Goal: Information Seeking & Learning: Learn about a topic

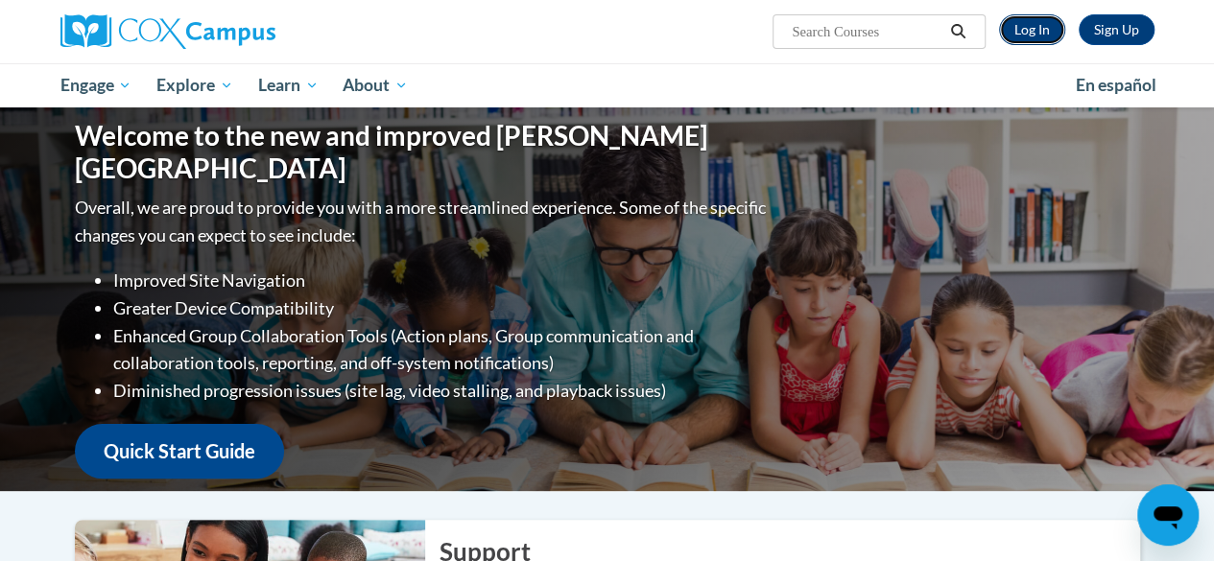
click at [1034, 30] on link "Log In" at bounding box center [1032, 29] width 66 height 31
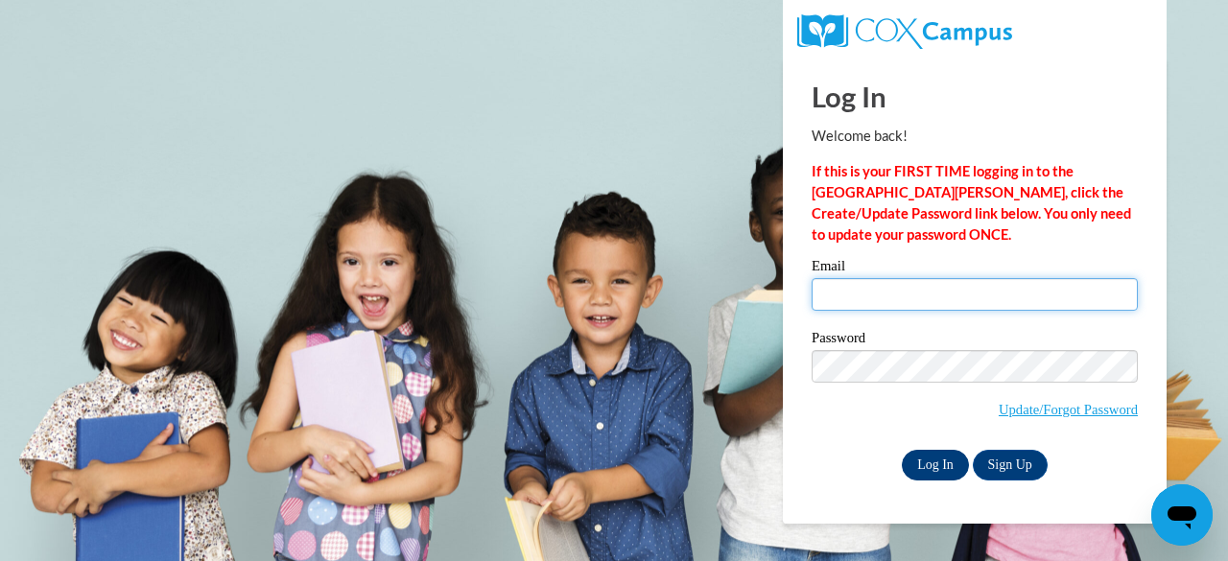
type input "jenk@tutoringjennifer.com"
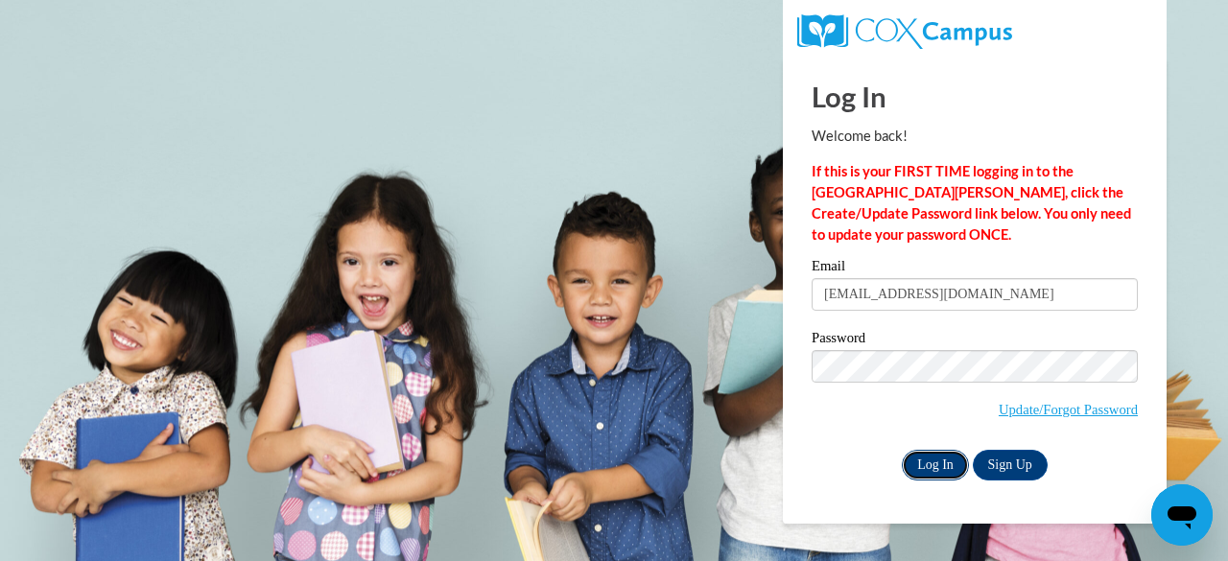
click at [933, 467] on input "Log In" at bounding box center [935, 465] width 67 height 31
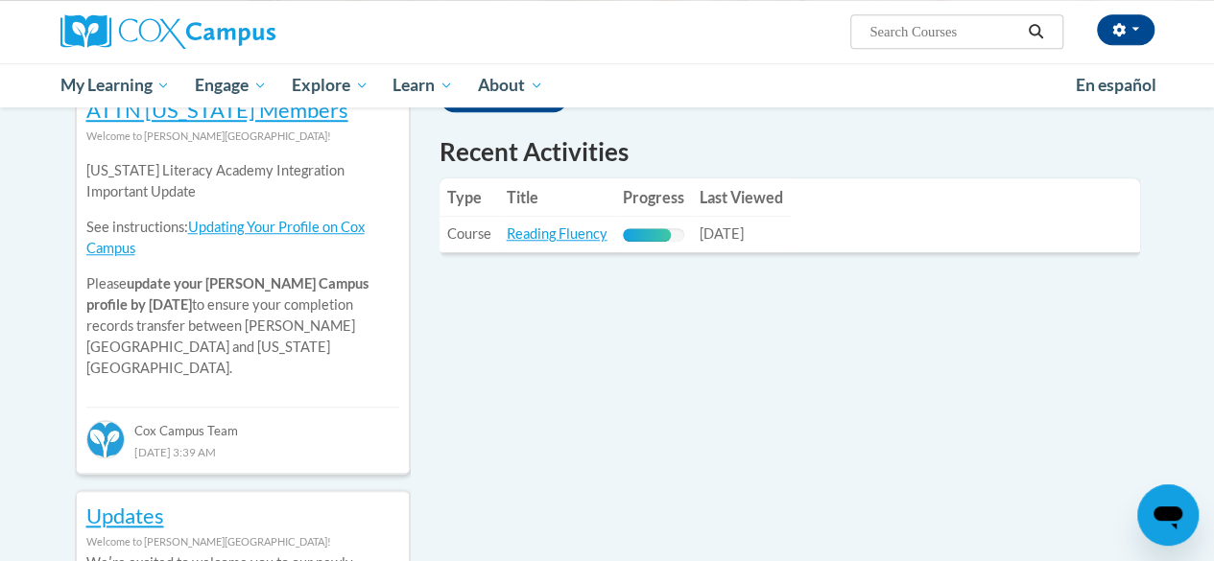
scroll to position [666, 0]
click at [526, 234] on link "Reading Fluency" at bounding box center [557, 233] width 101 height 16
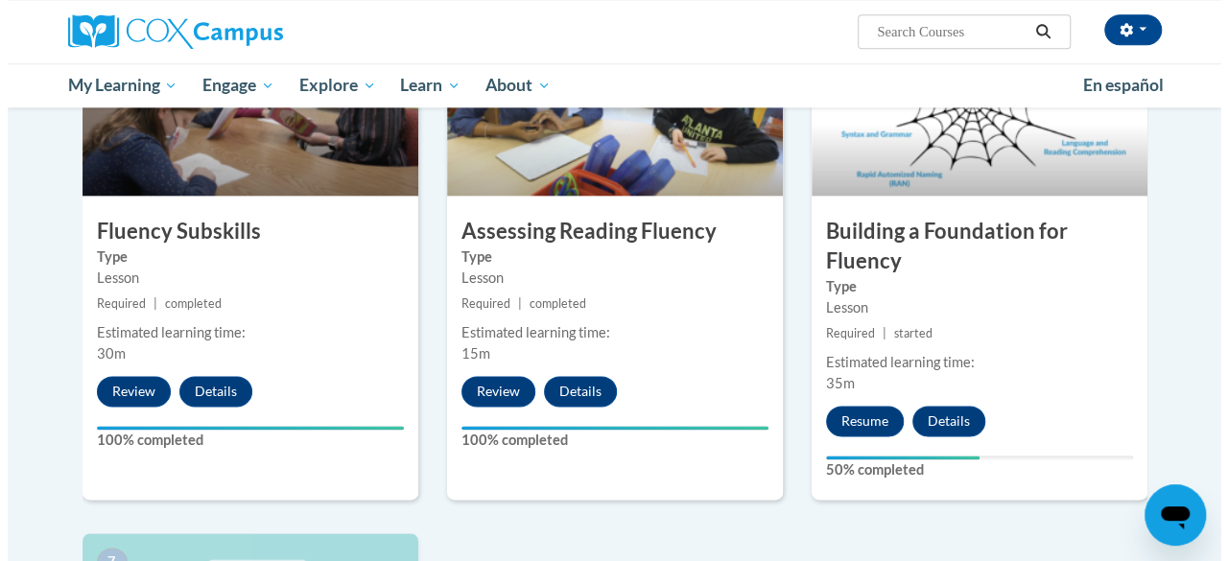
scroll to position [1026, 0]
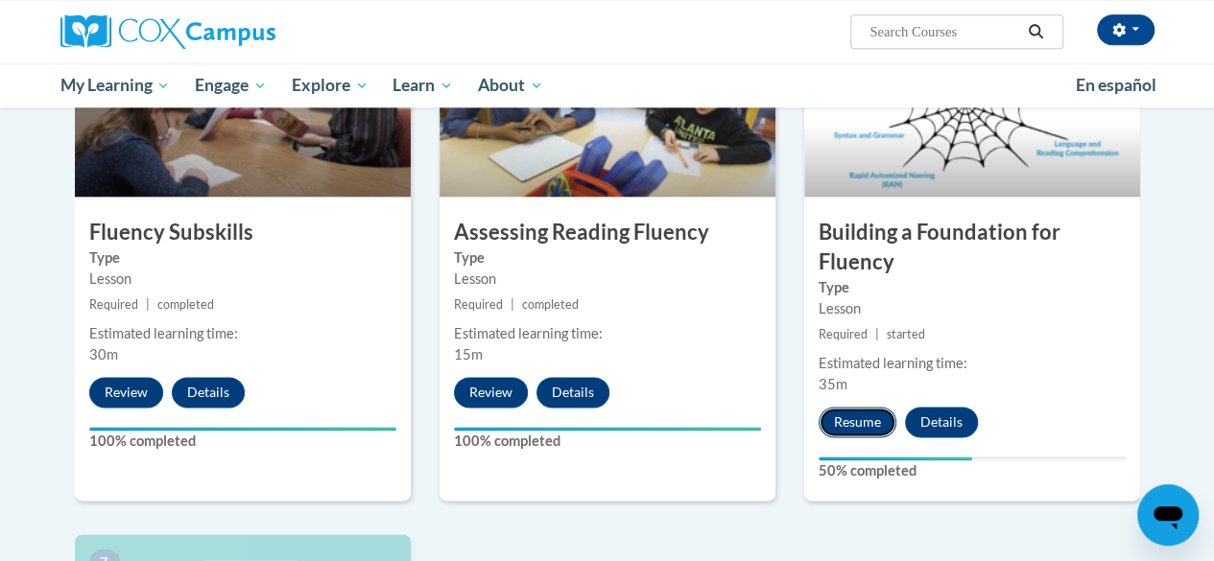
click at [869, 425] on button "Resume" at bounding box center [858, 422] width 78 height 31
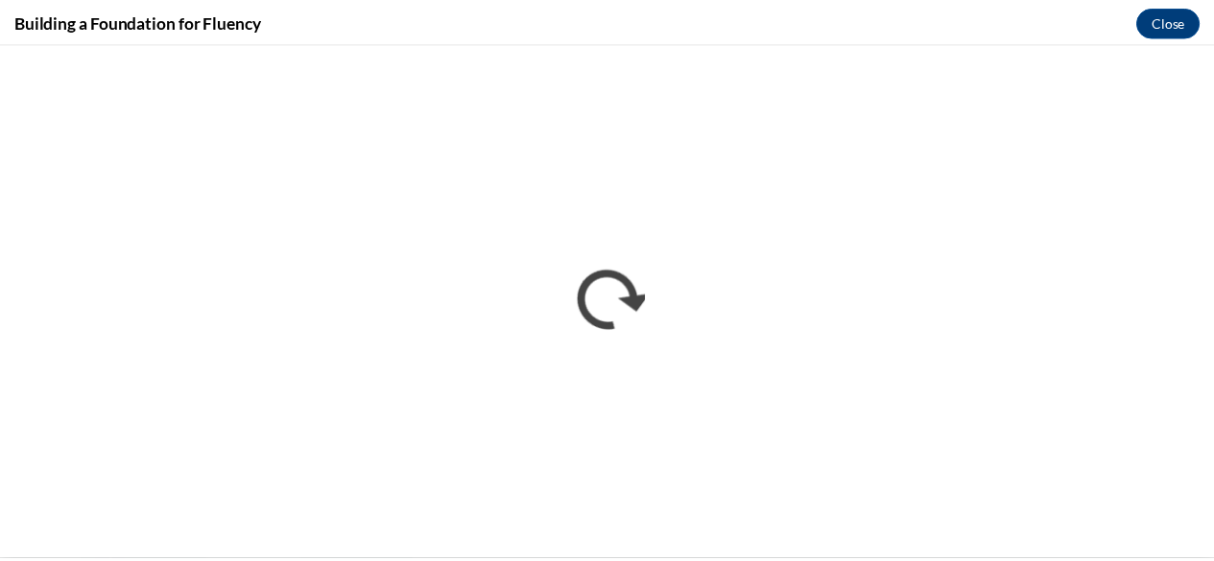
scroll to position [0, 0]
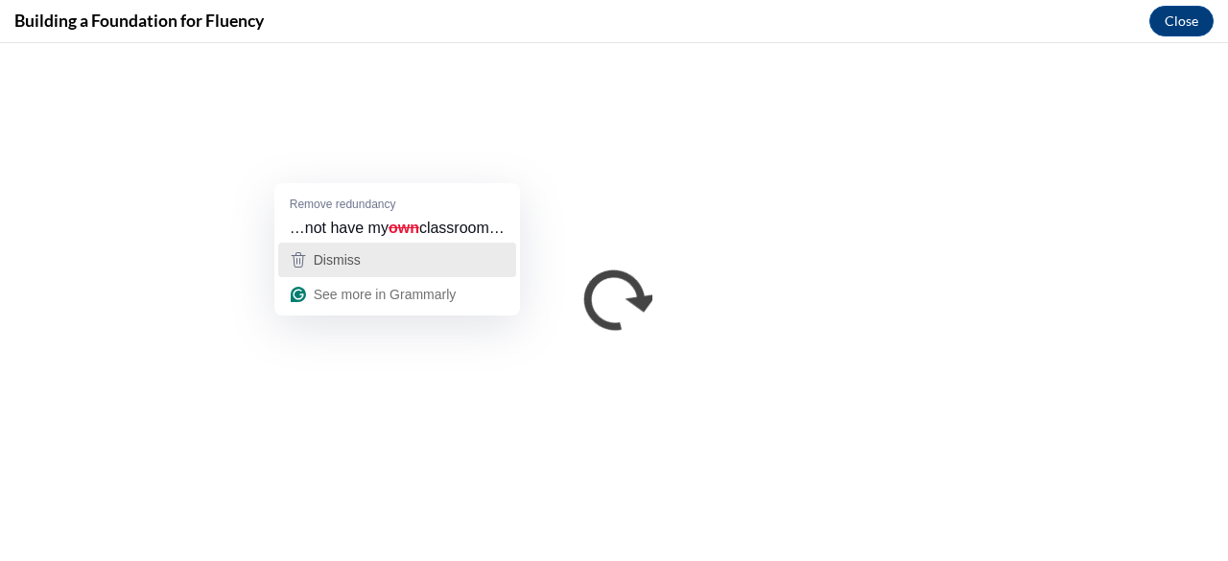
click at [377, 266] on div "Dismiss" at bounding box center [397, 260] width 221 height 29
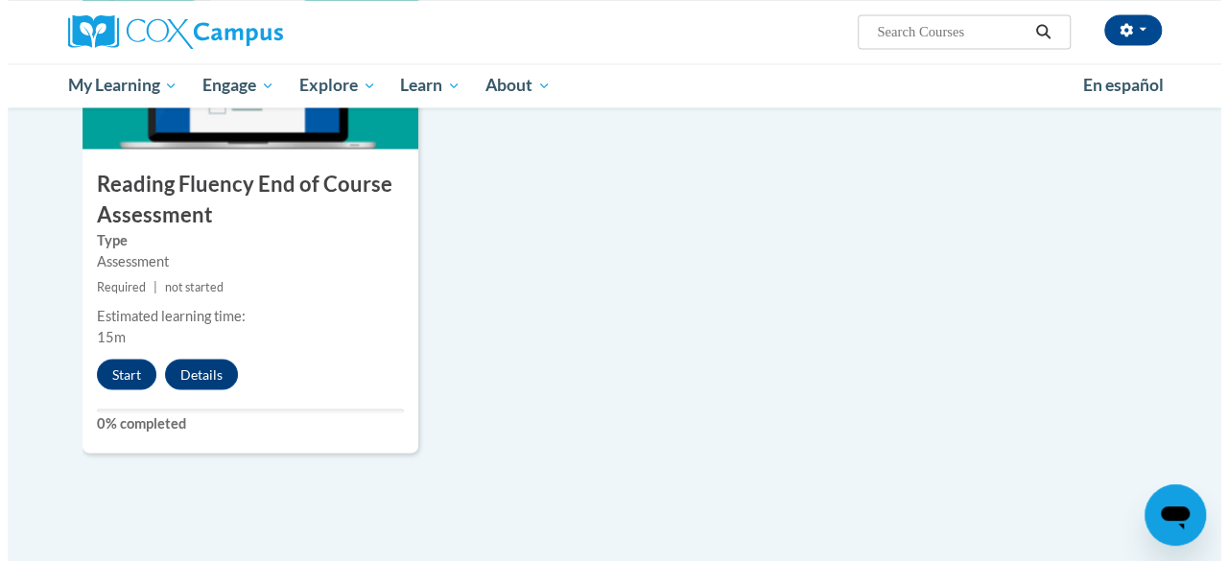
scroll to position [1602, 0]
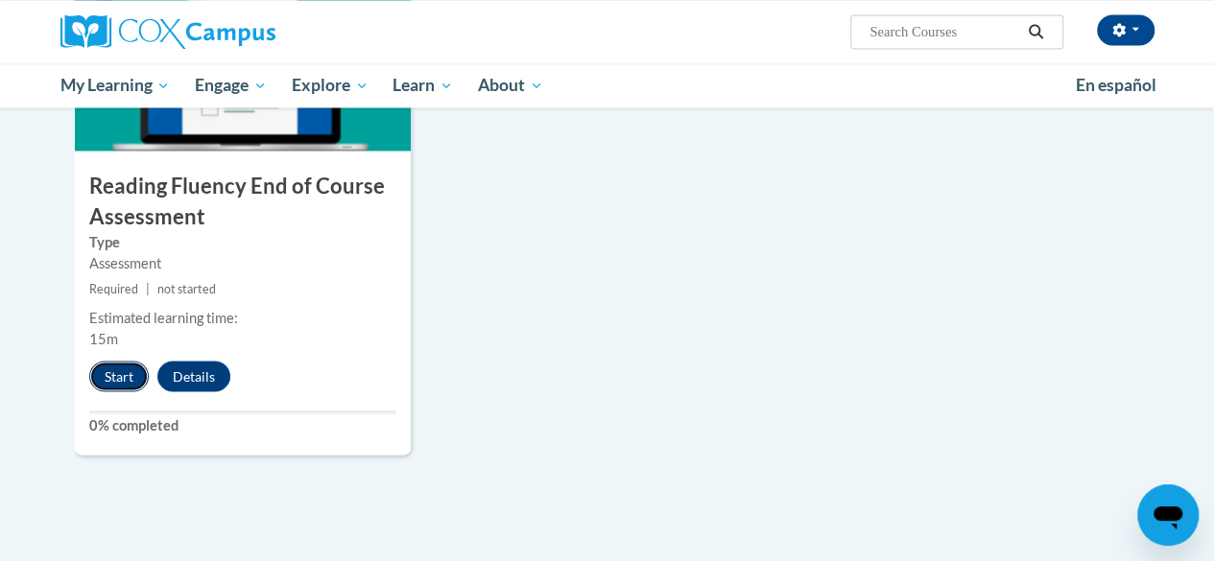
click at [125, 380] on button "Start" at bounding box center [119, 376] width 60 height 31
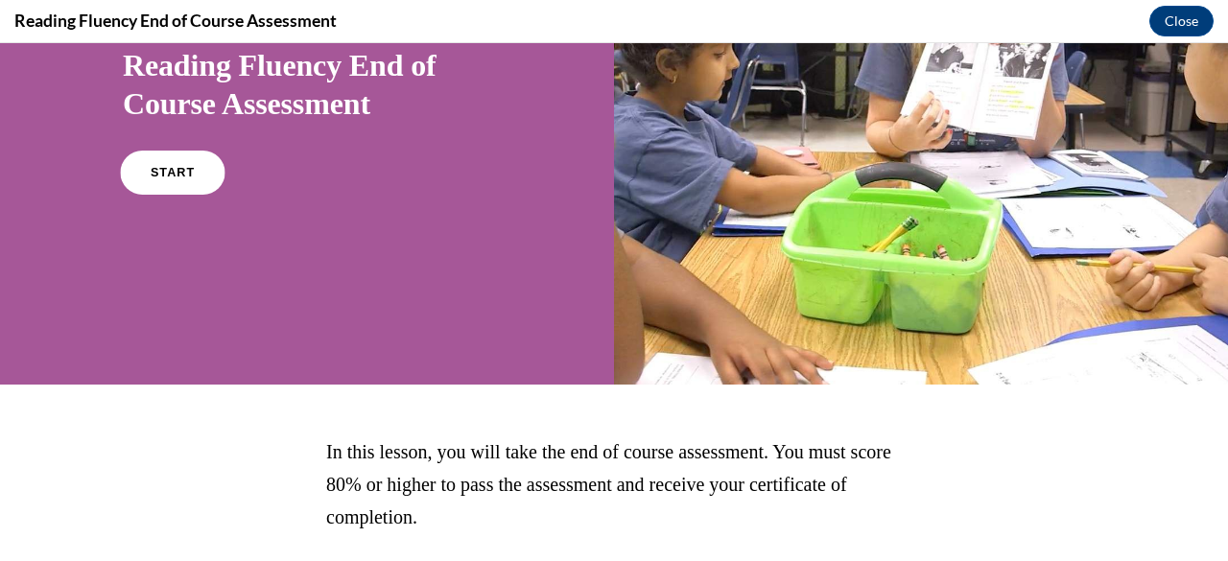
scroll to position [187, 0]
click at [175, 178] on link "START" at bounding box center [172, 172] width 105 height 44
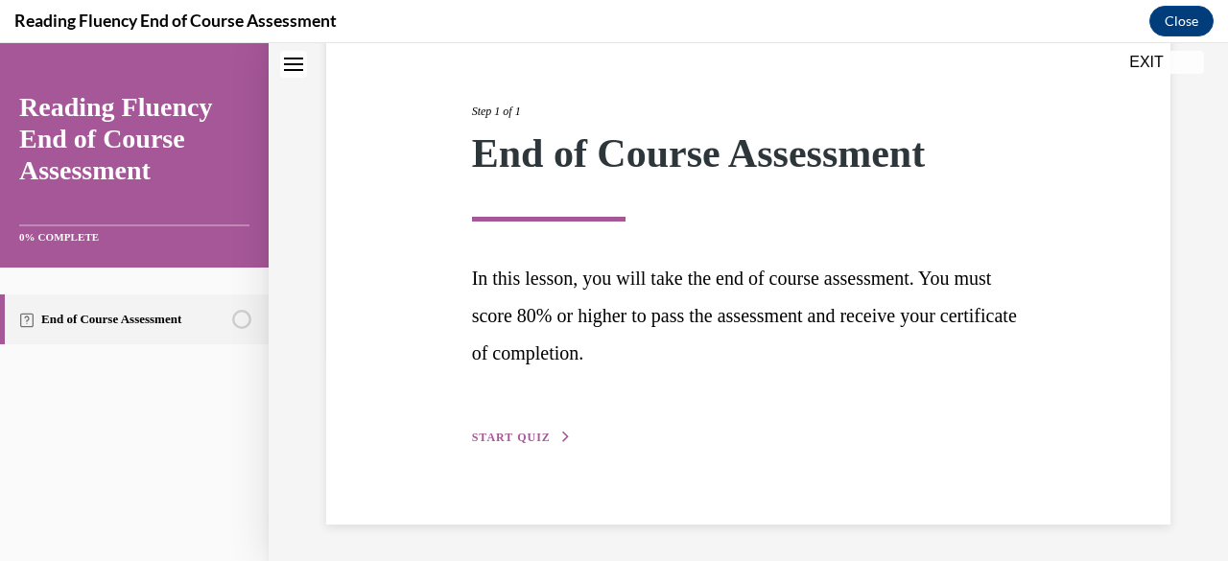
scroll to position [209, 0]
click at [513, 442] on span "START QUIZ" at bounding box center [511, 436] width 79 height 13
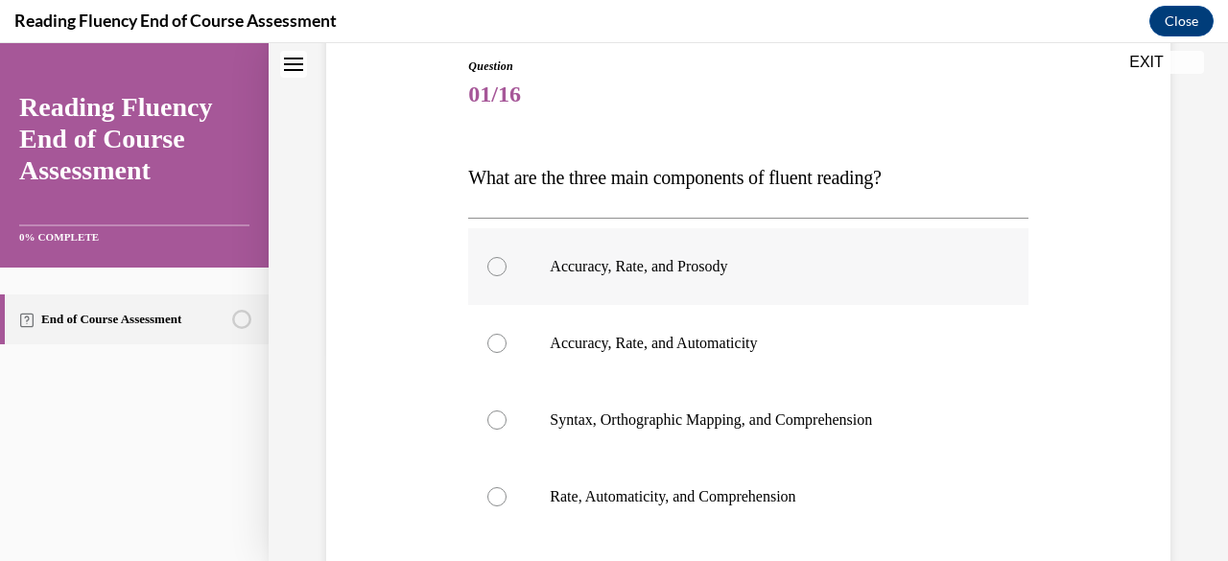
click at [492, 274] on div at bounding box center [497, 266] width 19 height 19
click at [492, 274] on input "Accuracy, Rate, and Prosody" at bounding box center [497, 266] width 19 height 19
radio input "true"
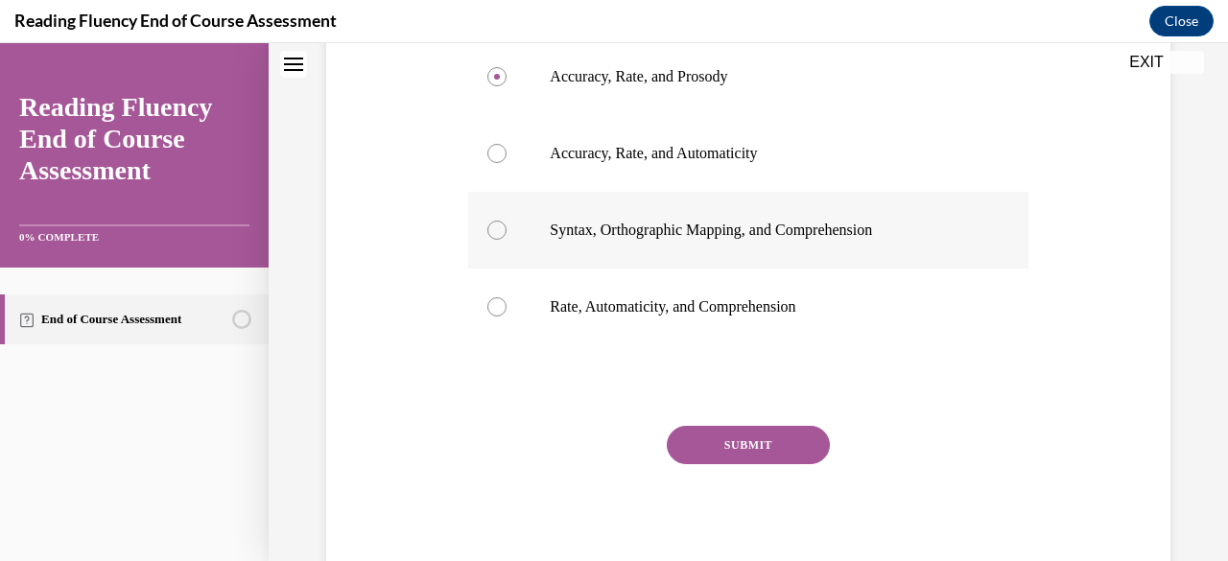
scroll to position [401, 0]
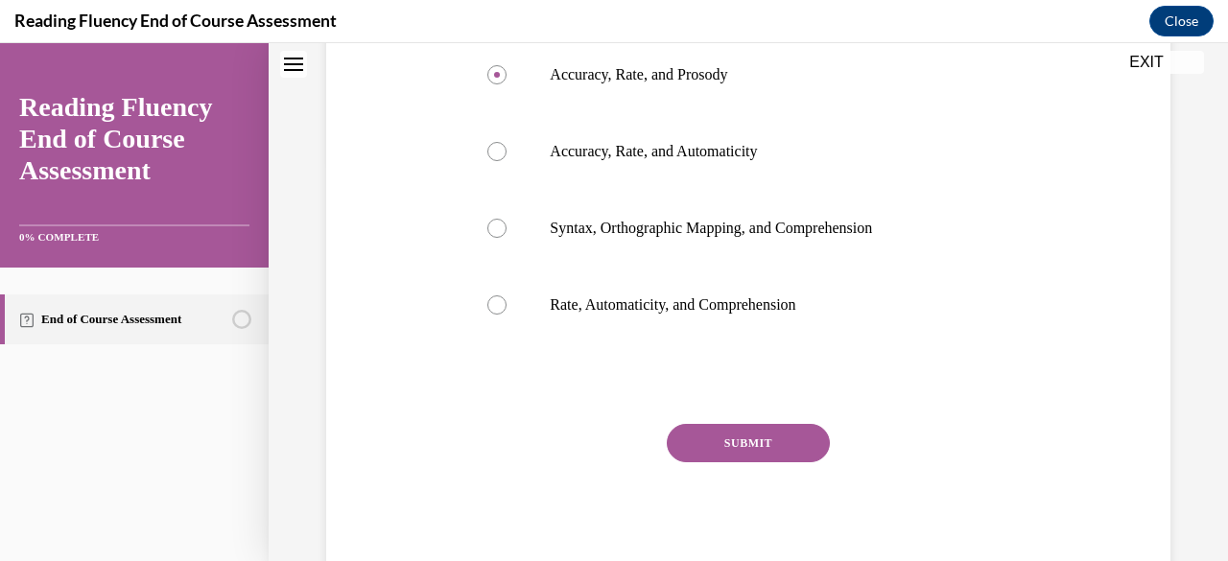
click at [725, 446] on button "SUBMIT" at bounding box center [748, 443] width 163 height 38
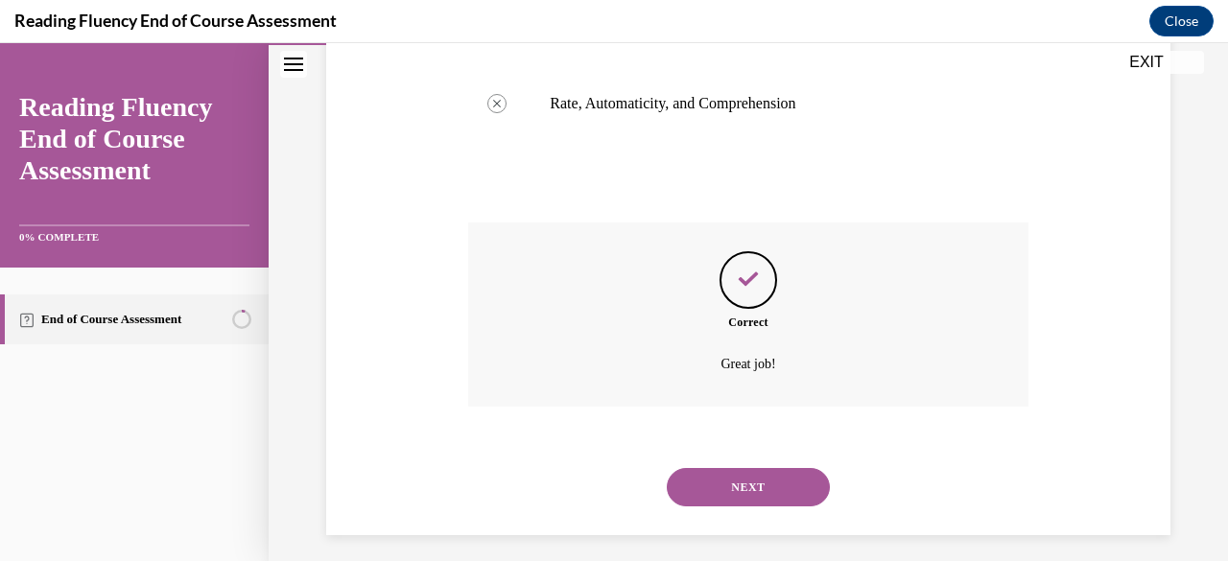
scroll to position [614, 0]
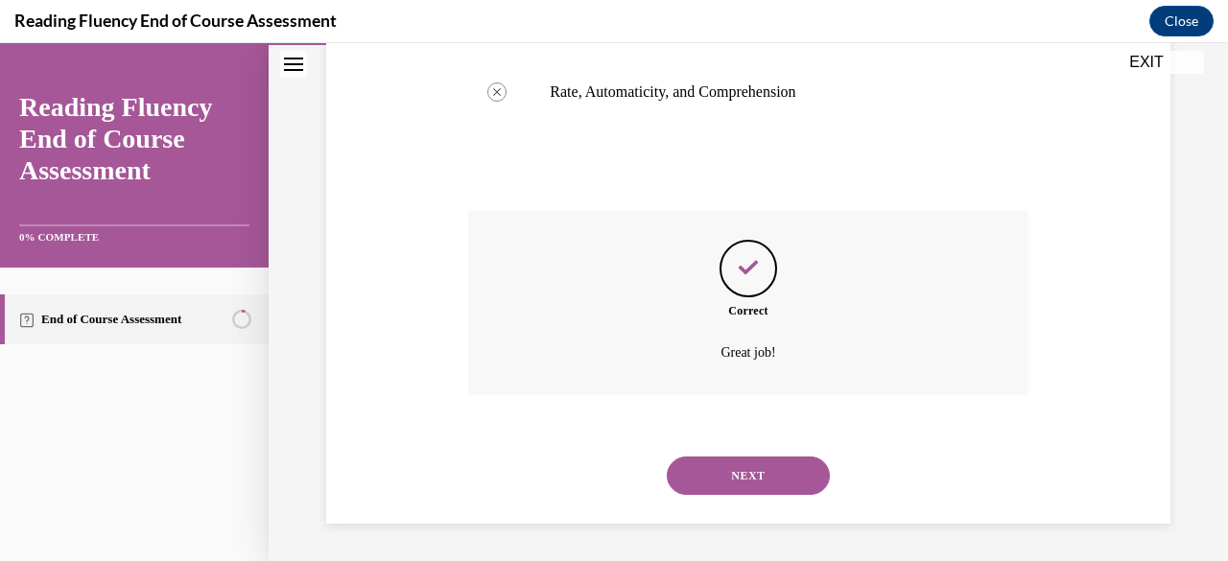
click at [709, 472] on button "NEXT" at bounding box center [748, 476] width 163 height 38
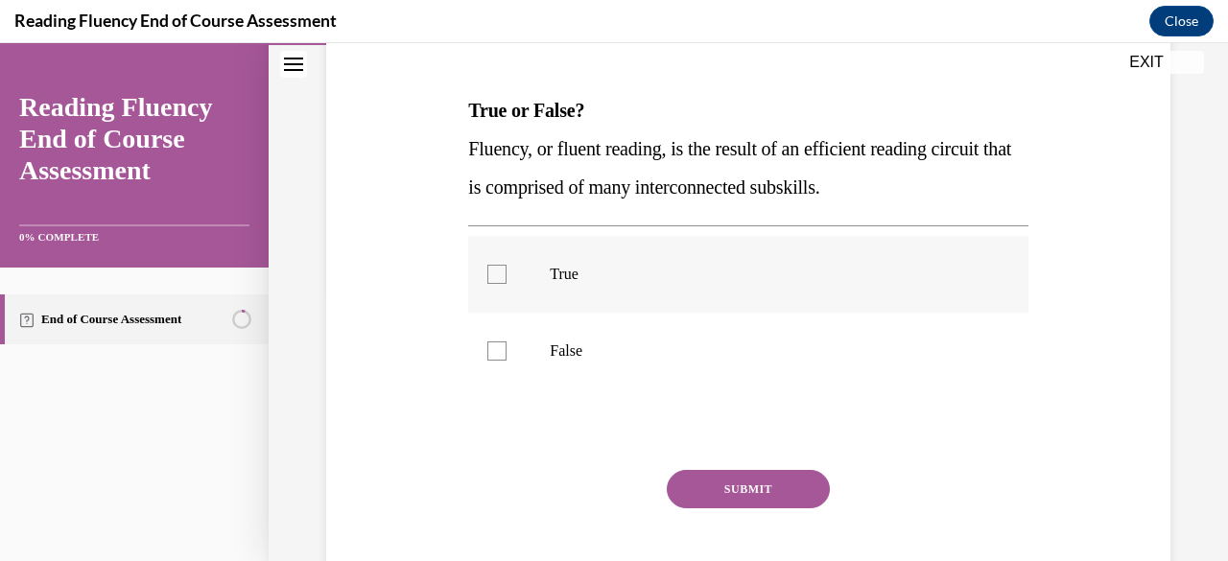
scroll to position [275, 0]
click at [489, 279] on div at bounding box center [497, 273] width 19 height 19
click at [489, 279] on input "True" at bounding box center [497, 273] width 19 height 19
checkbox input "true"
click at [710, 484] on button "SUBMIT" at bounding box center [748, 488] width 163 height 38
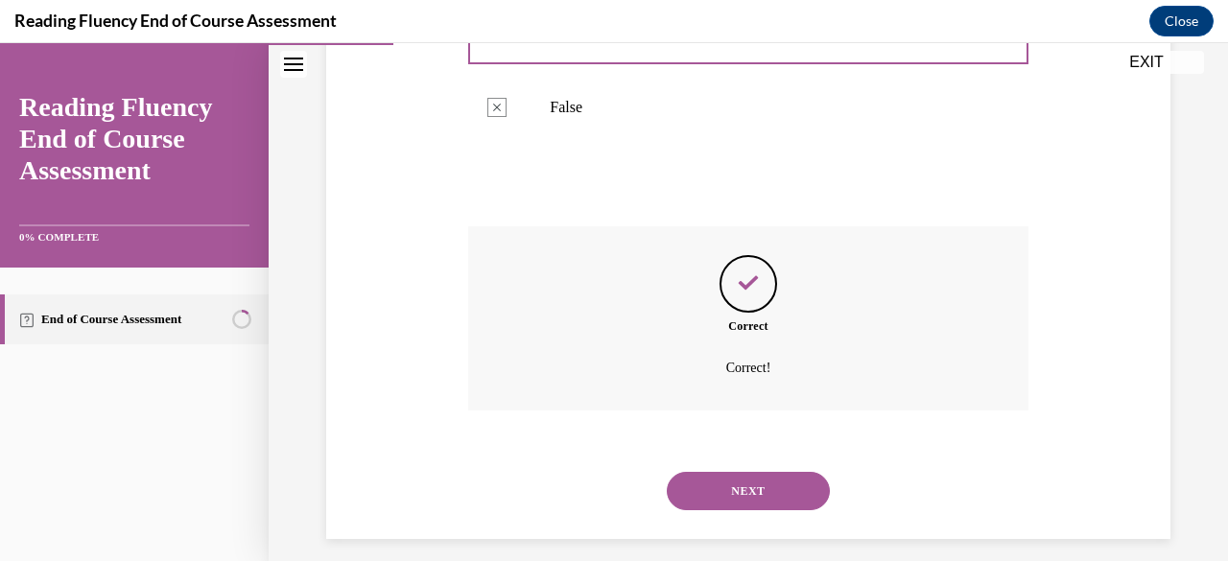
scroll to position [534, 0]
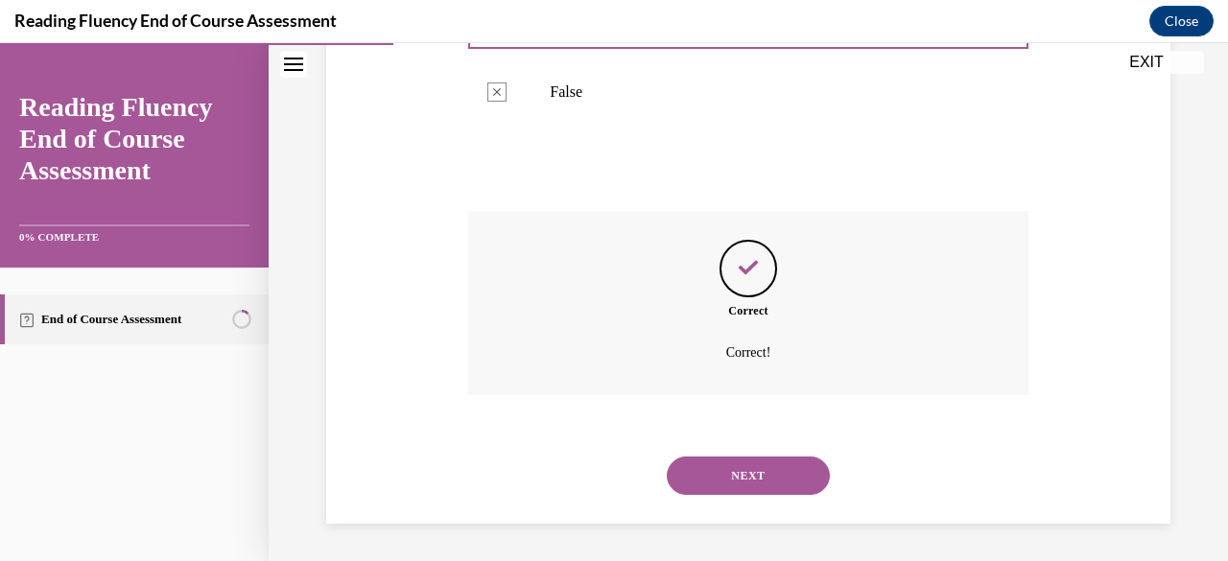
drag, startPoint x: 727, startPoint y: 469, endPoint x: 774, endPoint y: 448, distance: 51.6
click at [727, 469] on button "NEXT" at bounding box center [748, 476] width 163 height 38
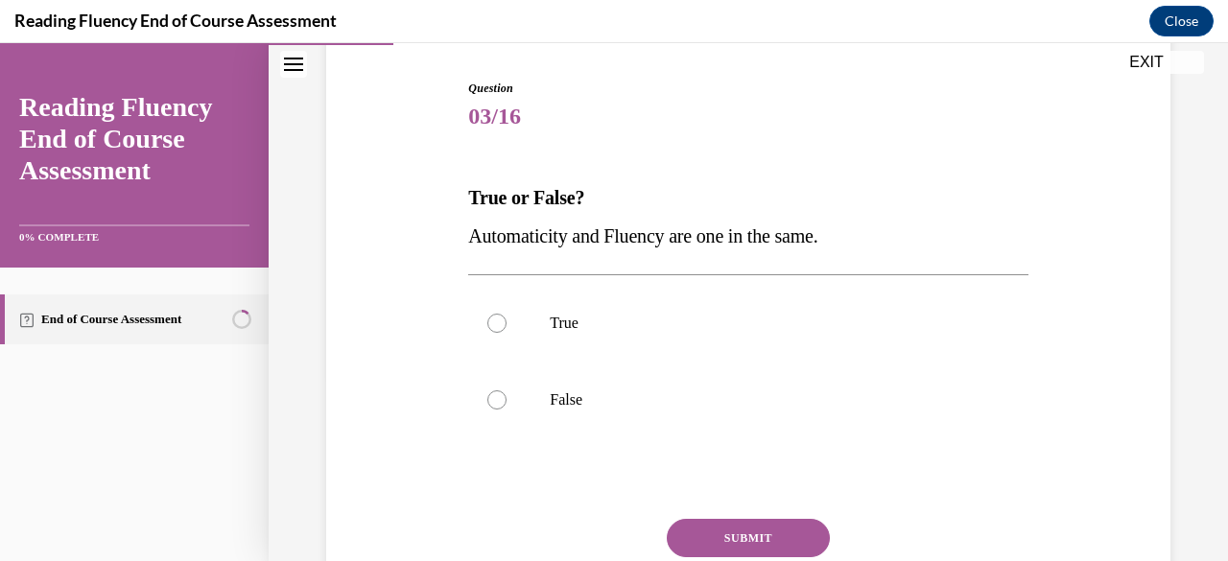
scroll to position [188, 0]
click at [491, 400] on div at bounding box center [497, 399] width 19 height 19
click at [491, 400] on input "False" at bounding box center [497, 399] width 19 height 19
radio input "true"
click at [737, 537] on button "SUBMIT" at bounding box center [748, 537] width 163 height 38
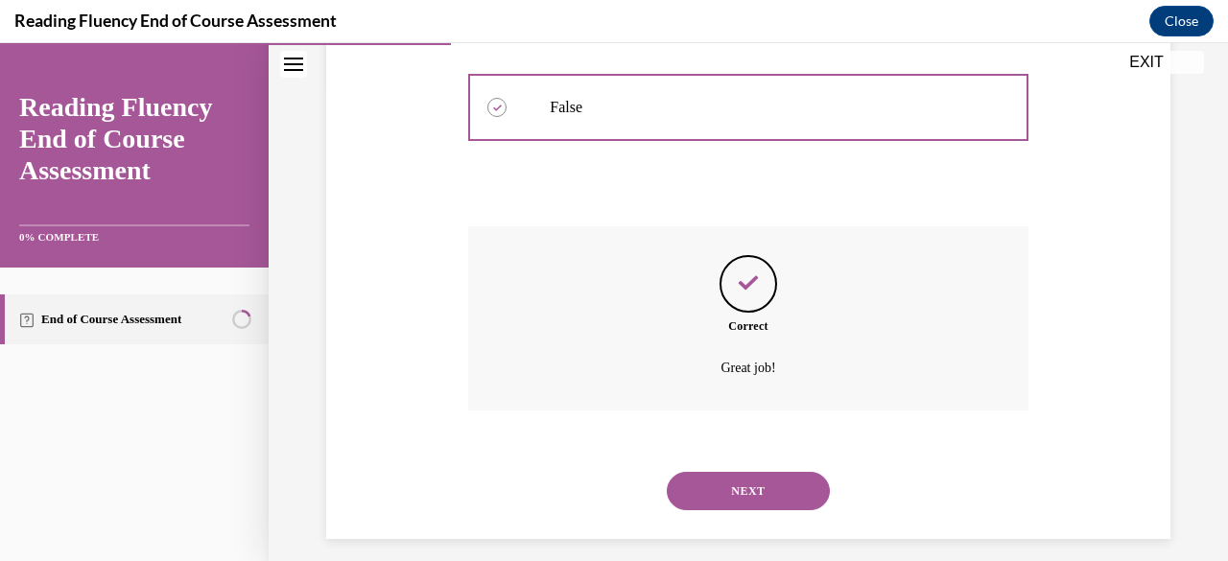
scroll to position [495, 0]
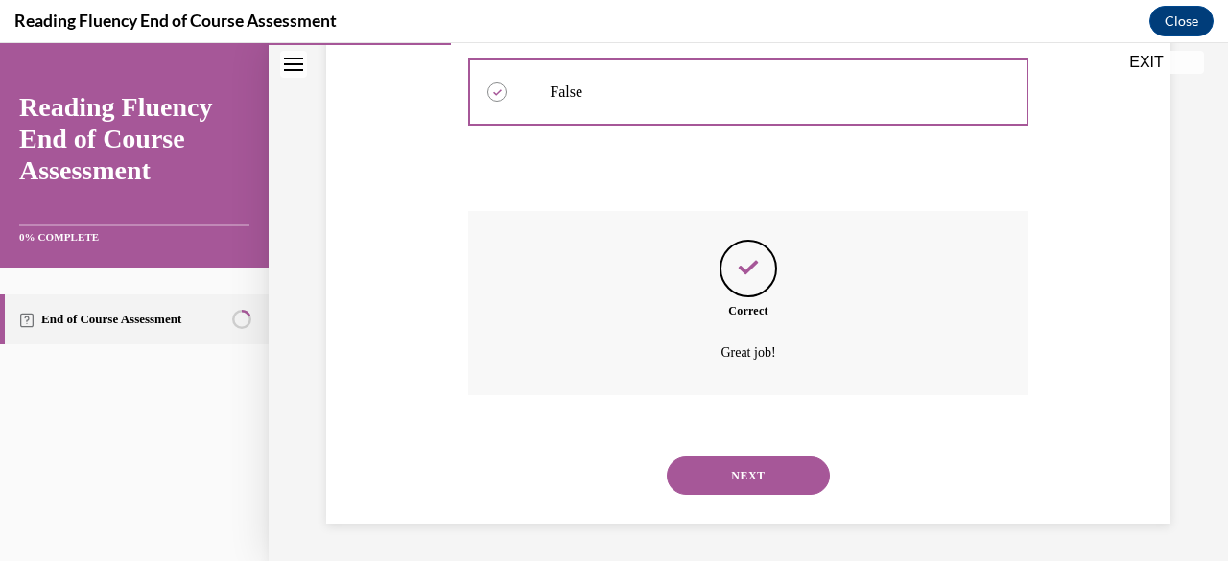
click at [772, 469] on button "NEXT" at bounding box center [748, 476] width 163 height 38
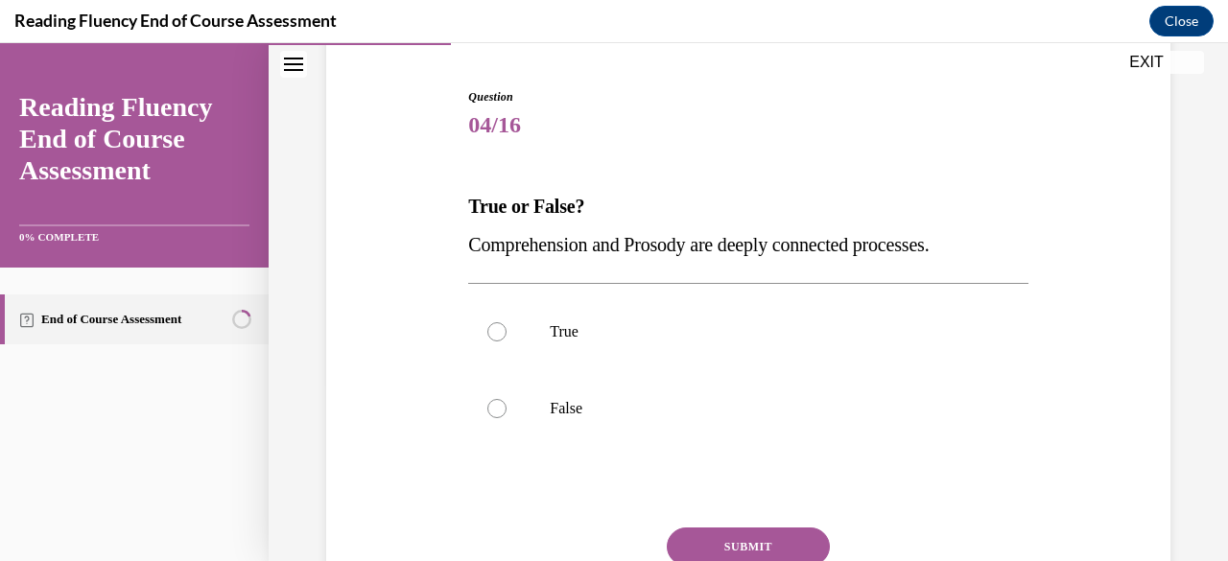
scroll to position [179, 0]
click at [501, 337] on div at bounding box center [497, 331] width 19 height 19
click at [501, 337] on input "True" at bounding box center [497, 331] width 19 height 19
radio input "true"
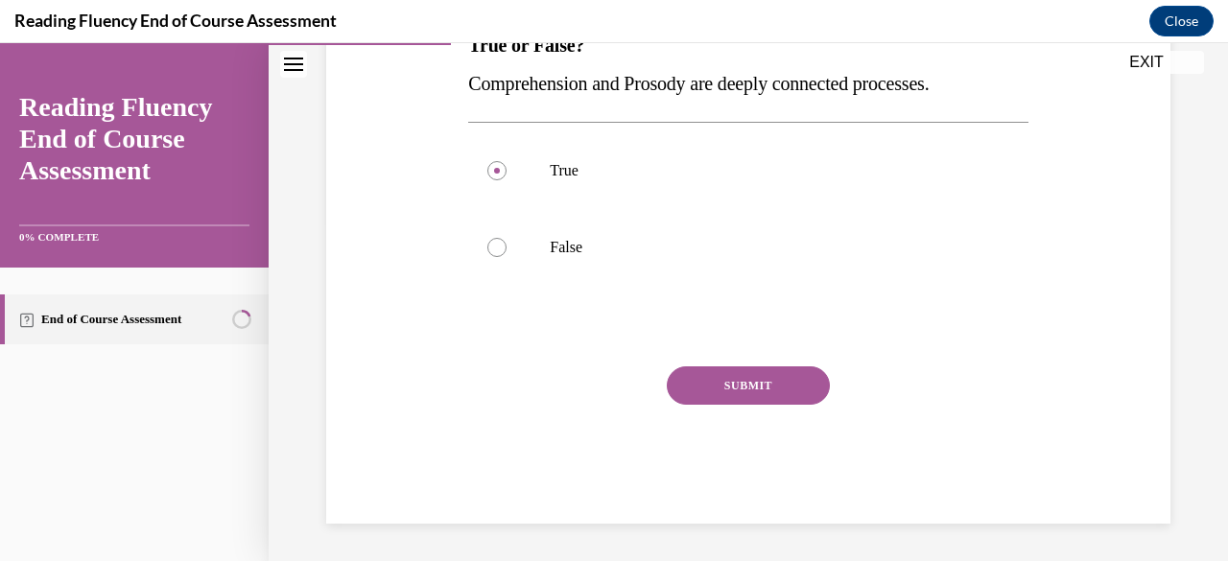
click at [731, 386] on button "SUBMIT" at bounding box center [748, 386] width 163 height 38
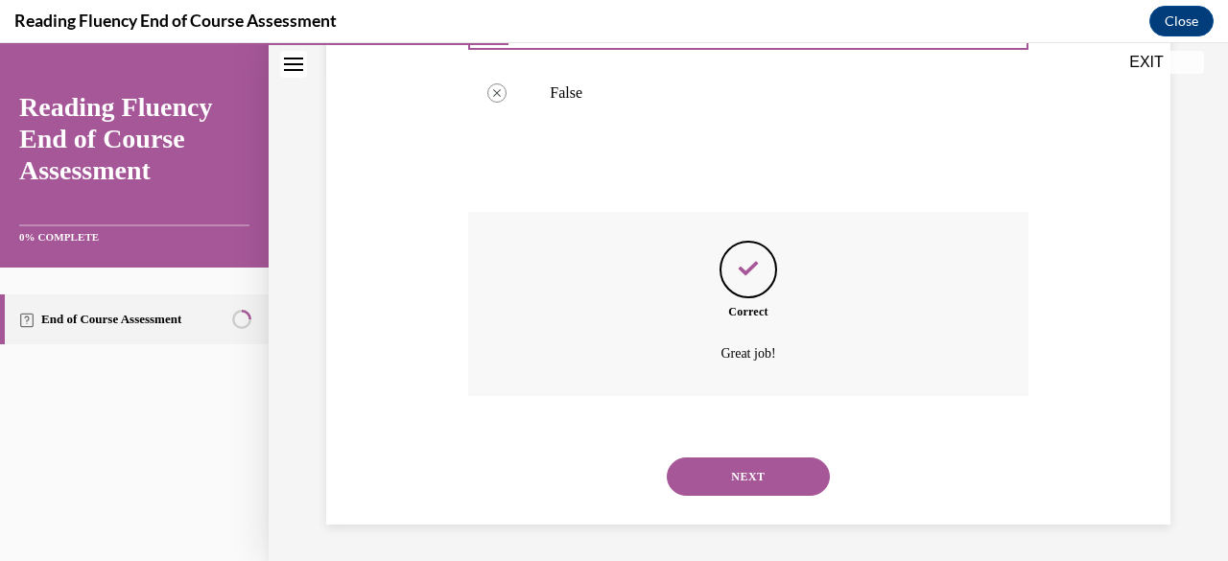
scroll to position [495, 0]
click at [720, 480] on button "NEXT" at bounding box center [748, 476] width 163 height 38
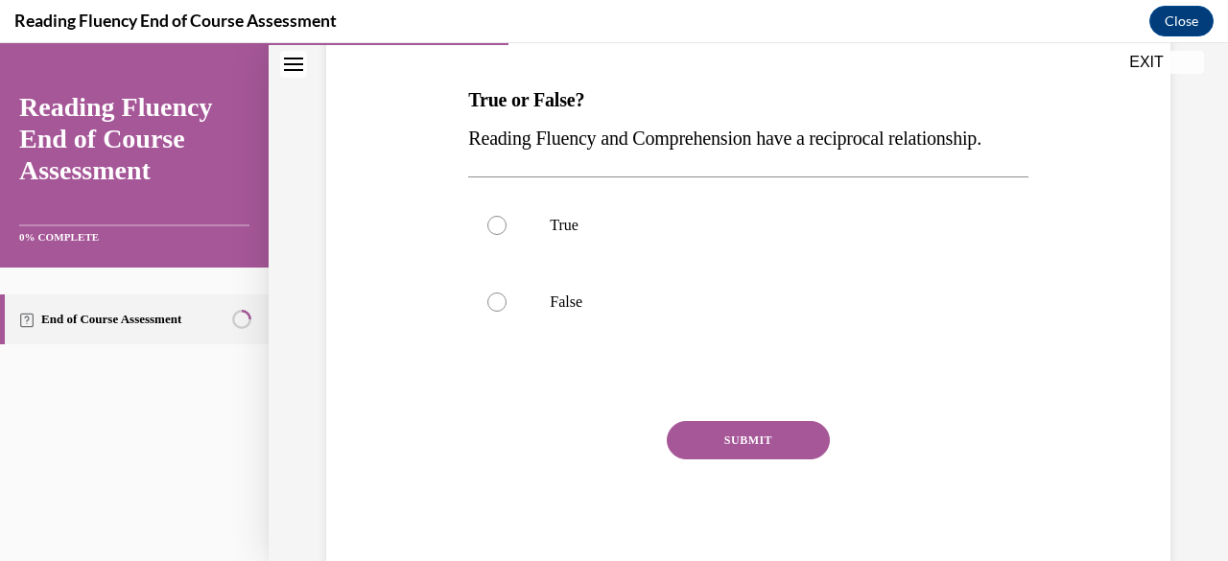
scroll to position [286, 0]
click at [502, 234] on div at bounding box center [497, 224] width 19 height 19
click at [502, 234] on input "True" at bounding box center [497, 224] width 19 height 19
radio input "true"
click at [697, 459] on button "SUBMIT" at bounding box center [748, 439] width 163 height 38
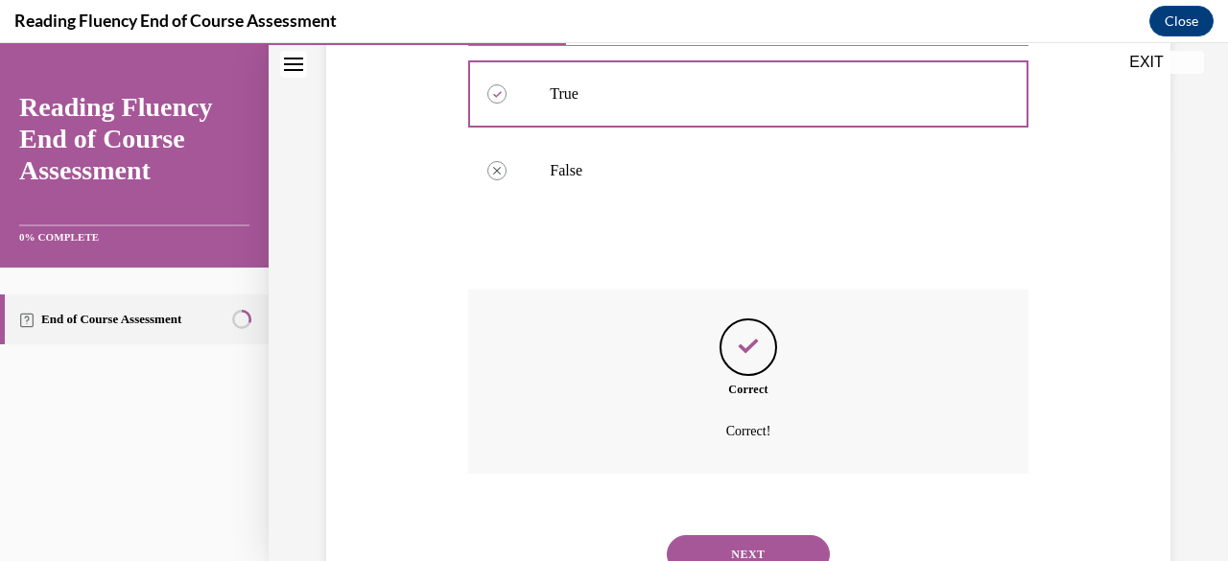
scroll to position [534, 0]
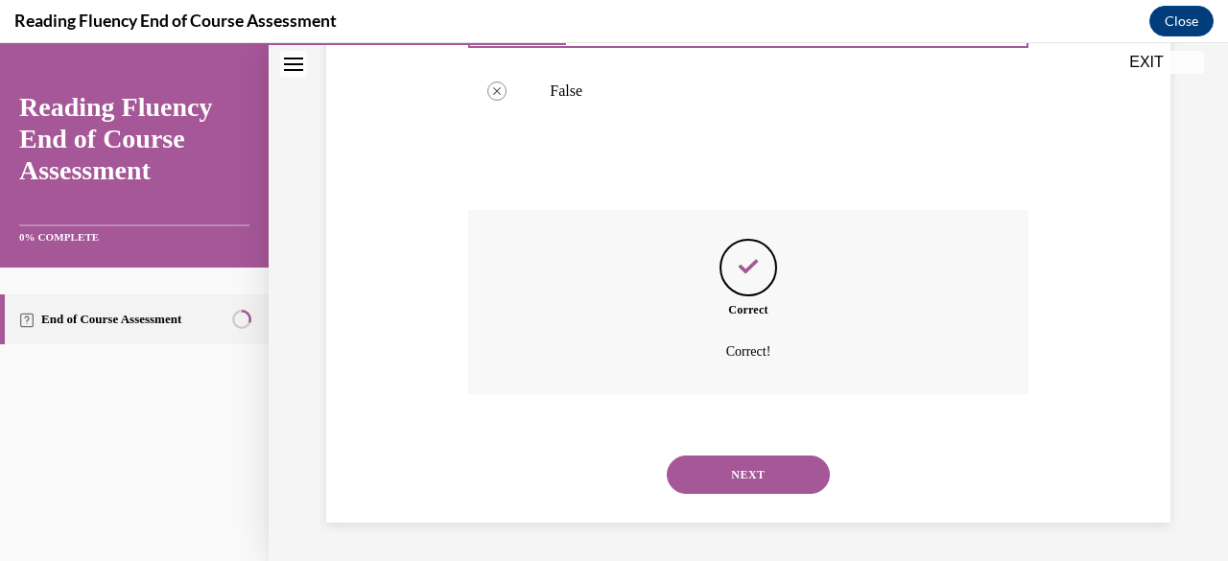
click at [706, 478] on button "NEXT" at bounding box center [748, 475] width 163 height 38
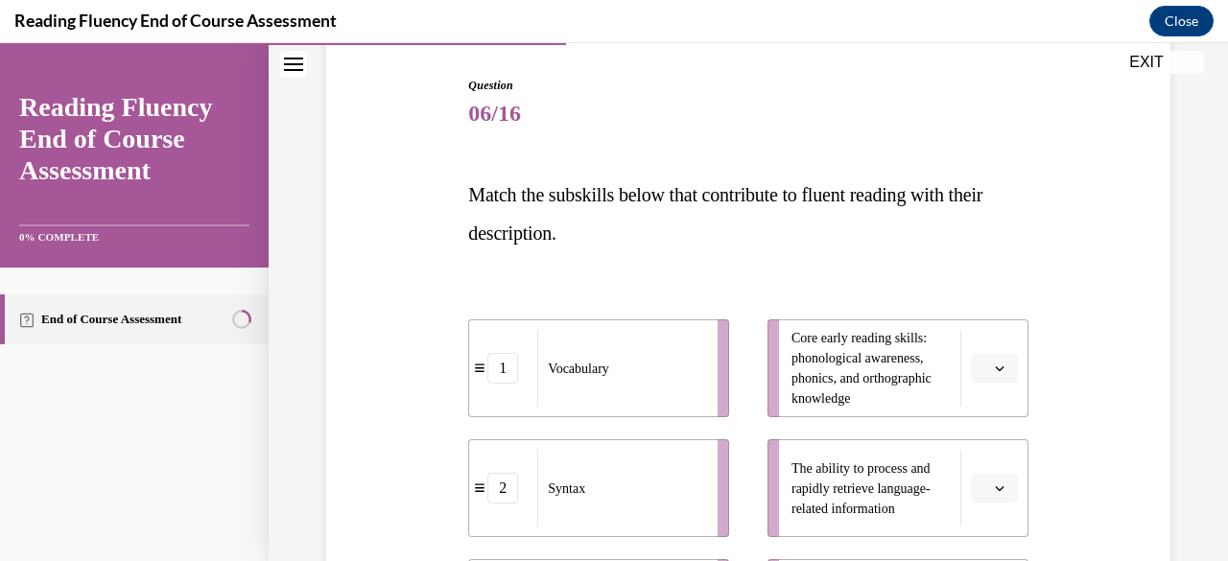
scroll to position [191, 0]
drag, startPoint x: 1198, startPoint y: 294, endPoint x: 1205, endPoint y: 355, distance: 61.9
click at [1205, 355] on div "Question 06/16 Match the subskills below that contribute to fluent reading with…" at bounding box center [749, 483] width 960 height 1140
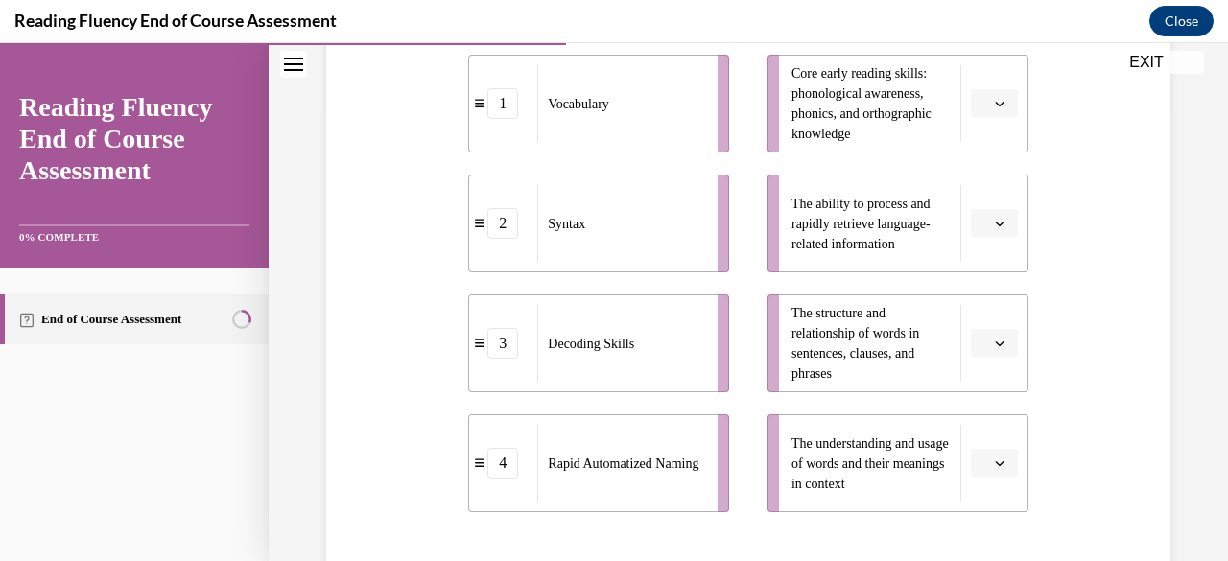
scroll to position [452, 0]
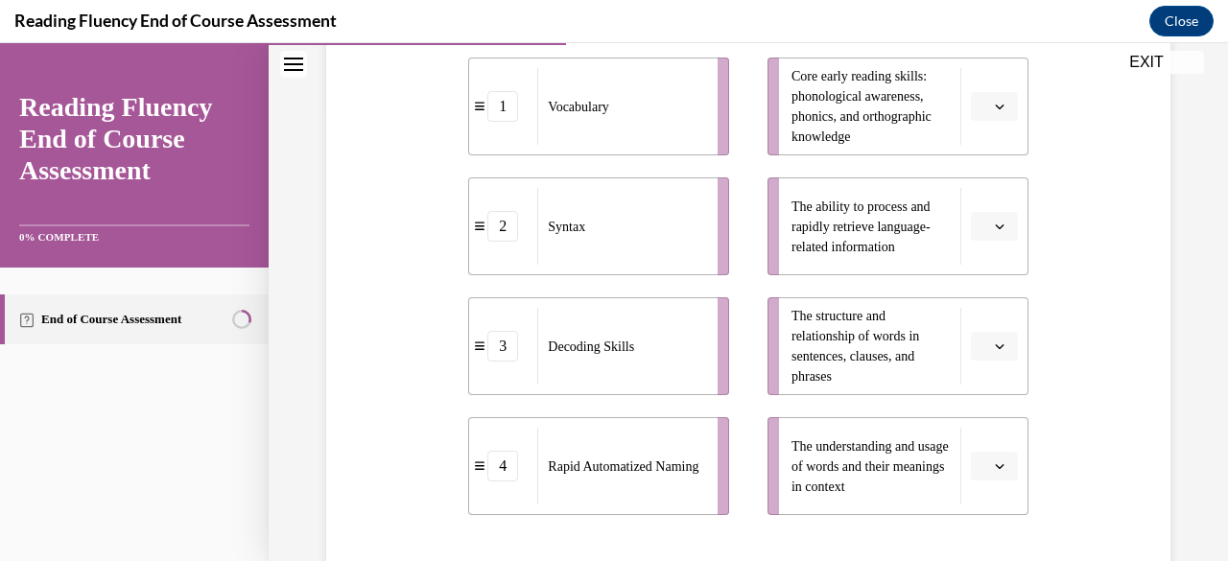
click at [993, 112] on span "button" at bounding box center [999, 106] width 13 height 13
click at [977, 260] on span "3" at bounding box center [974, 263] width 7 height 15
click at [995, 227] on icon "button" at bounding box center [1000, 227] width 10 height 10
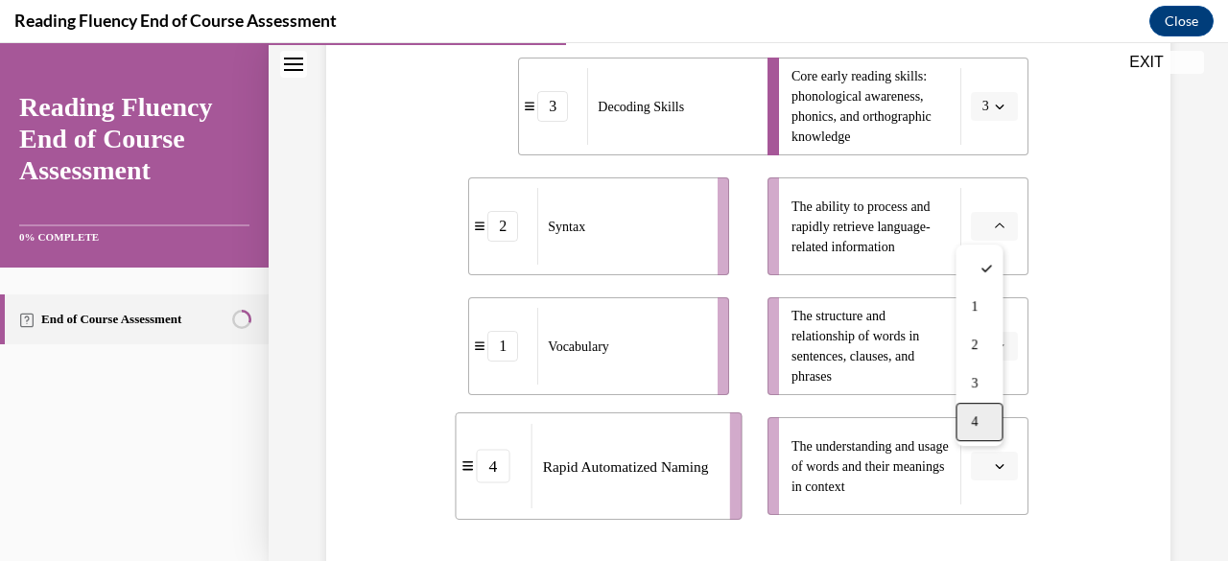
click at [973, 421] on span "4" at bounding box center [974, 422] width 7 height 15
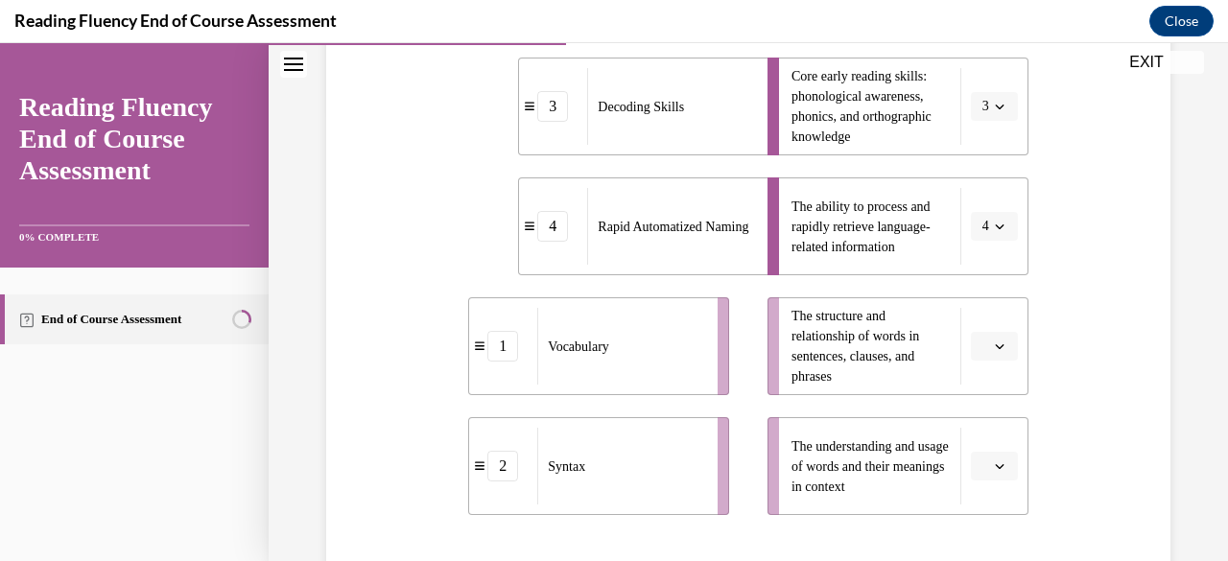
click at [993, 472] on span "button" at bounding box center [999, 466] width 13 height 13
click at [989, 307] on div "1" at bounding box center [979, 308] width 47 height 38
click at [995, 348] on icon "button" at bounding box center [1000, 347] width 10 height 10
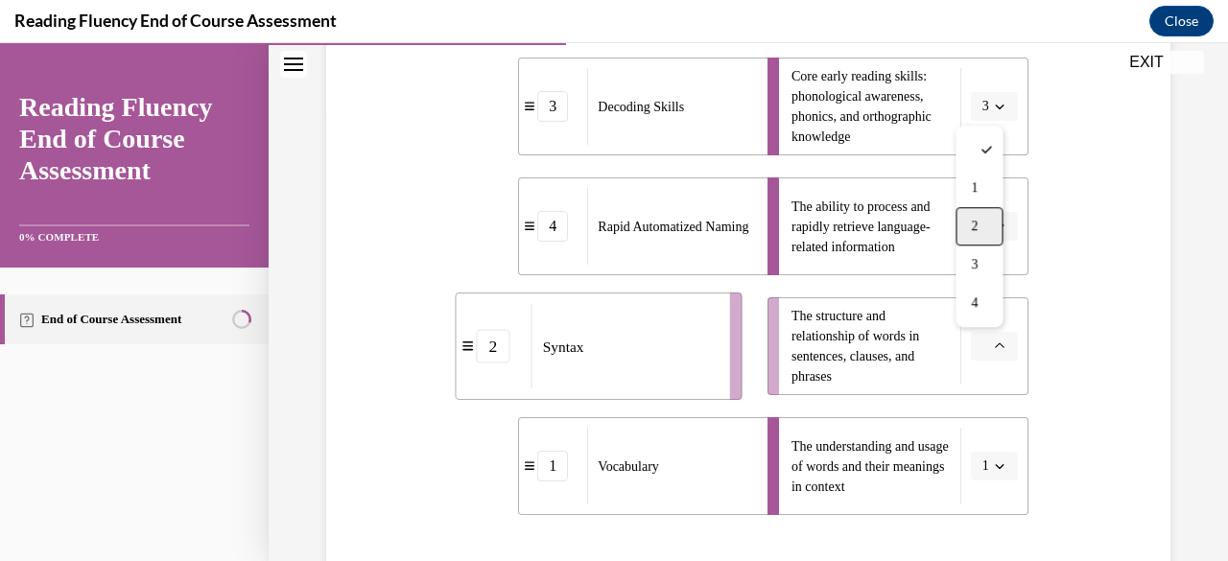
click at [981, 229] on div "2" at bounding box center [979, 226] width 47 height 38
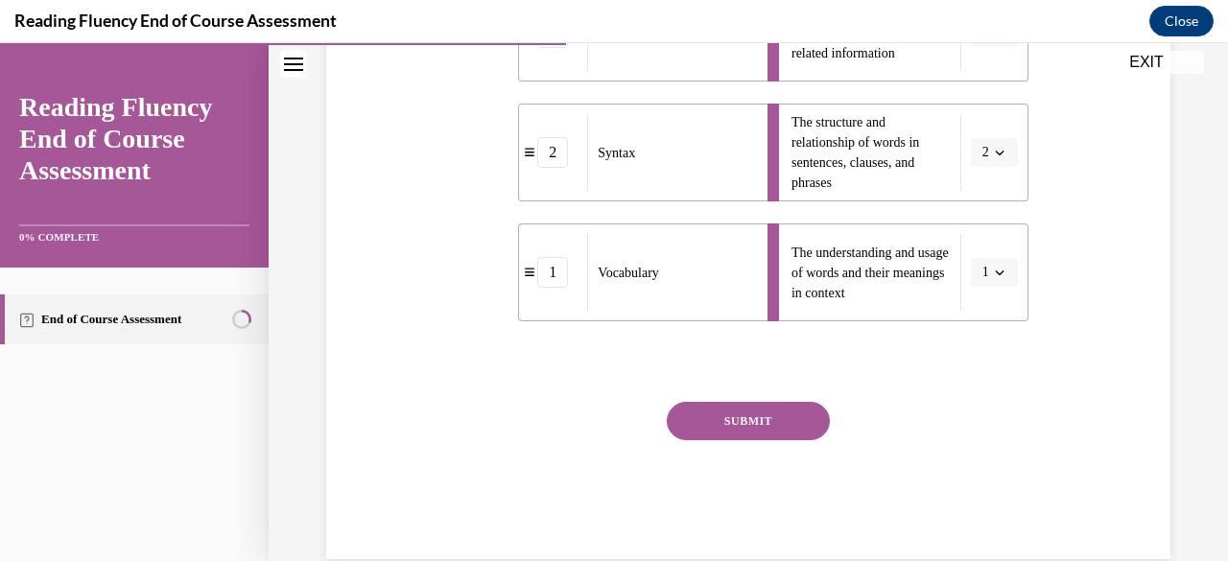
scroll to position [681, 0]
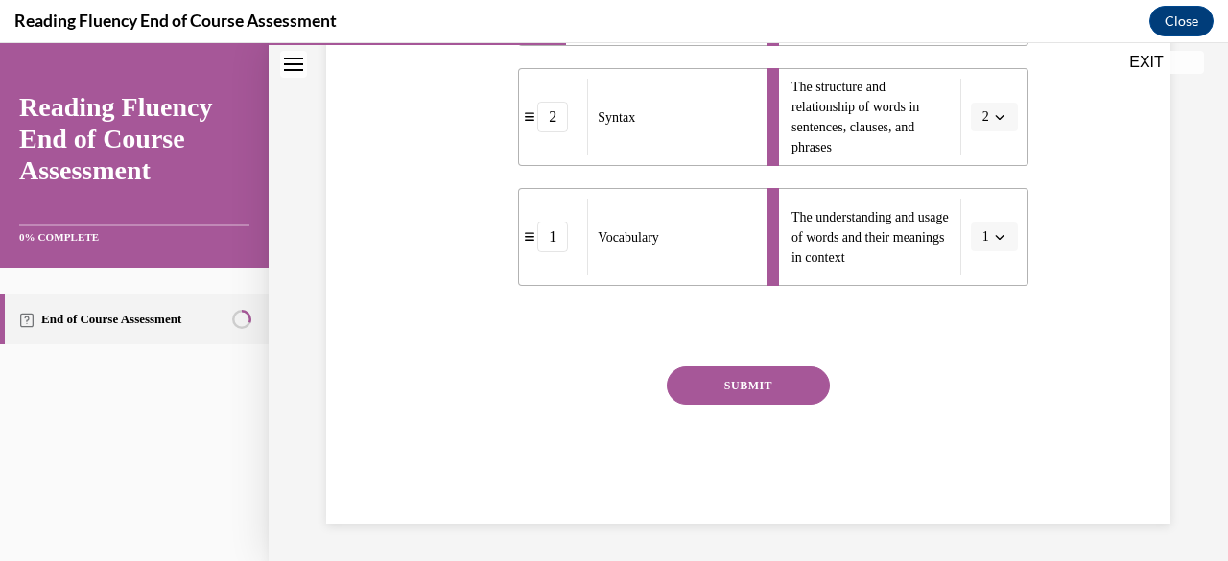
click at [751, 381] on button "SUBMIT" at bounding box center [748, 386] width 163 height 38
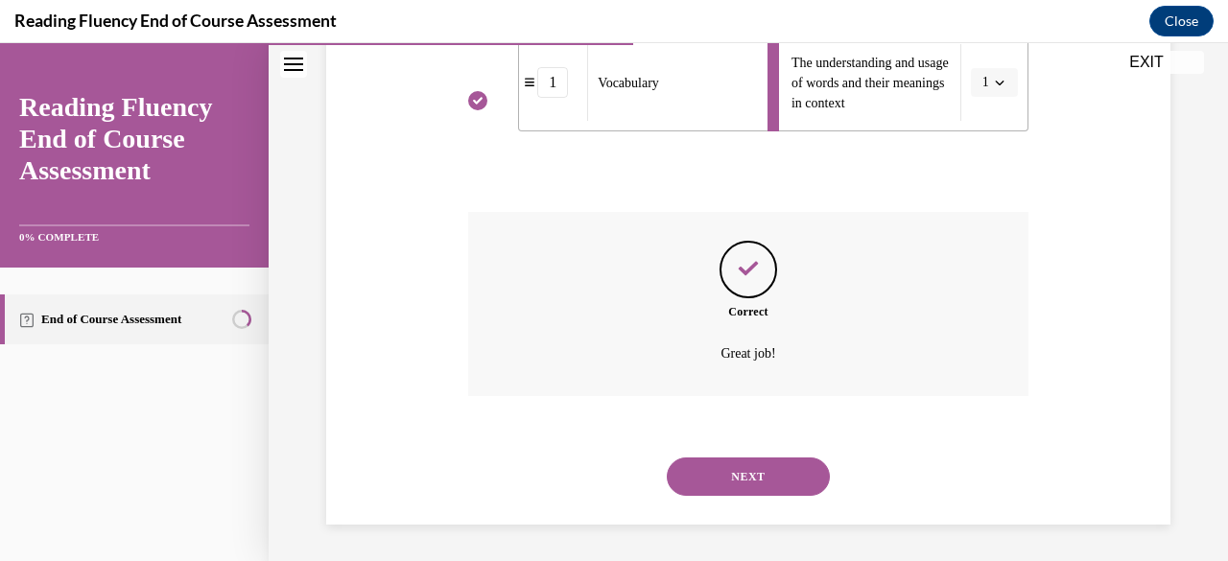
scroll to position [837, 0]
click at [756, 468] on button "NEXT" at bounding box center [748, 476] width 163 height 38
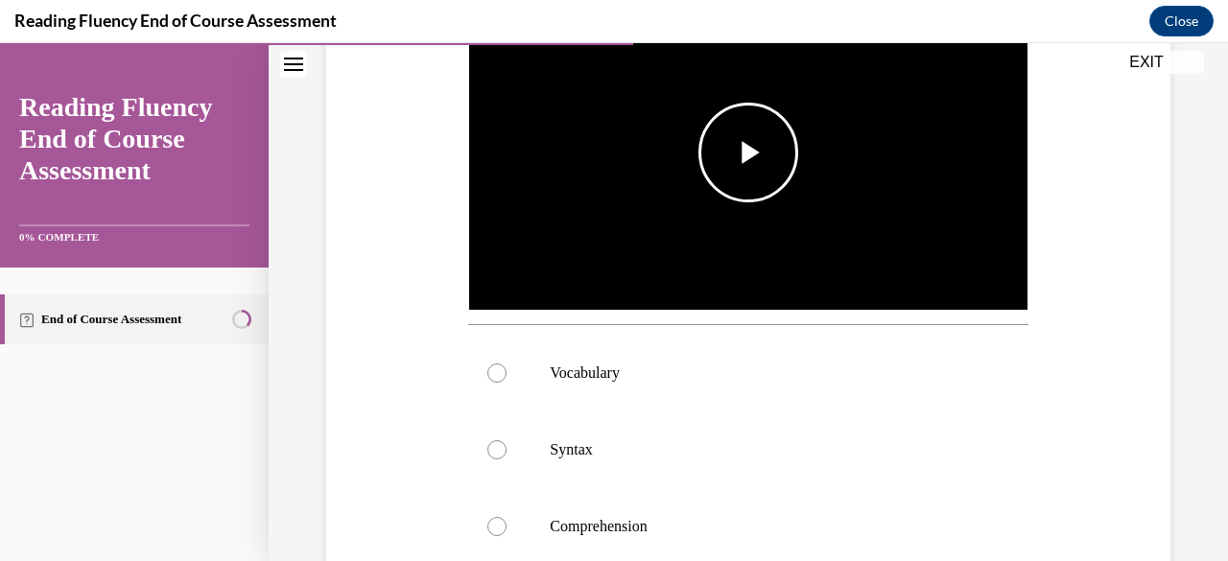
scroll to position [467, 0]
click at [749, 152] on span "Video player" at bounding box center [749, 152] width 0 height 0
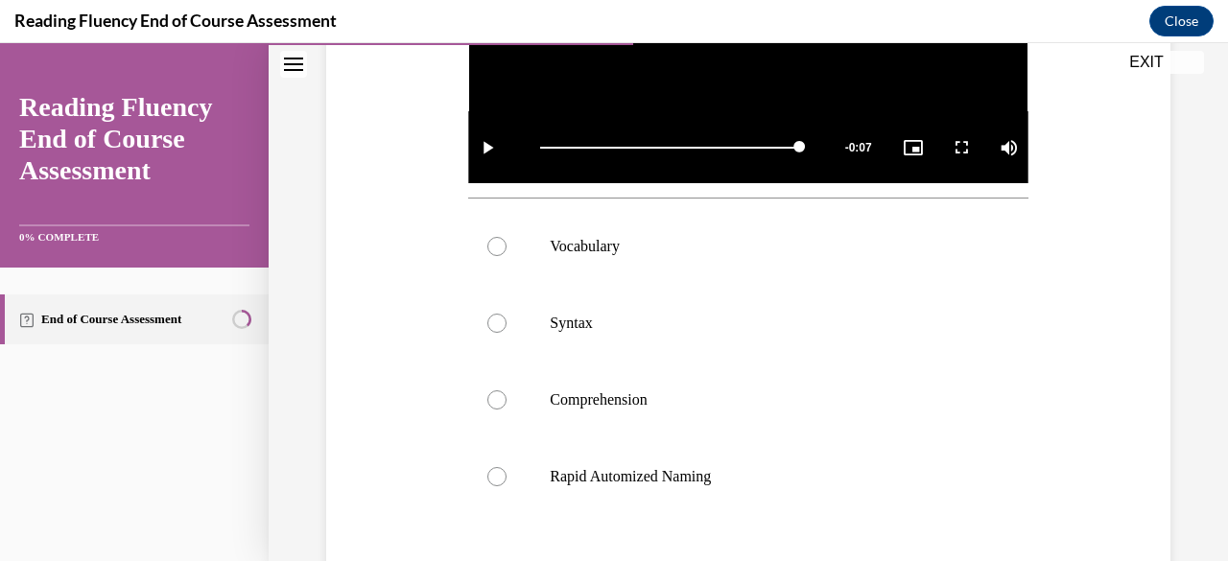
scroll to position [593, 0]
click at [493, 322] on div at bounding box center [497, 323] width 19 height 19
click at [493, 322] on input "Syntax" at bounding box center [497, 323] width 19 height 19
radio input "true"
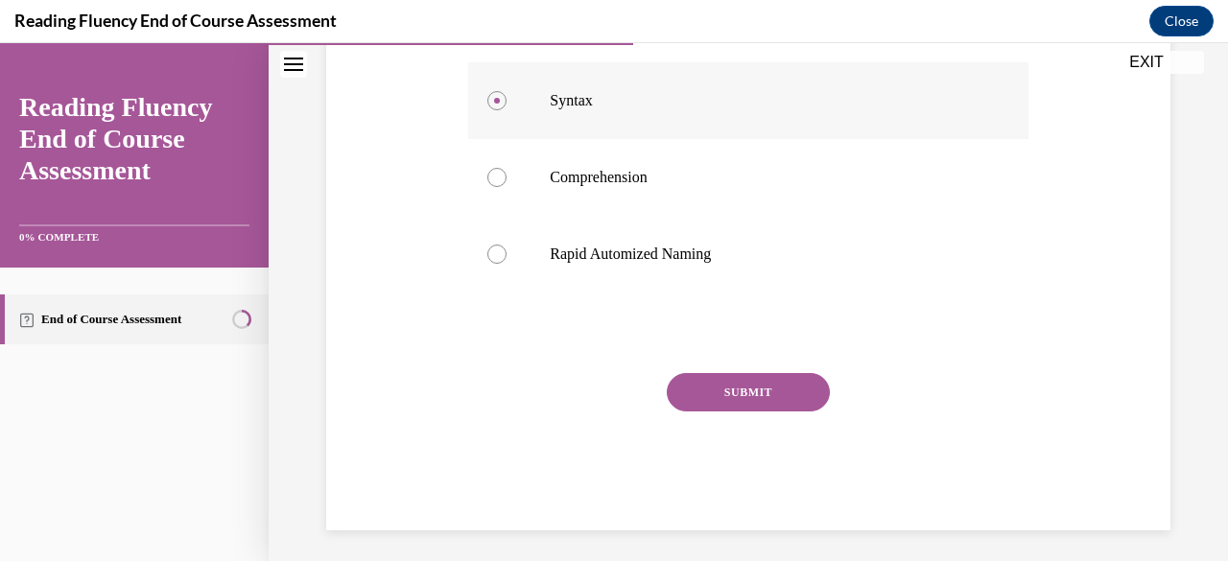
scroll to position [817, 0]
click at [732, 383] on button "SUBMIT" at bounding box center [748, 391] width 163 height 38
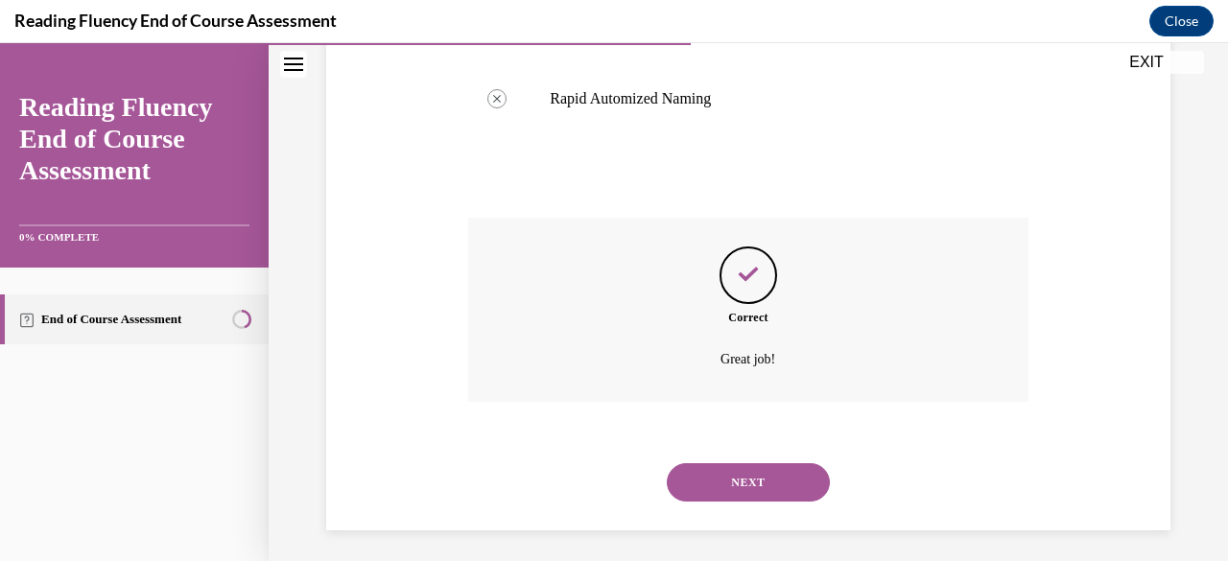
scroll to position [972, 0]
click at [756, 468] on button "NEXT" at bounding box center [748, 482] width 163 height 38
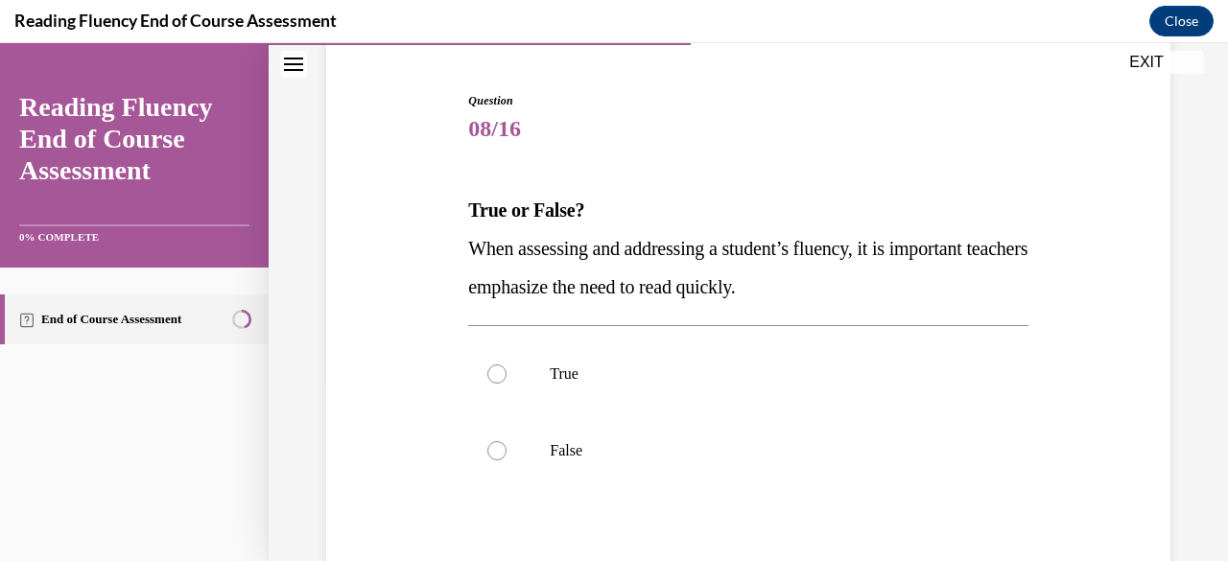
scroll to position [176, 0]
click at [569, 443] on p "False" at bounding box center [765, 450] width 430 height 19
click at [507, 443] on input "False" at bounding box center [497, 450] width 19 height 19
radio input "true"
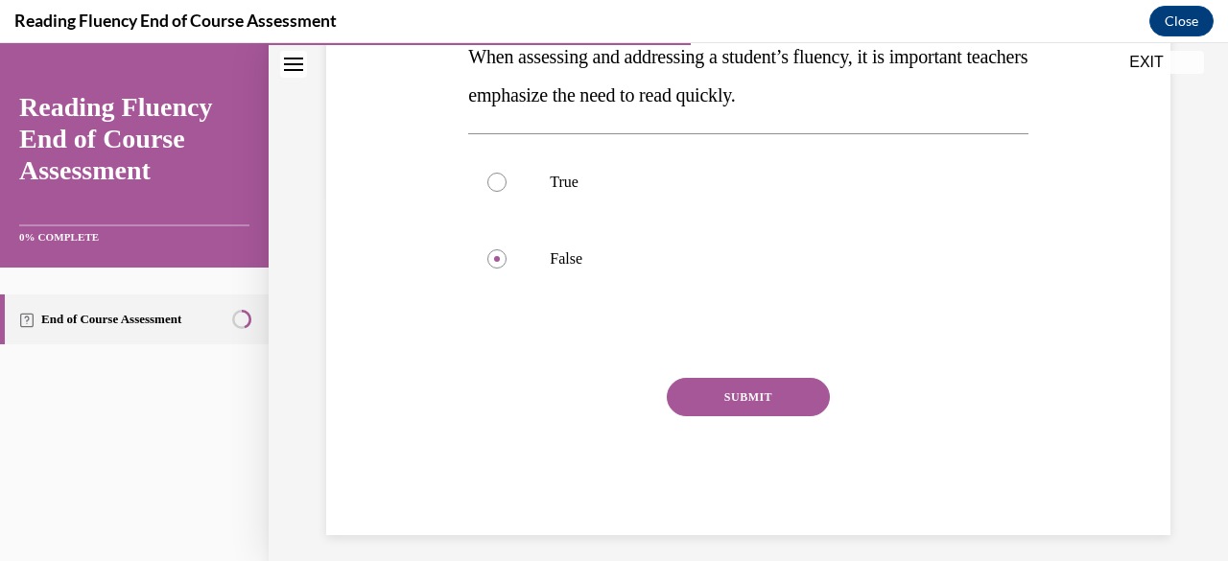
click at [760, 401] on button "SUBMIT" at bounding box center [748, 397] width 163 height 38
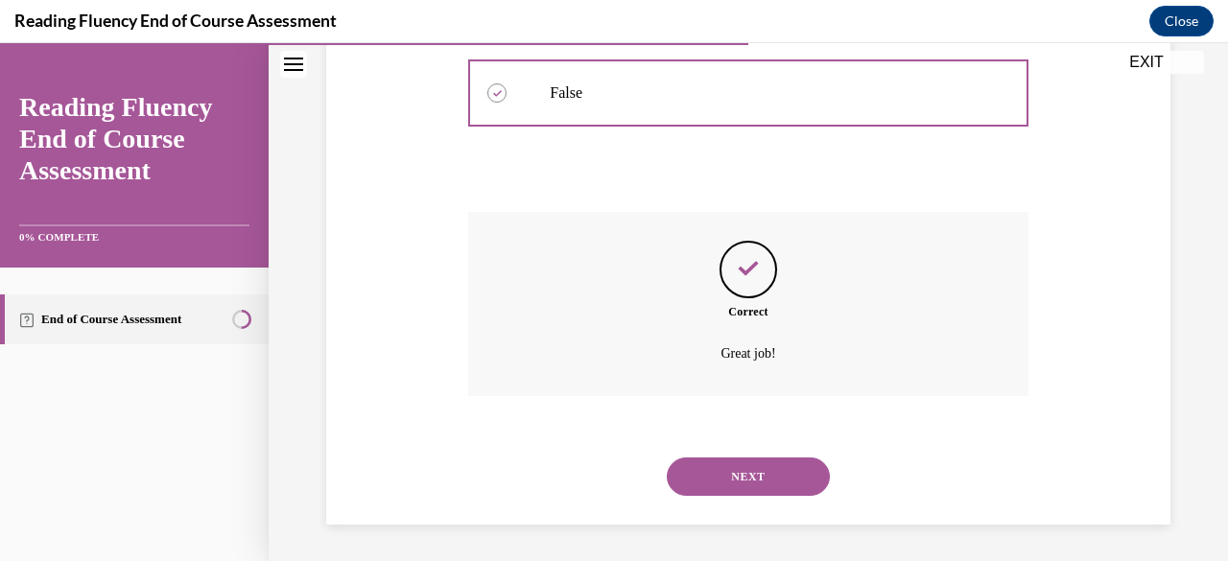
scroll to position [534, 0]
click at [697, 485] on button "NEXT" at bounding box center [748, 476] width 163 height 38
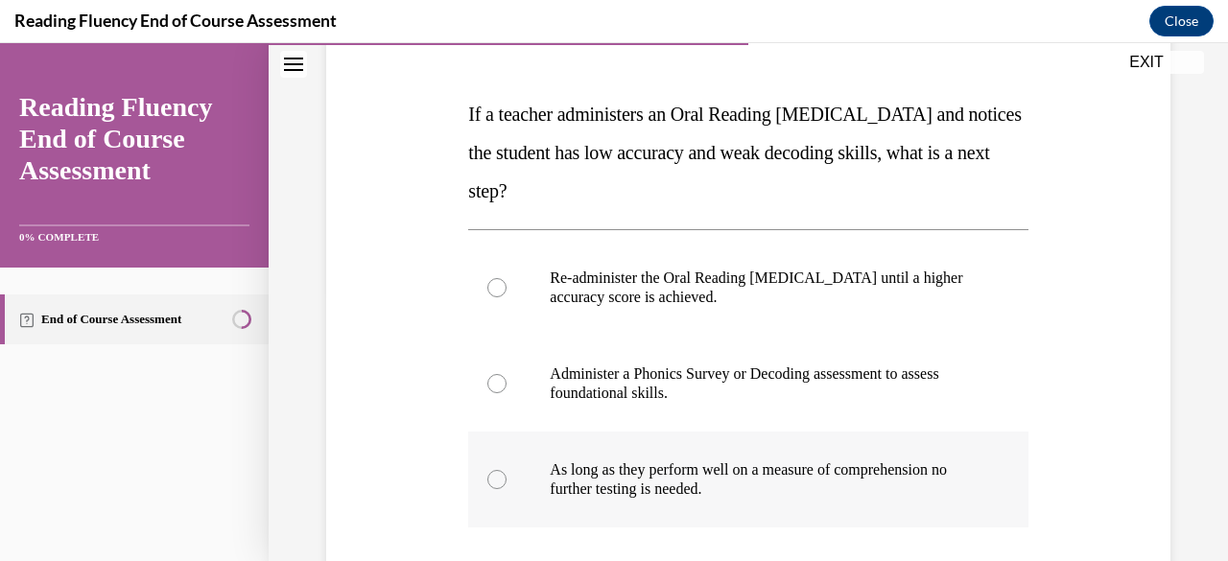
scroll to position [269, 0]
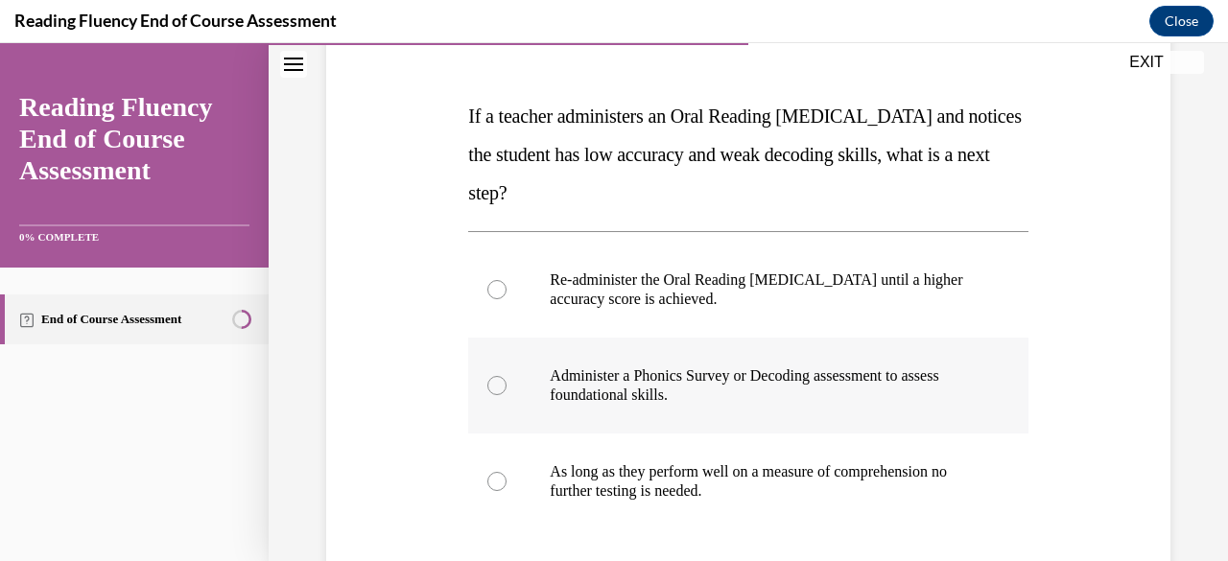
click at [501, 384] on div at bounding box center [497, 385] width 19 height 19
click at [501, 384] on input "Administer a Phonics Survey or Decoding assessment to assess foundational skill…" at bounding box center [497, 385] width 19 height 19
radio input "true"
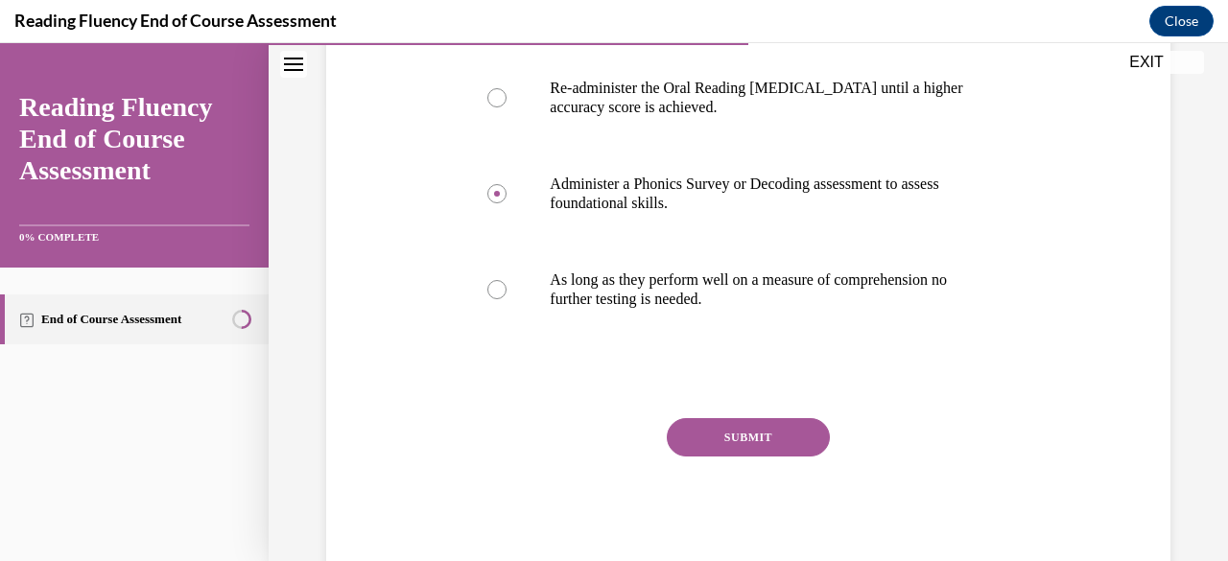
click at [747, 441] on button "SUBMIT" at bounding box center [748, 437] width 163 height 38
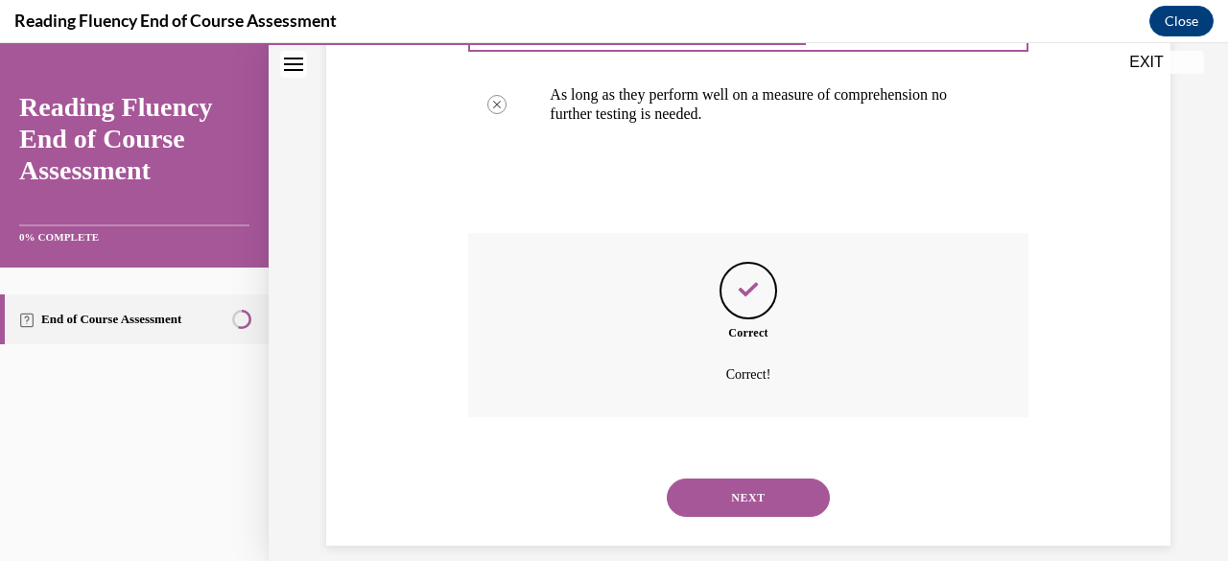
scroll to position [668, 0]
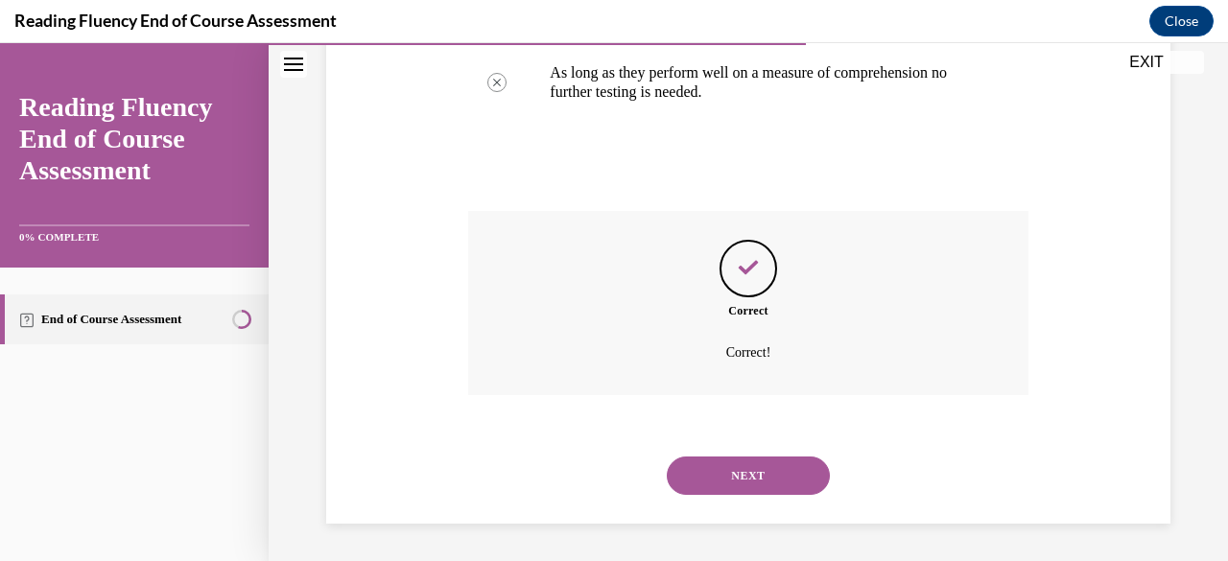
click at [712, 479] on button "NEXT" at bounding box center [748, 476] width 163 height 38
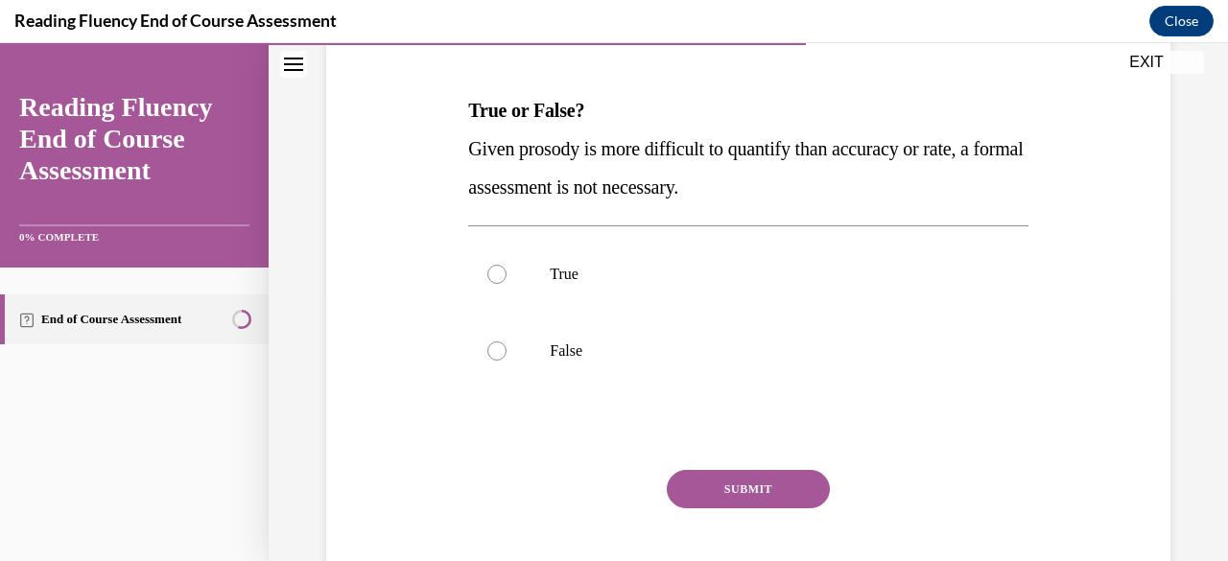
scroll to position [274, 0]
click at [502, 356] on div at bounding box center [497, 351] width 19 height 19
click at [502, 356] on input "False" at bounding box center [497, 351] width 19 height 19
radio input "true"
click at [739, 494] on button "SUBMIT" at bounding box center [748, 489] width 163 height 38
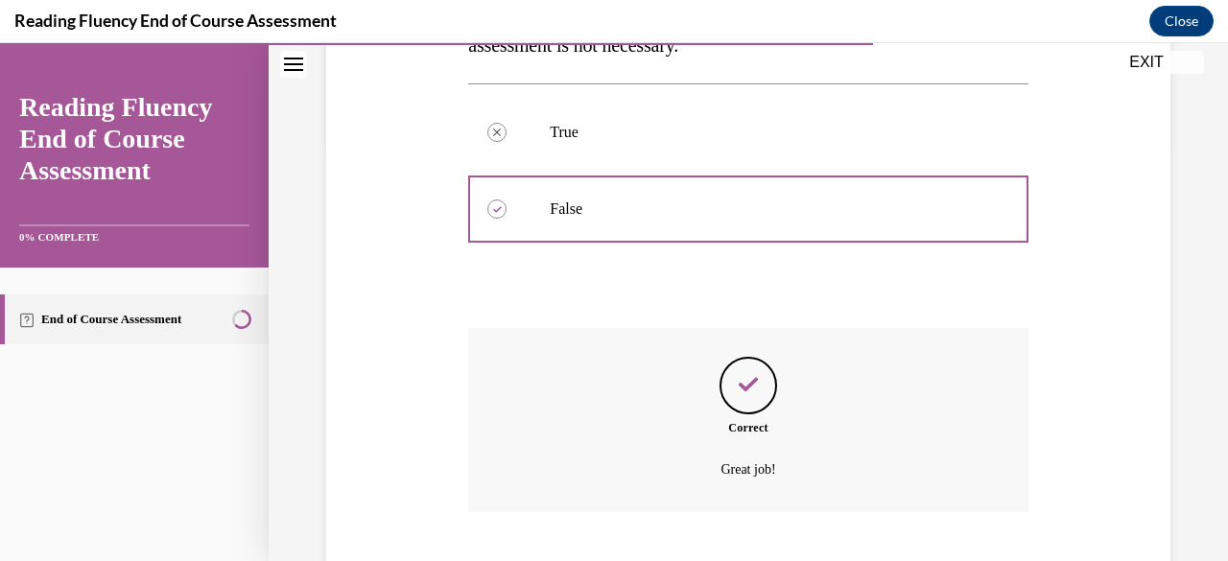
scroll to position [534, 0]
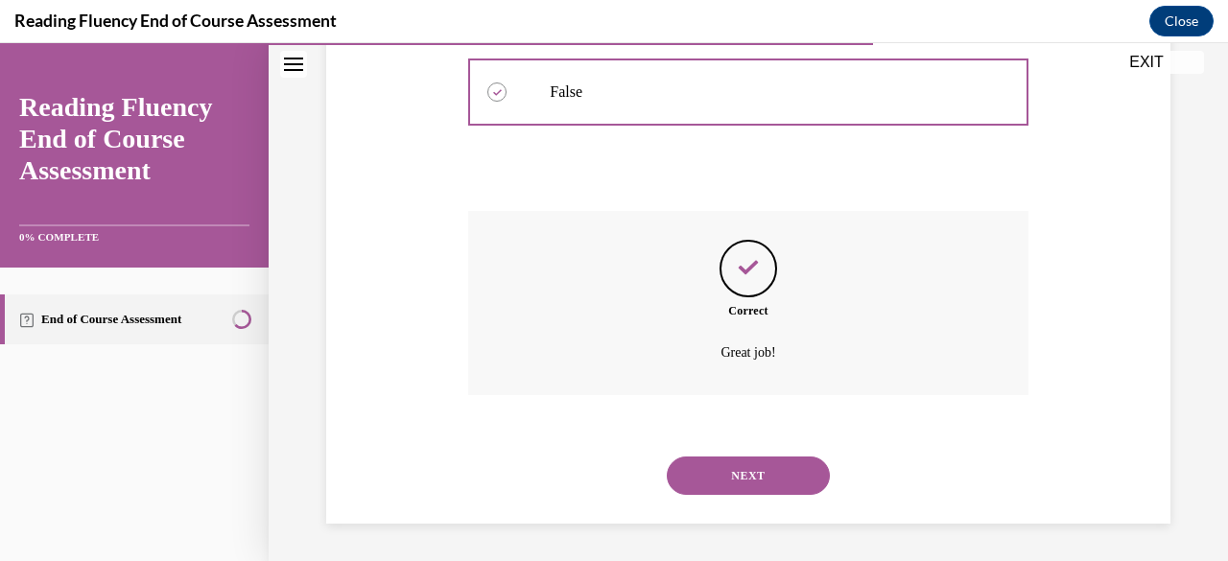
click at [739, 470] on button "NEXT" at bounding box center [748, 476] width 163 height 38
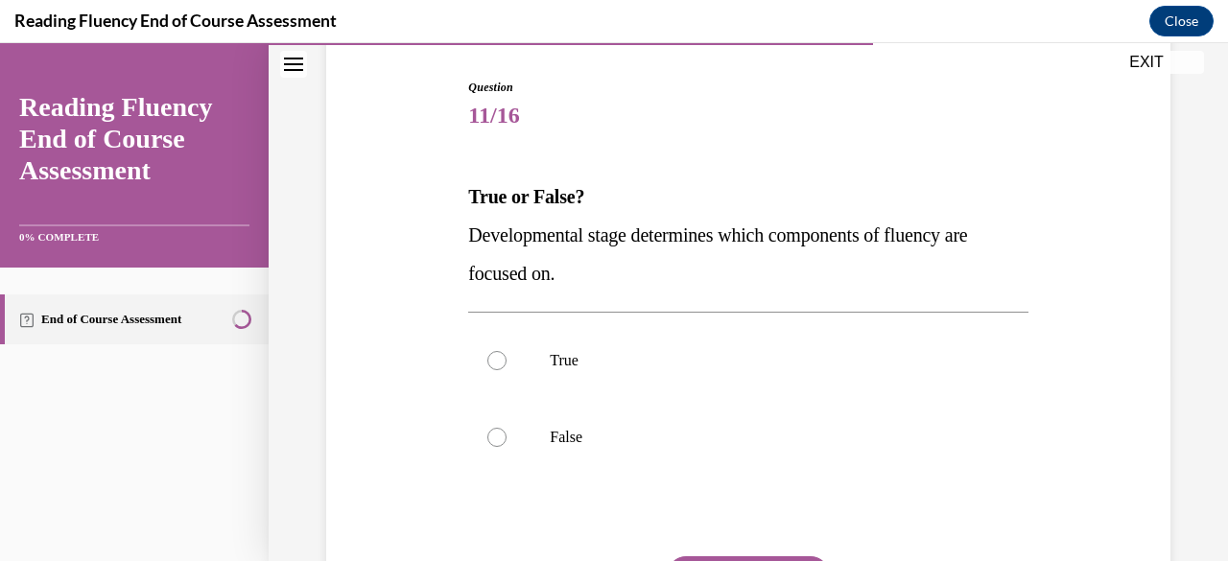
scroll to position [189, 0]
click at [503, 371] on label "True" at bounding box center [748, 360] width 560 height 77
click at [503, 370] on input "True" at bounding box center [497, 359] width 19 height 19
radio input "true"
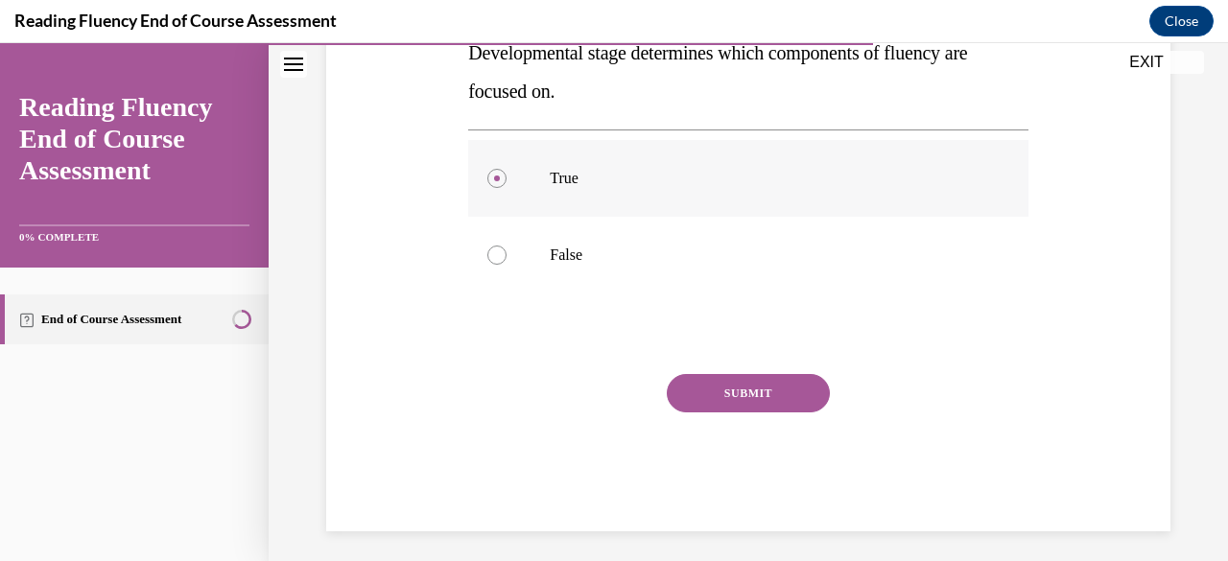
scroll to position [378, 0]
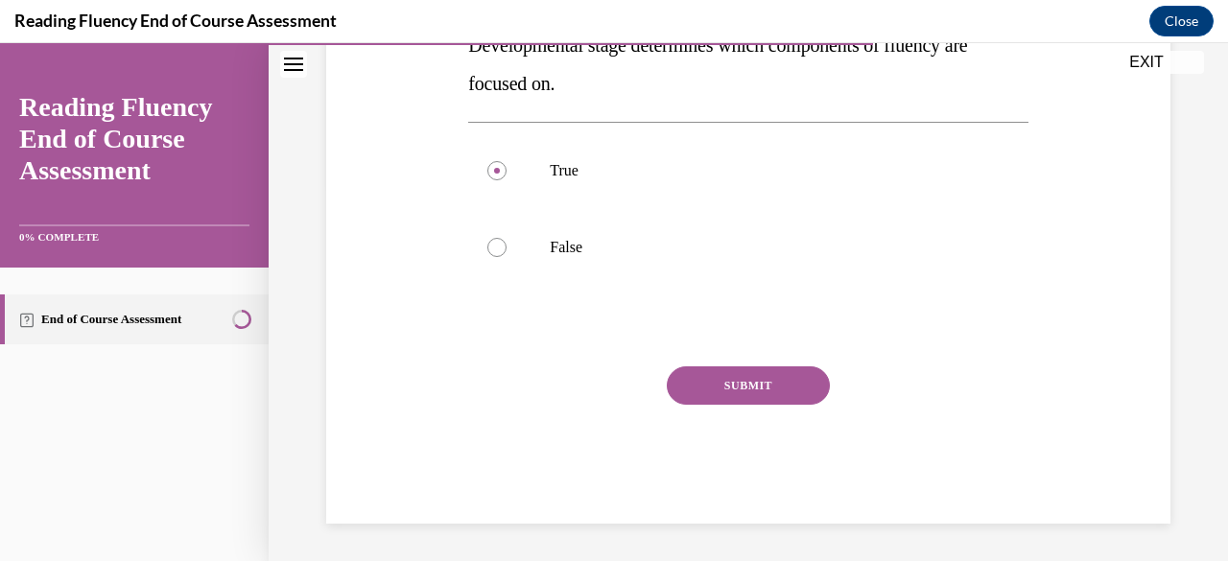
click at [722, 393] on button "SUBMIT" at bounding box center [748, 386] width 163 height 38
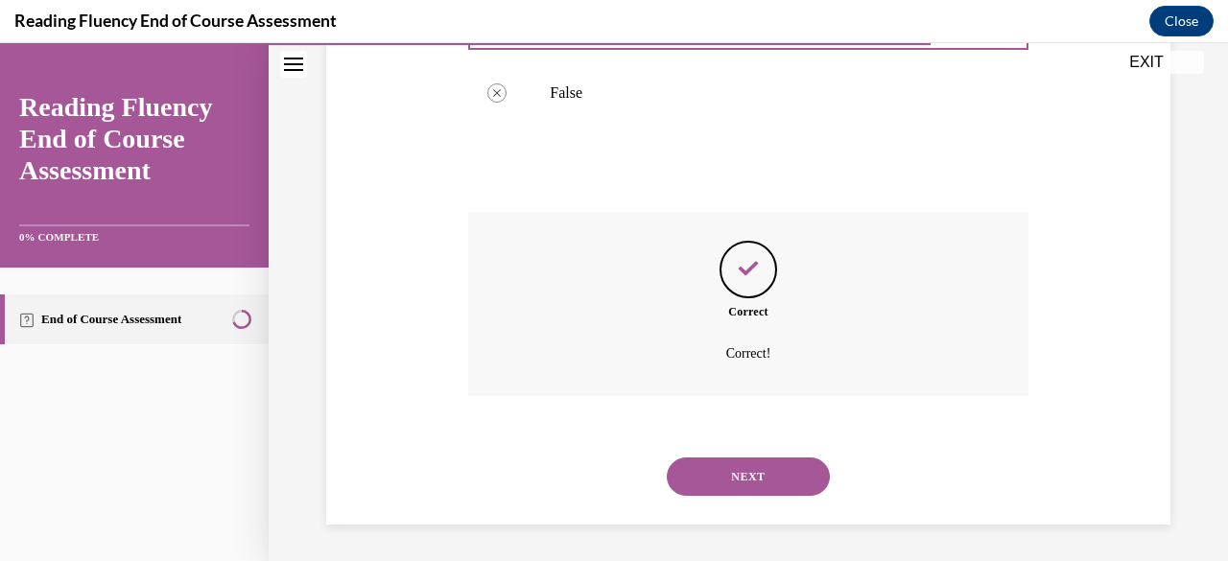
scroll to position [534, 0]
click at [753, 467] on button "NEXT" at bounding box center [748, 476] width 163 height 38
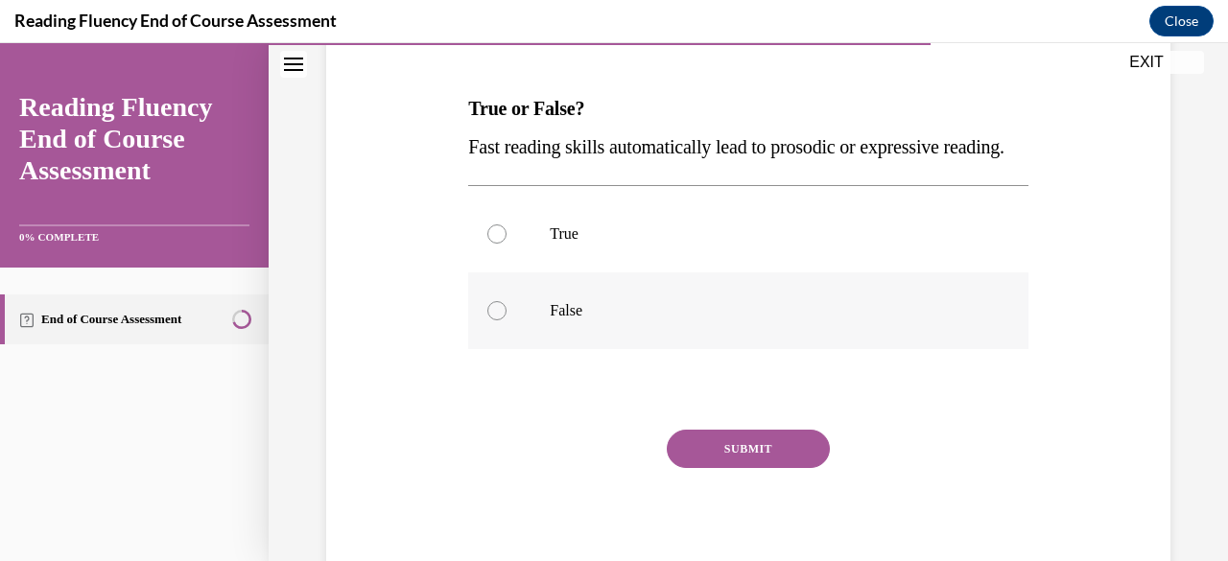
scroll to position [277, 0]
click at [501, 348] on label "False" at bounding box center [748, 310] width 560 height 77
click at [501, 320] on input "False" at bounding box center [497, 309] width 19 height 19
radio input "true"
click at [739, 467] on button "SUBMIT" at bounding box center [748, 448] width 163 height 38
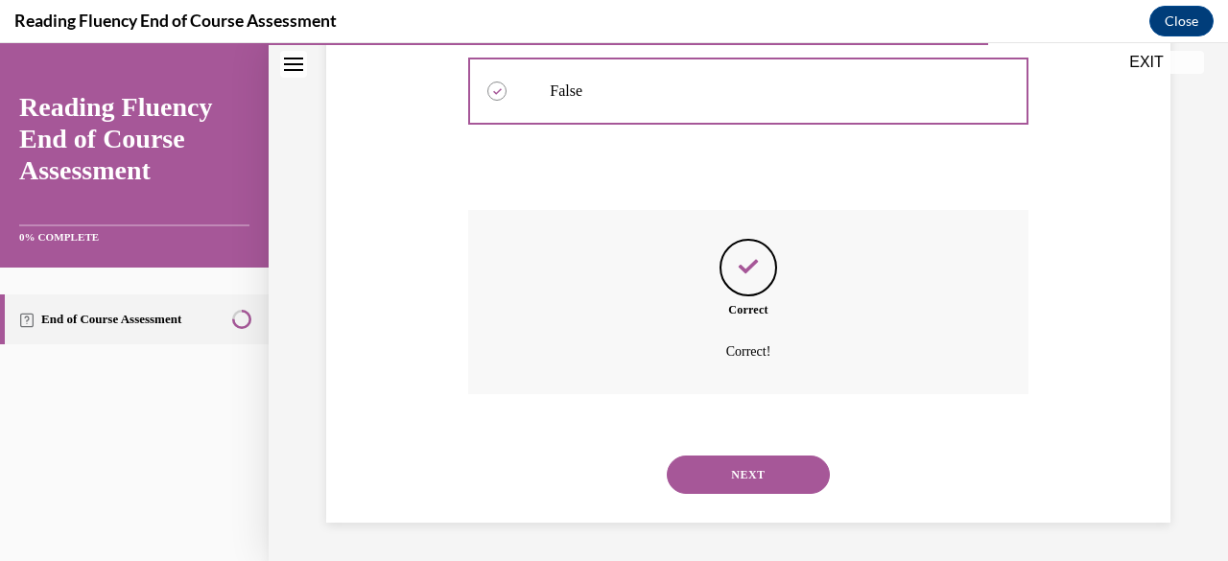
scroll to position [534, 0]
click at [739, 473] on button "NEXT" at bounding box center [748, 475] width 163 height 38
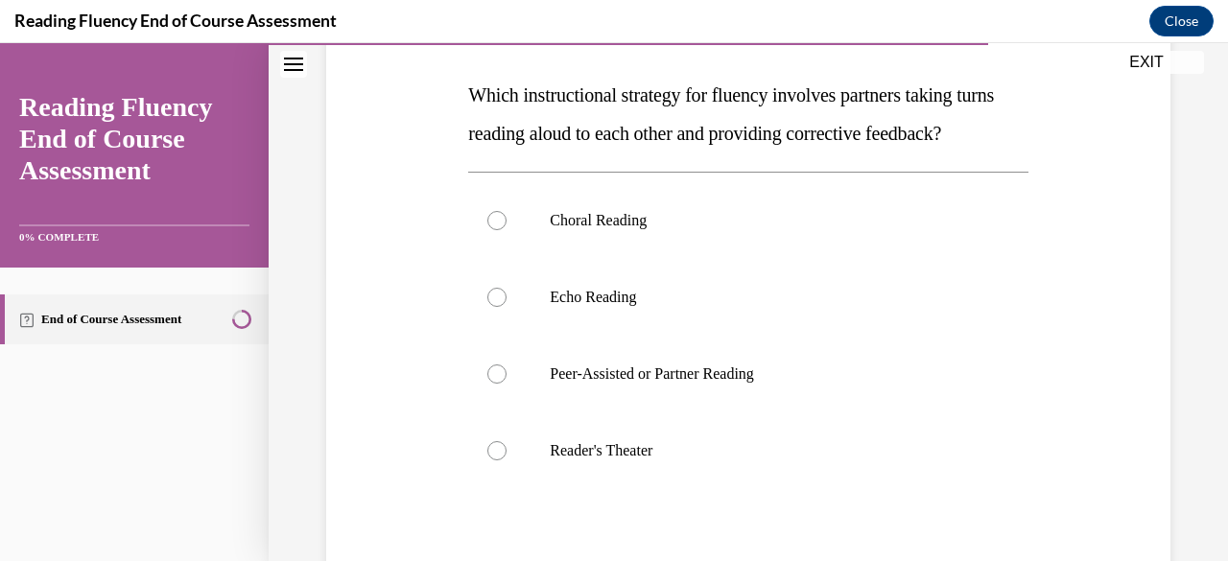
scroll to position [291, 0]
click at [493, 383] on div at bounding box center [497, 373] width 19 height 19
click at [493, 383] on input "Peer-Assisted or Partner Reading" at bounding box center [497, 373] width 19 height 19
radio input "true"
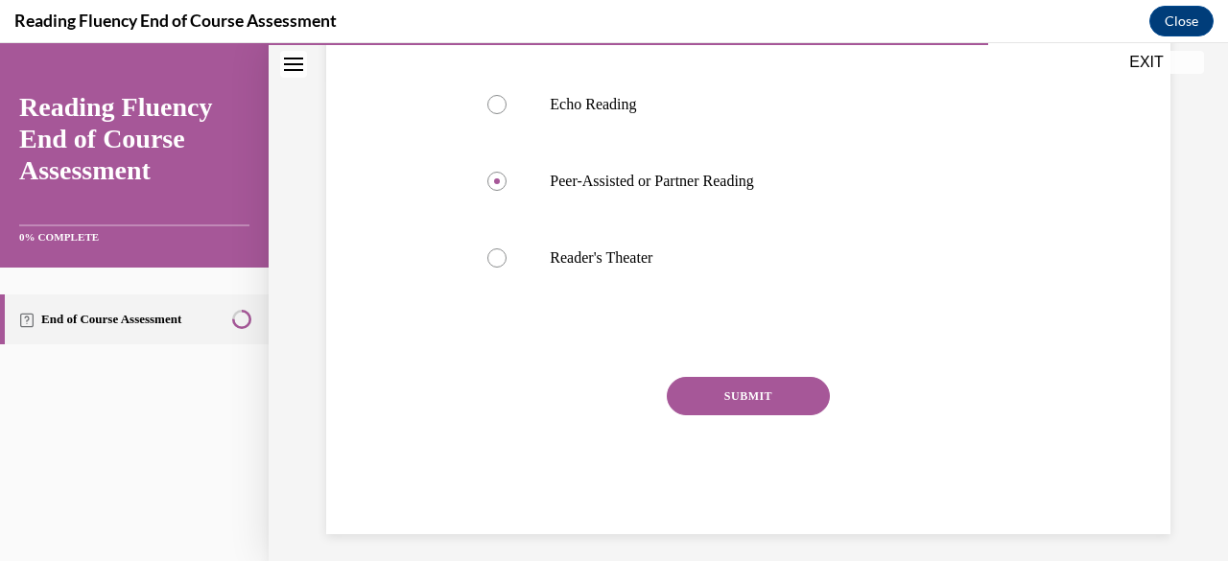
click at [729, 416] on button "SUBMIT" at bounding box center [748, 396] width 163 height 38
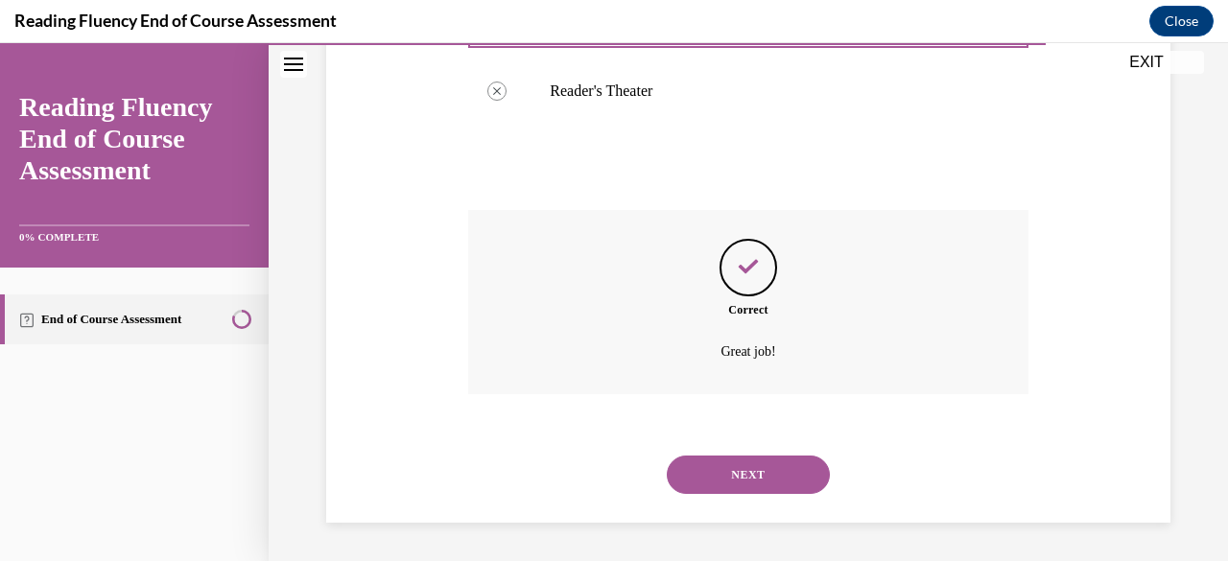
scroll to position [687, 0]
click at [726, 482] on button "NEXT" at bounding box center [748, 475] width 163 height 38
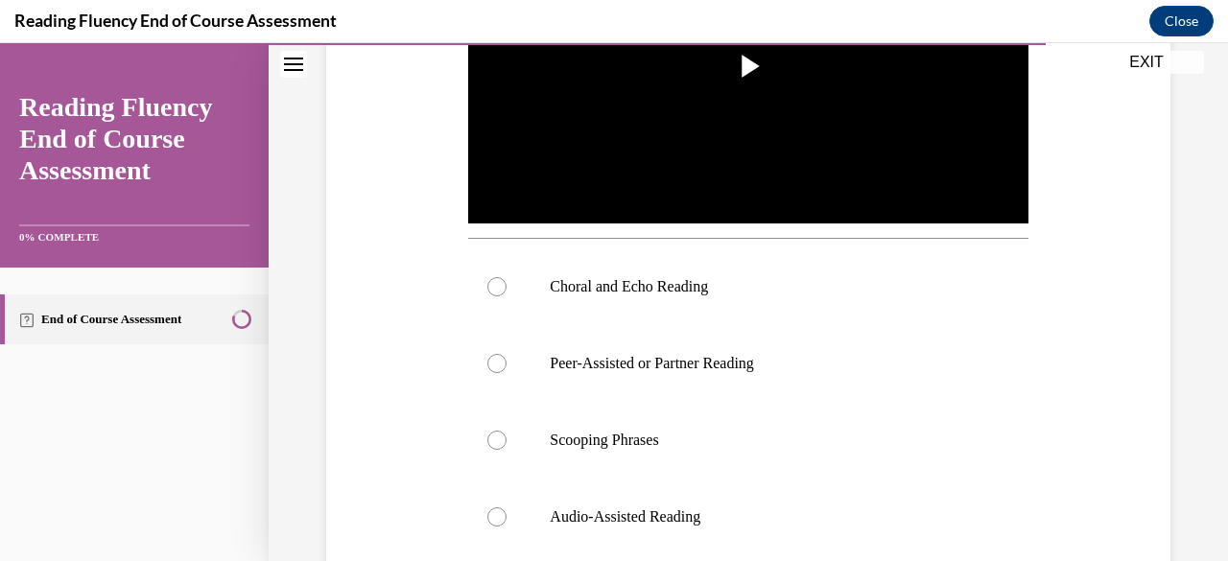
scroll to position [553, 0]
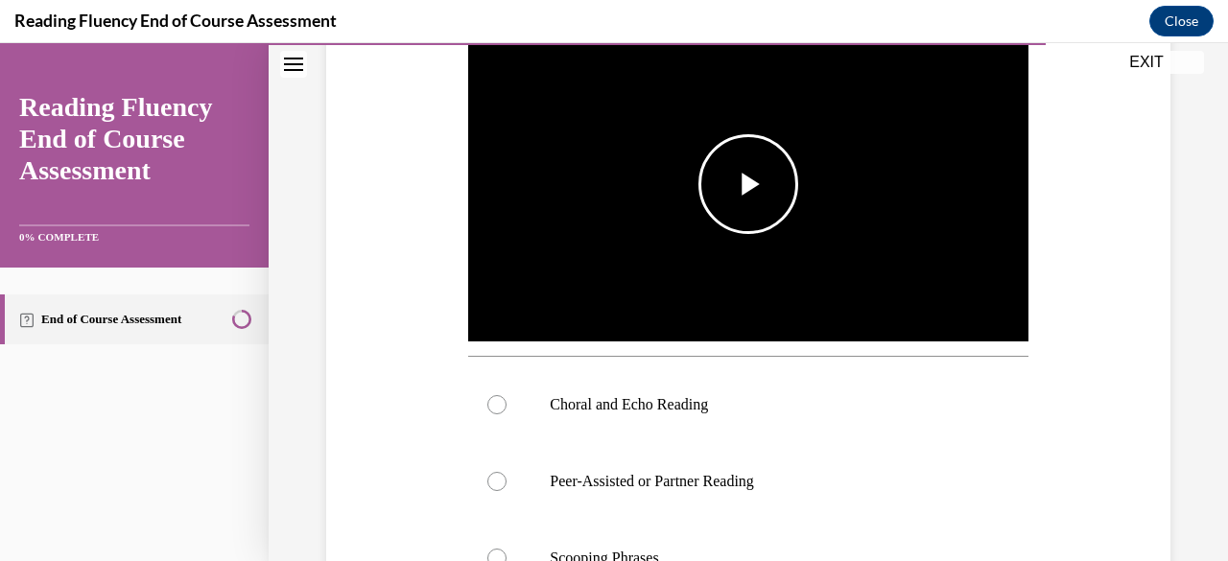
click at [749, 184] on span "Video player" at bounding box center [749, 184] width 0 height 0
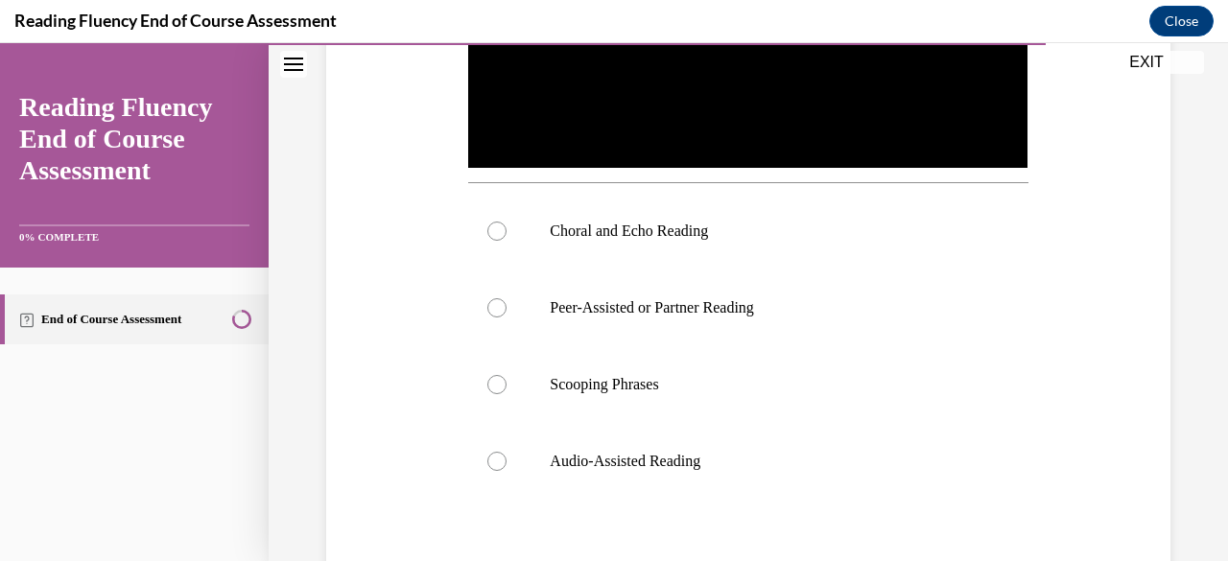
scroll to position [608, 0]
click at [473, 132] on span "Video player" at bounding box center [487, 132] width 38 height 0
click at [495, 227] on div at bounding box center [497, 231] width 19 height 19
click at [495, 227] on input "Choral and Echo Reading" at bounding box center [497, 231] width 19 height 19
radio input "true"
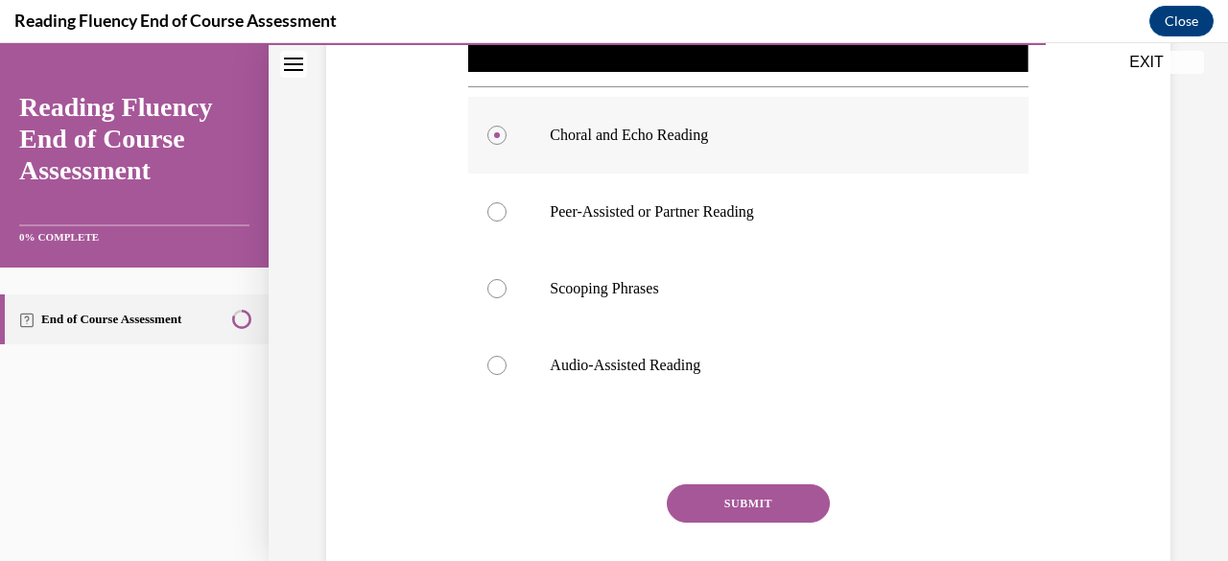
scroll to position [817, 0]
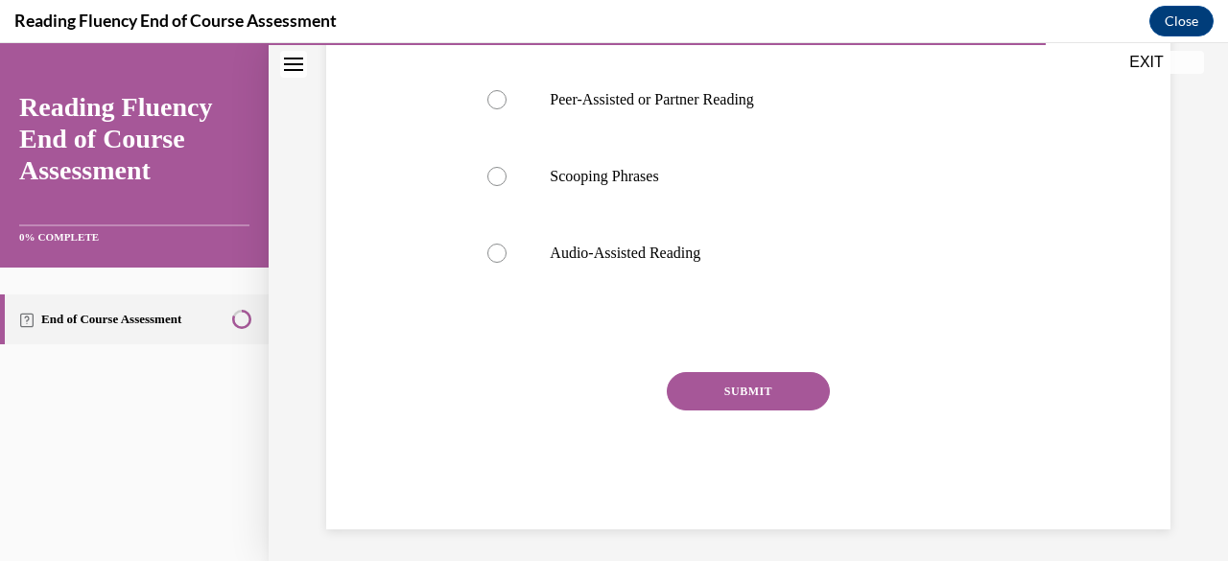
click at [718, 381] on button "SUBMIT" at bounding box center [748, 391] width 163 height 38
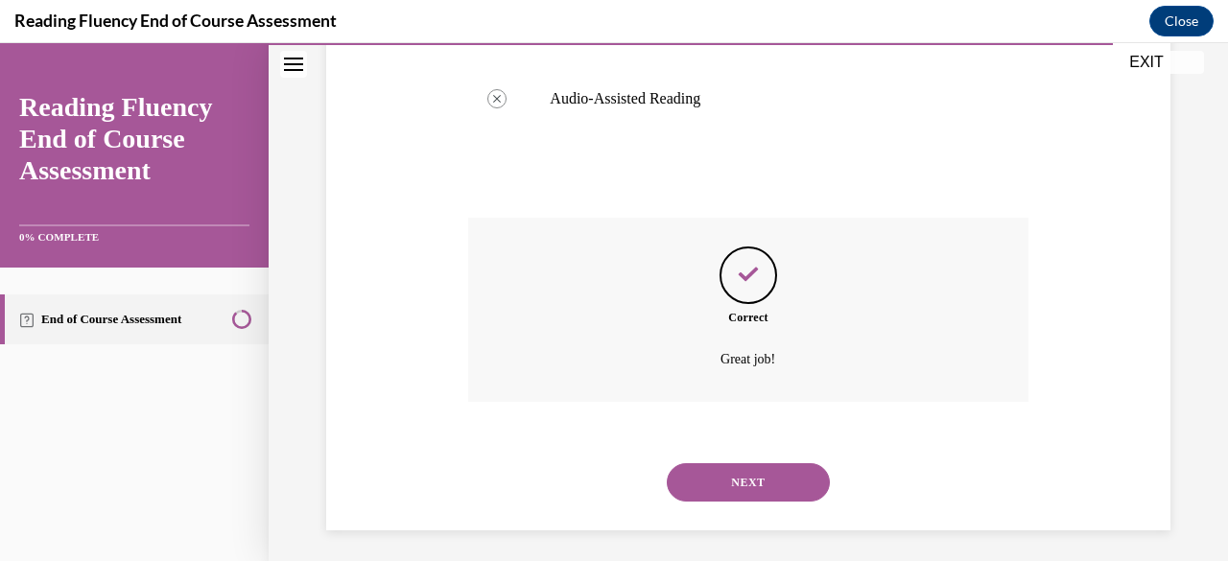
scroll to position [972, 0]
click at [746, 473] on button "NEXT" at bounding box center [748, 482] width 163 height 38
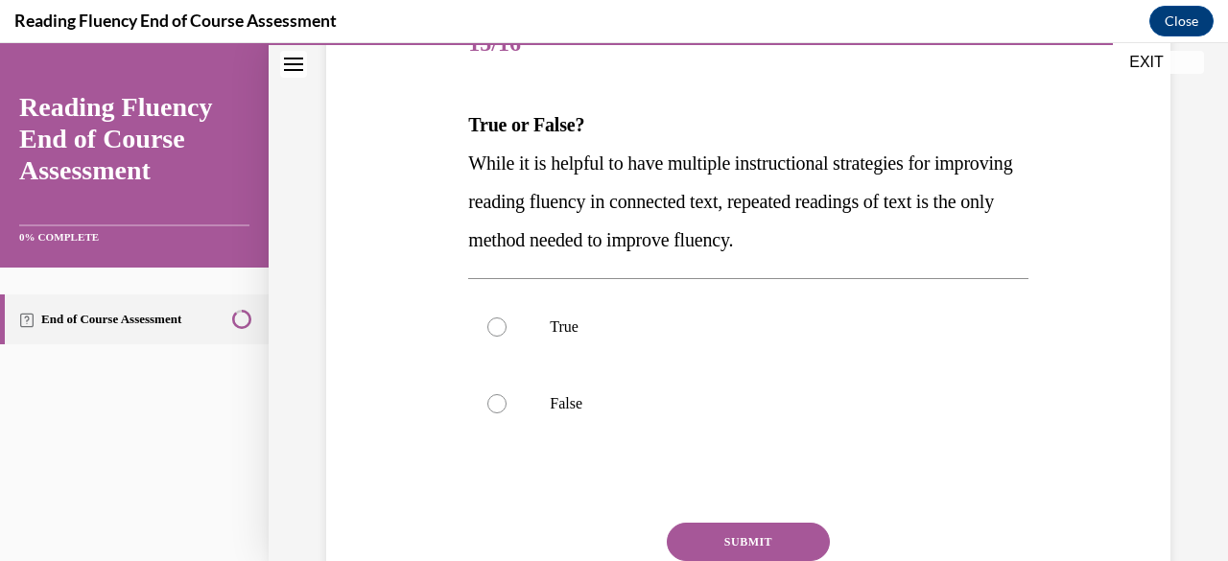
scroll to position [261, 0]
click at [496, 402] on div at bounding box center [497, 402] width 19 height 19
click at [496, 402] on input "False" at bounding box center [497, 402] width 19 height 19
radio input "true"
click at [760, 546] on button "SUBMIT" at bounding box center [748, 541] width 163 height 38
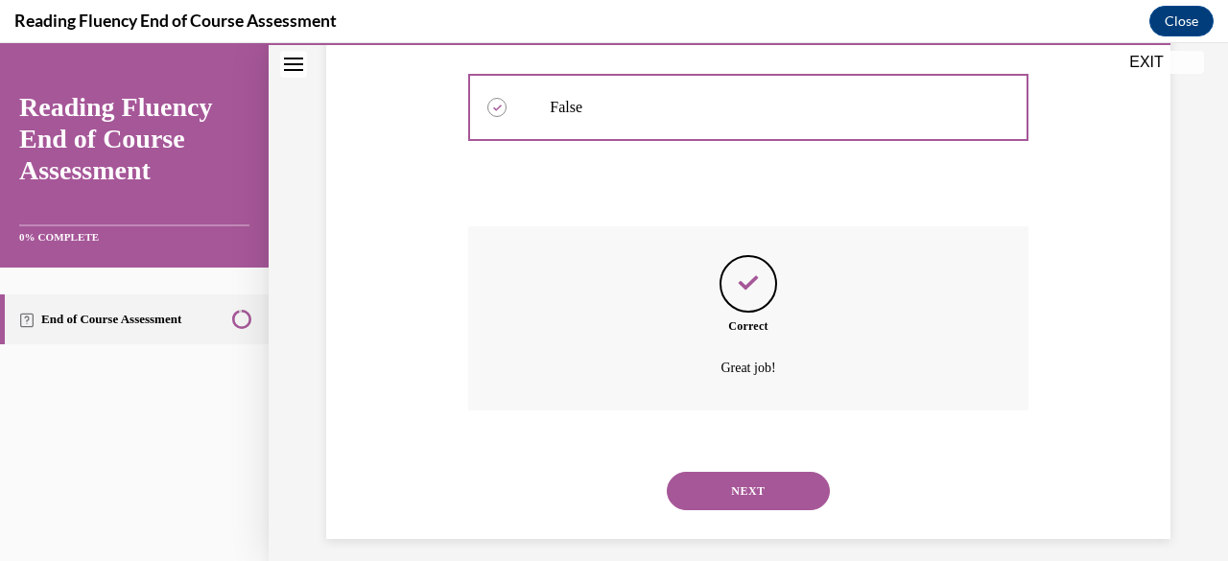
scroll to position [572, 0]
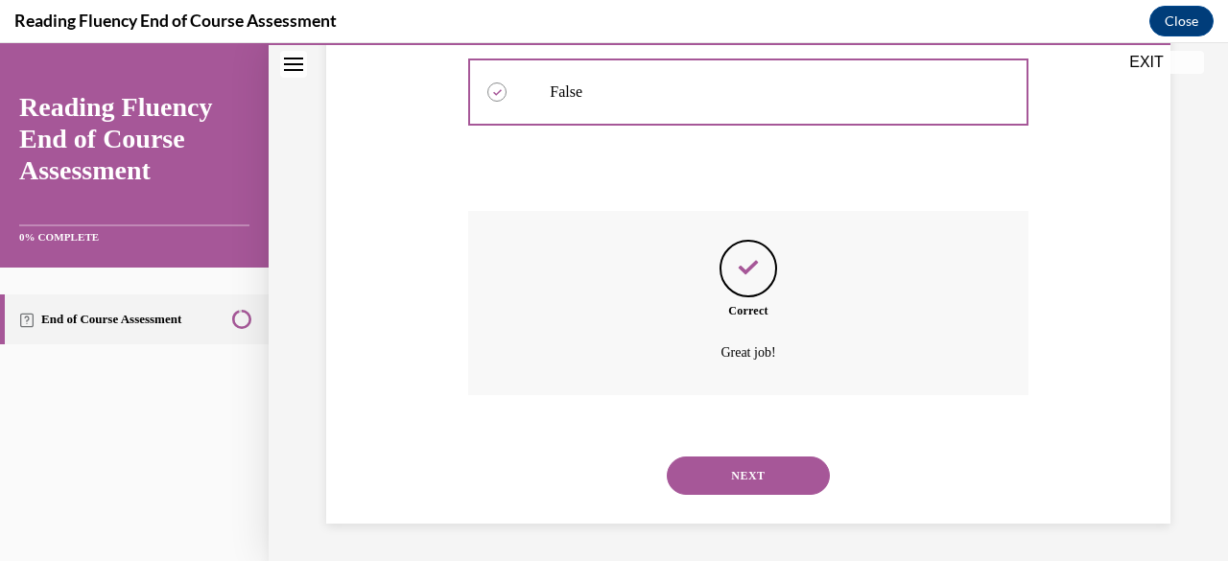
click at [732, 470] on button "NEXT" at bounding box center [748, 476] width 163 height 38
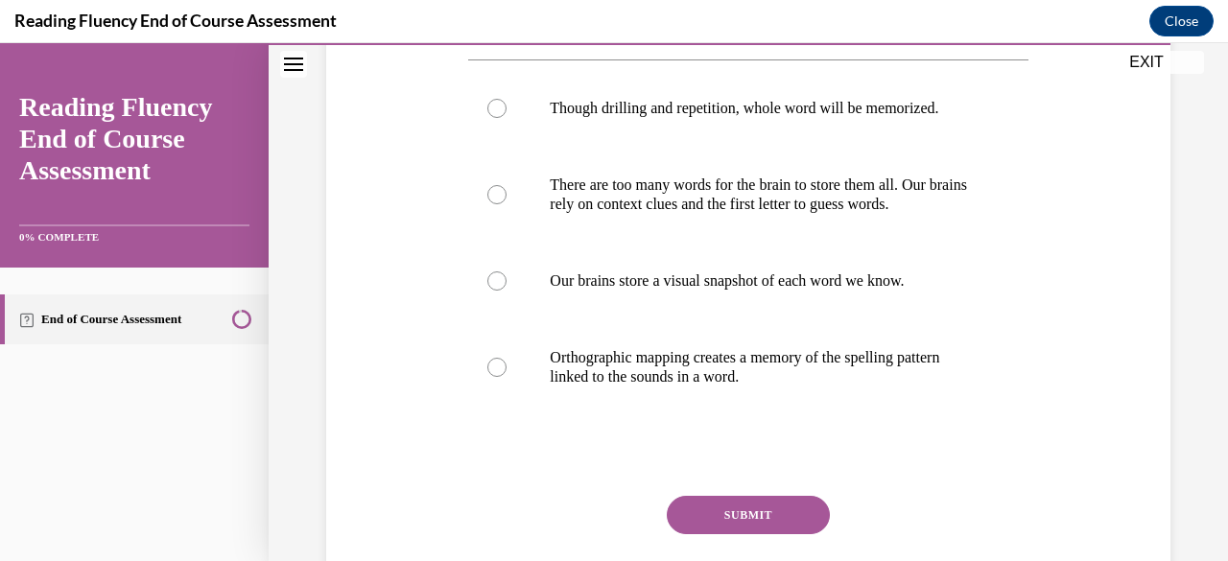
scroll to position [365, 0]
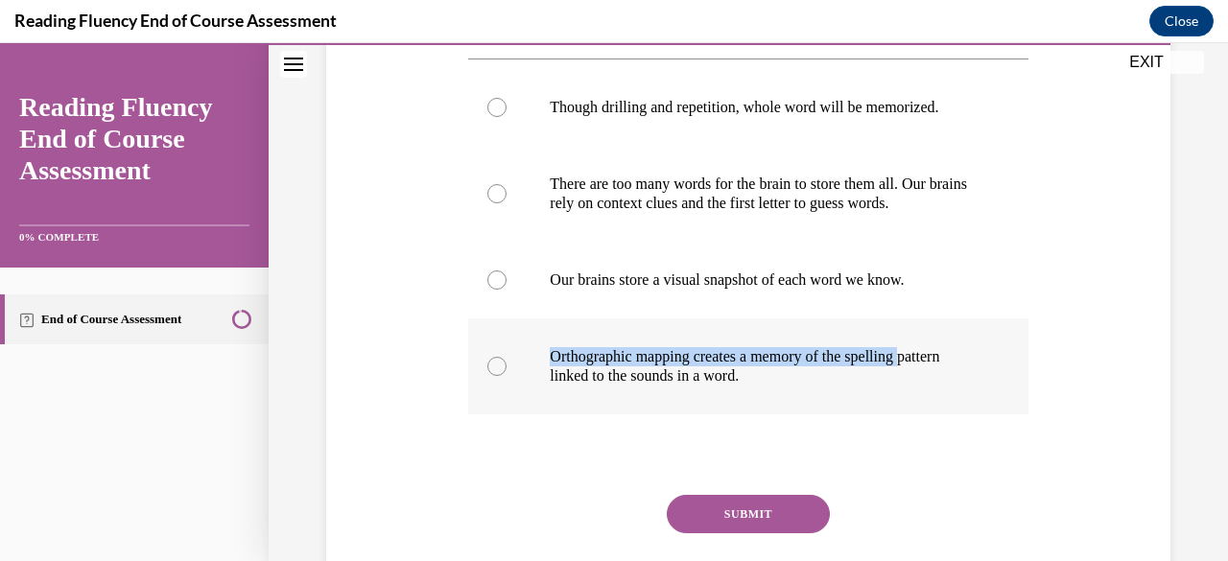
click at [497, 375] on label "Orthographic mapping creates a memory of the spelling pattern linked to the sou…" at bounding box center [748, 367] width 560 height 96
click at [489, 370] on div at bounding box center [497, 366] width 19 height 19
click at [489, 370] on input "Orthographic mapping creates a memory of the spelling pattern linked to the sou…" at bounding box center [497, 366] width 19 height 19
radio input "true"
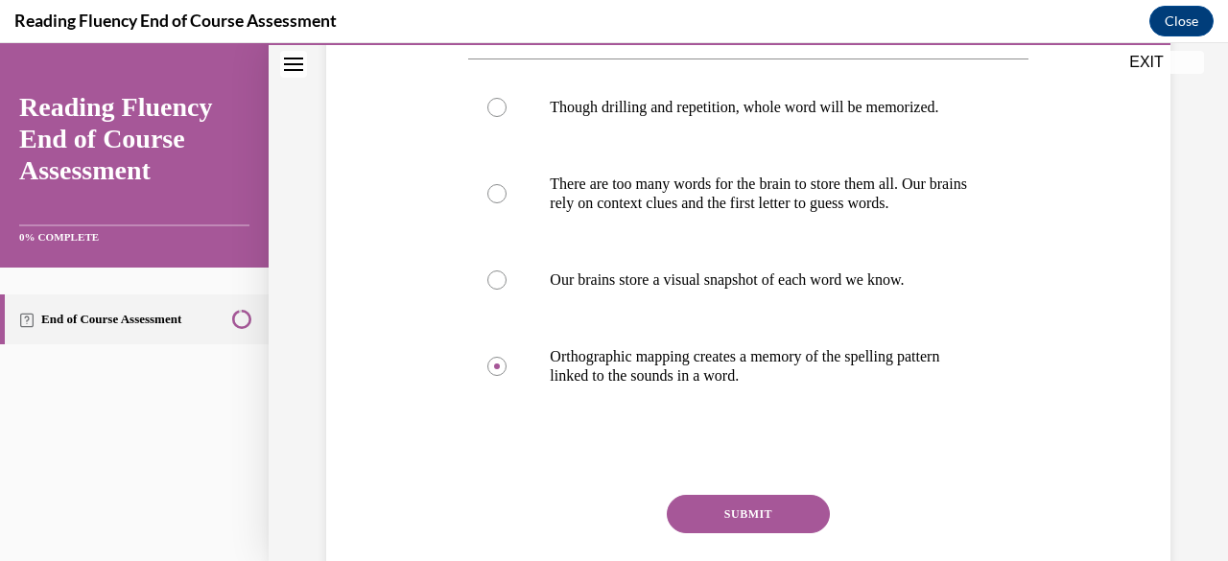
click at [726, 513] on button "SUBMIT" at bounding box center [748, 514] width 163 height 38
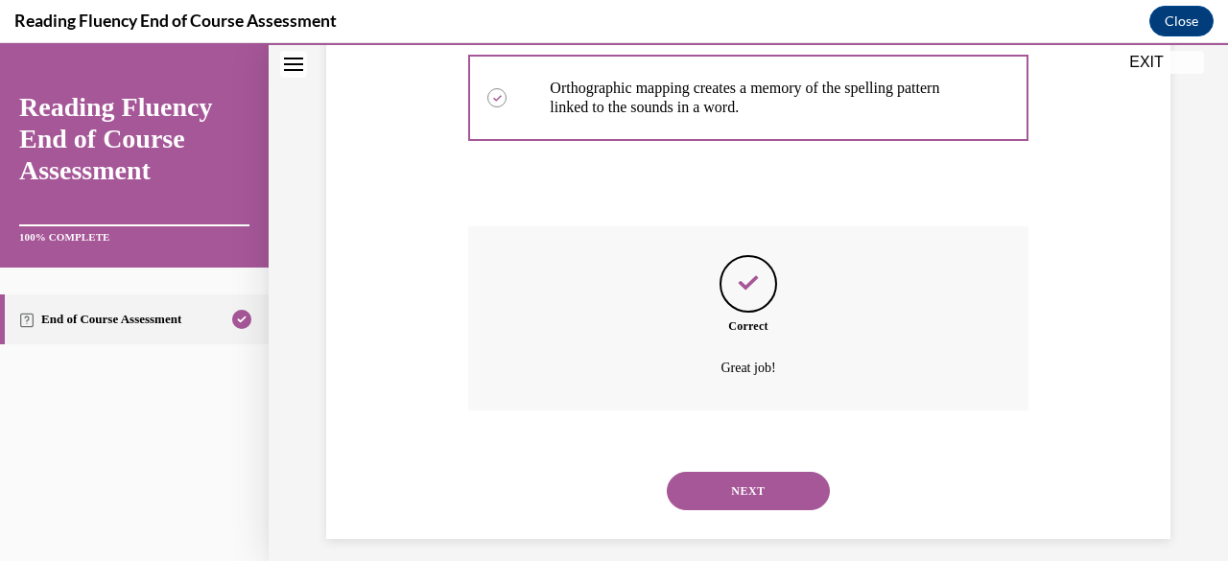
scroll to position [649, 0]
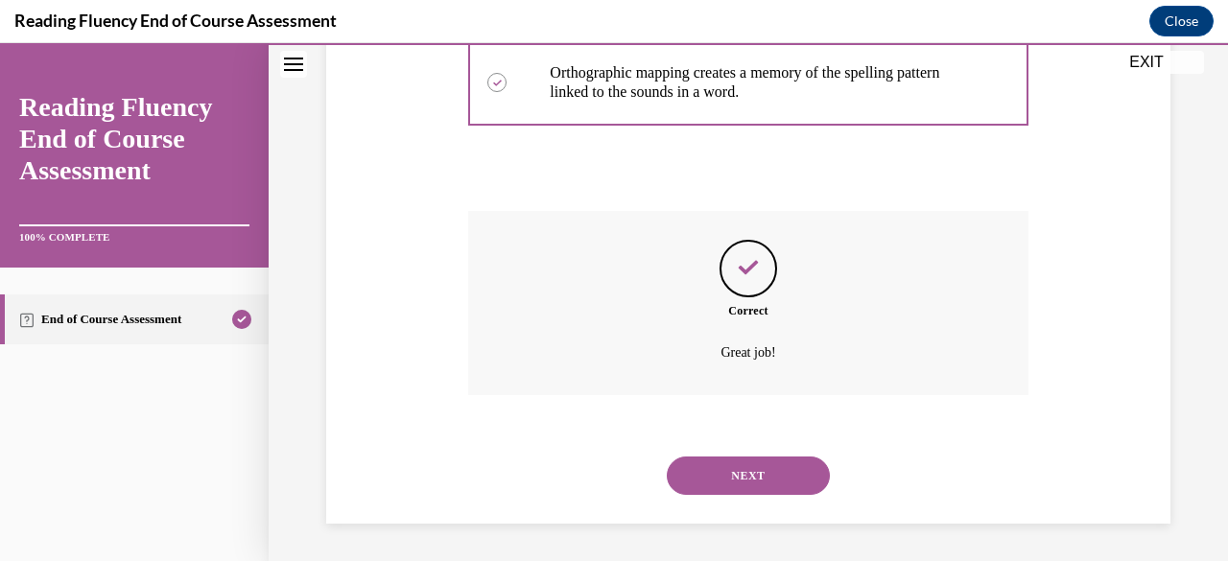
click at [728, 467] on button "NEXT" at bounding box center [748, 476] width 163 height 38
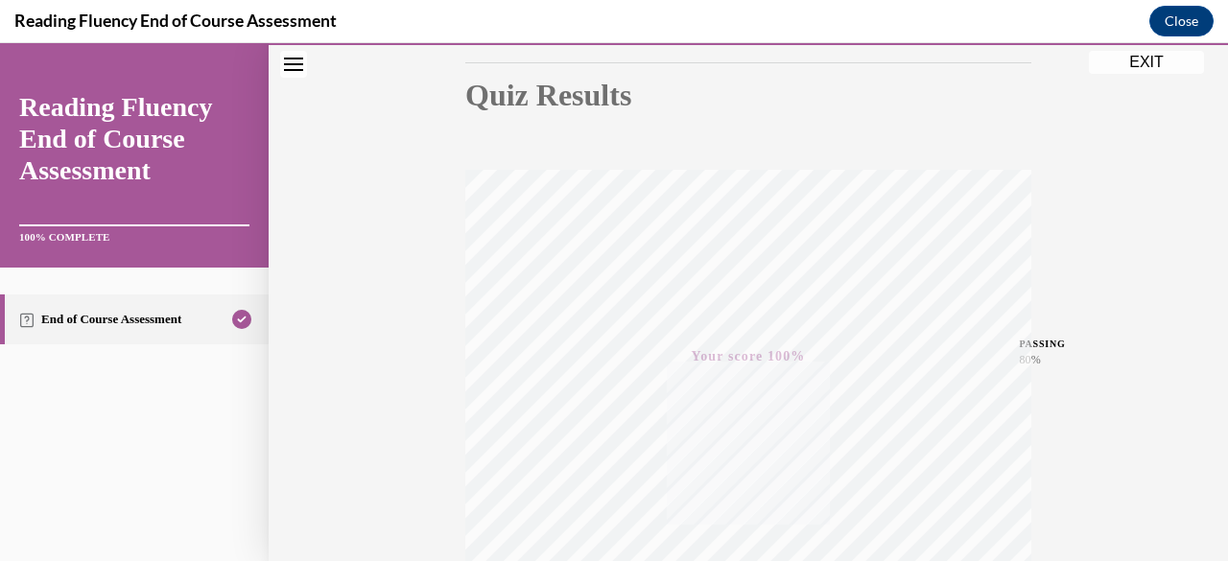
scroll to position [465, 0]
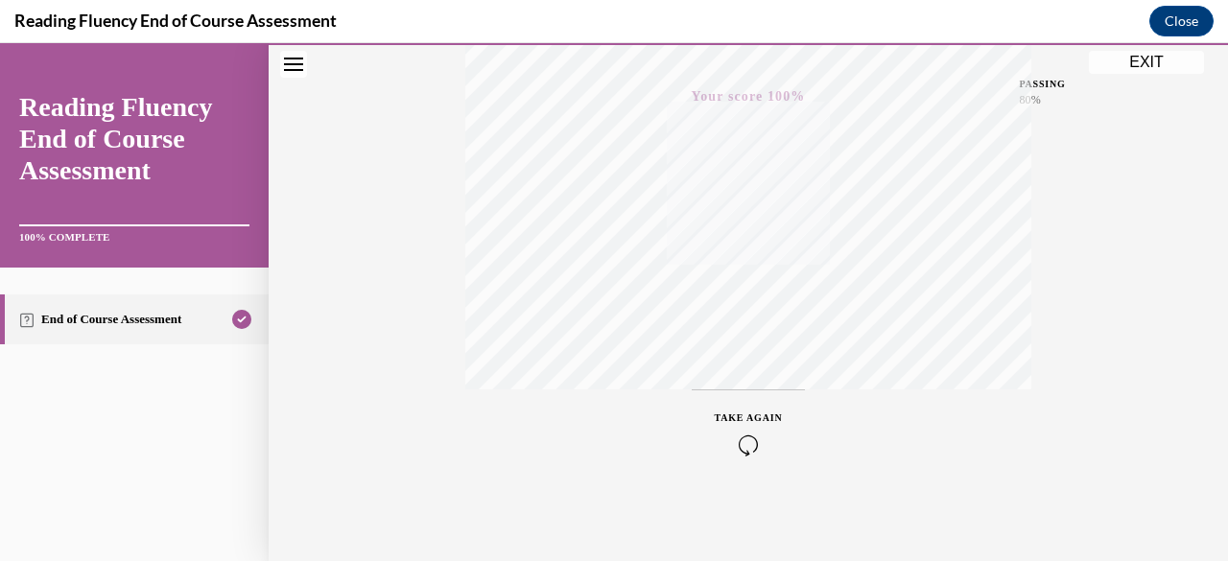
click at [1154, 54] on button "EXIT" at bounding box center [1146, 62] width 115 height 23
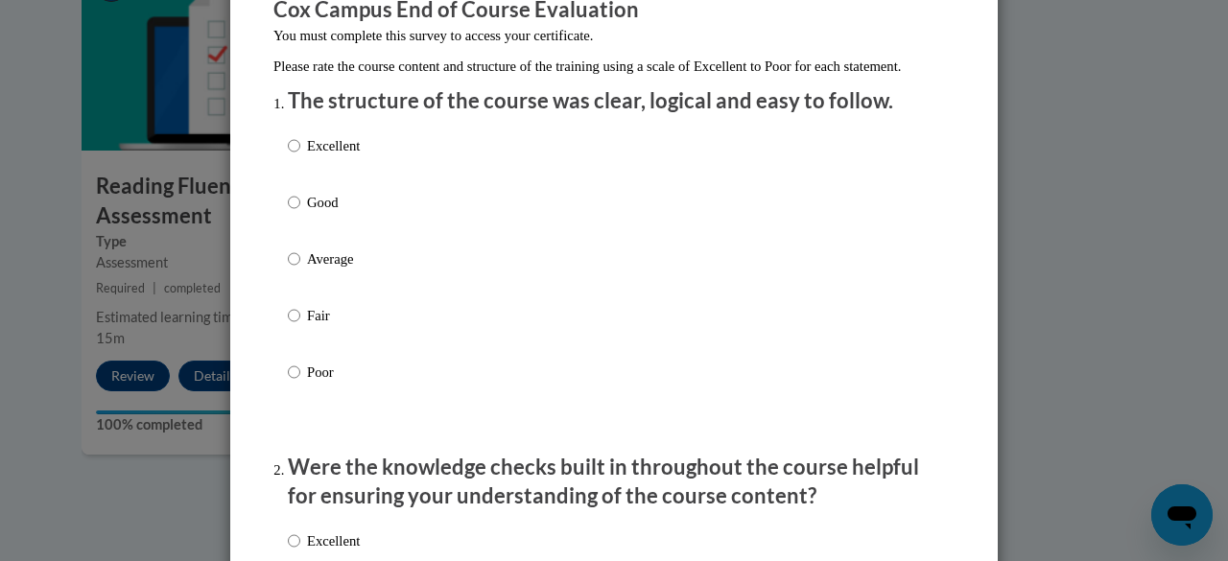
scroll to position [182, 0]
drag, startPoint x: 289, startPoint y: 164, endPoint x: 311, endPoint y: 172, distance: 23.4
click at [289, 155] on input "Excellent" at bounding box center [294, 144] width 12 height 21
radio input "true"
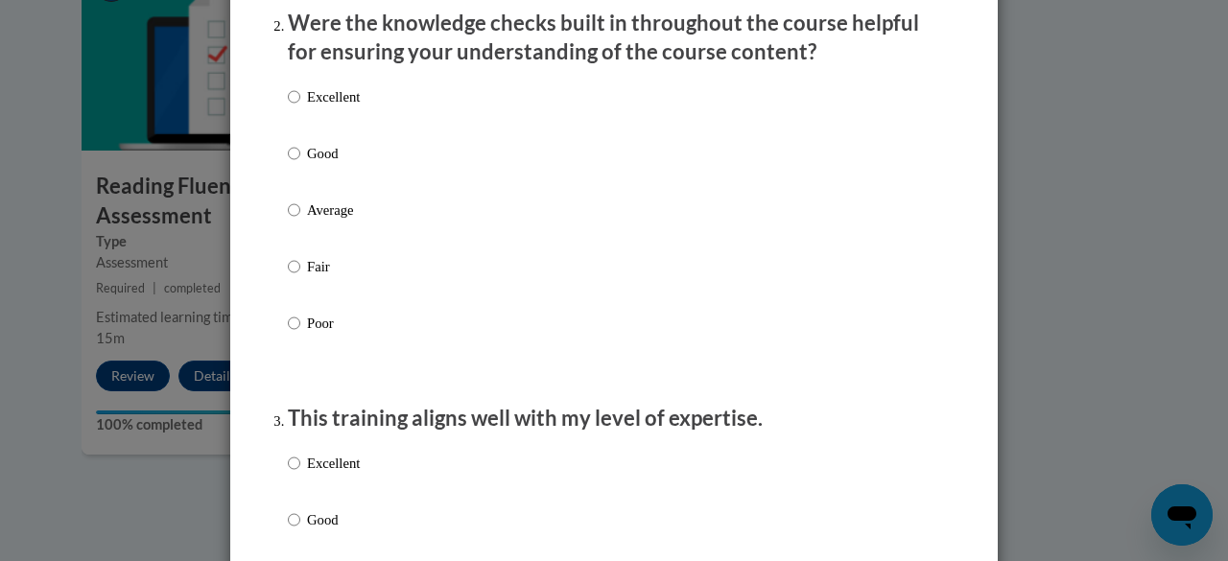
scroll to position [627, 0]
click at [288, 107] on input "Excellent" at bounding box center [294, 95] width 12 height 21
radio input "true"
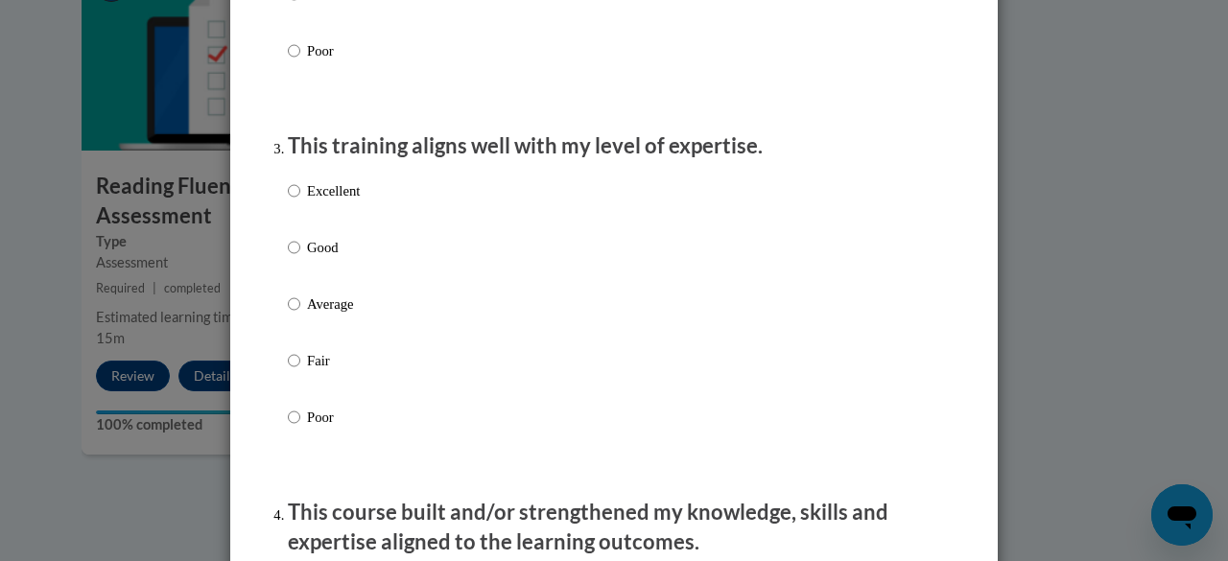
scroll to position [899, 0]
click at [288, 257] on input "Good" at bounding box center [294, 246] width 12 height 21
radio input "true"
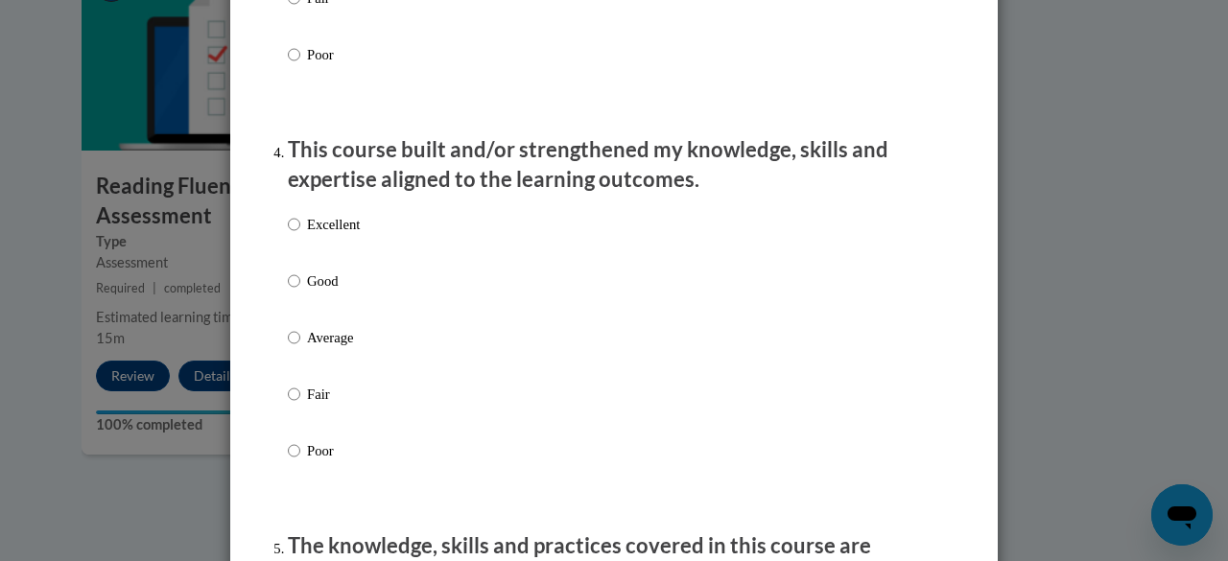
scroll to position [1262, 0]
click at [288, 234] on input "Excellent" at bounding box center [294, 223] width 12 height 21
radio input "true"
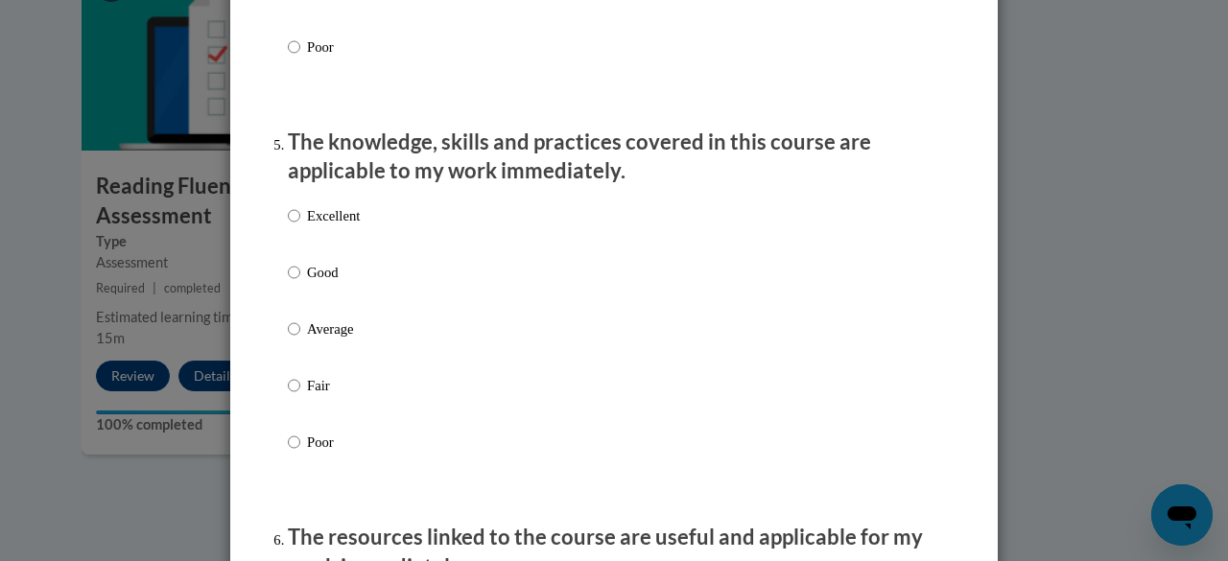
scroll to position [1666, 0]
click at [288, 282] on input "Good" at bounding box center [294, 271] width 12 height 21
radio input "true"
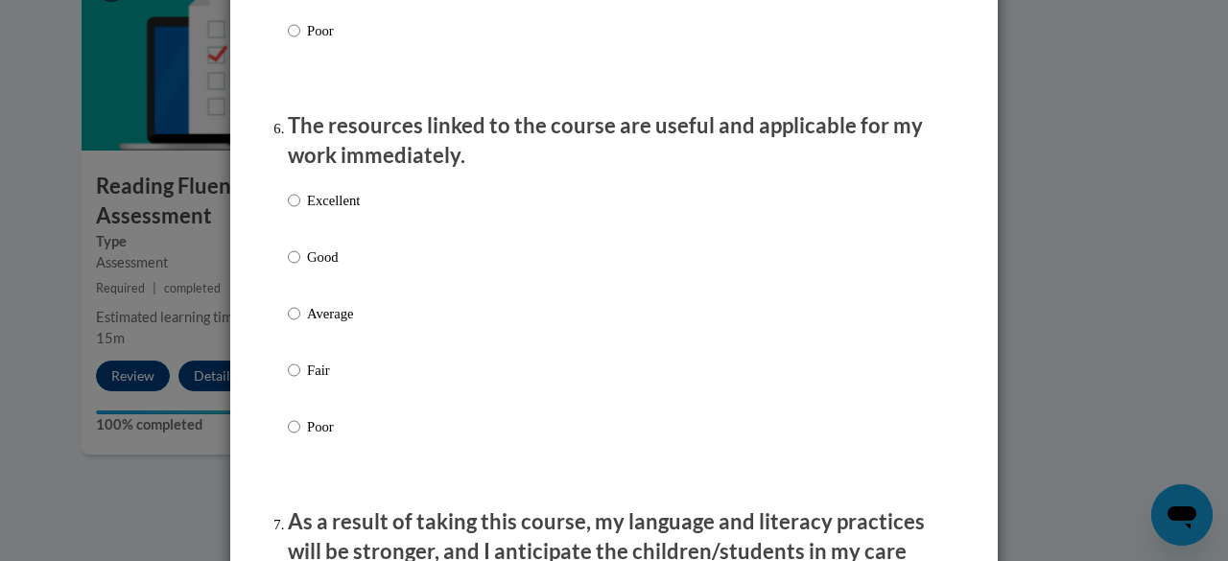
scroll to position [2079, 0]
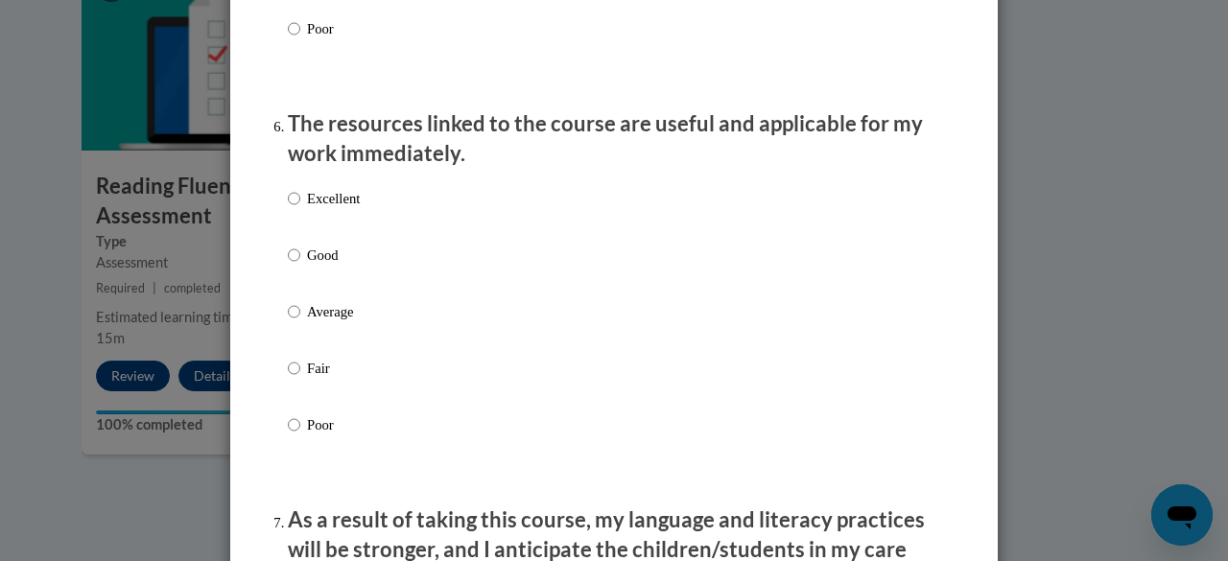
click at [294, 218] on label "Excellent" at bounding box center [324, 214] width 72 height 52
click at [294, 209] on input "Excellent" at bounding box center [294, 198] width 12 height 21
radio input "true"
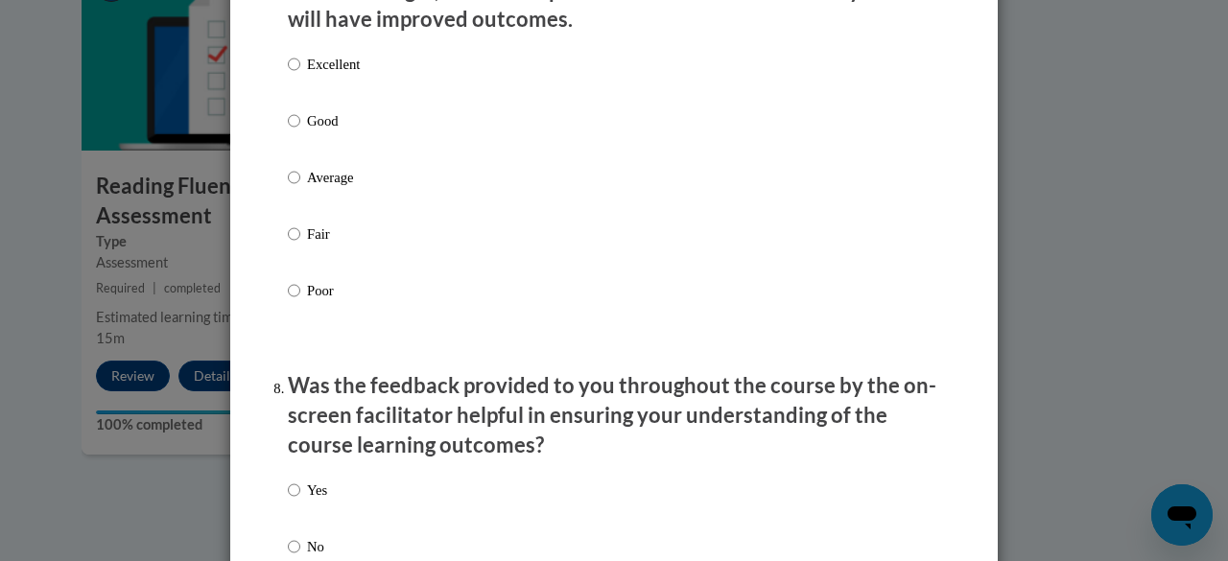
scroll to position [2639, 0]
click at [289, 74] on input "Excellent" at bounding box center [294, 63] width 12 height 21
radio input "true"
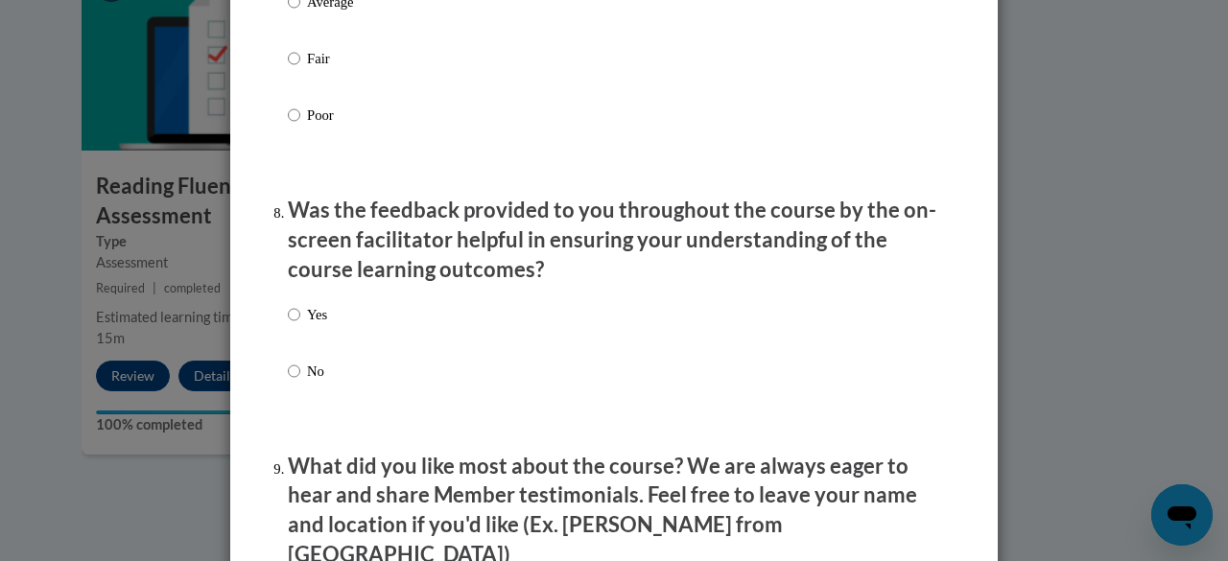
scroll to position [2815, 0]
click at [288, 324] on input "Yes" at bounding box center [294, 313] width 12 height 21
radio input "true"
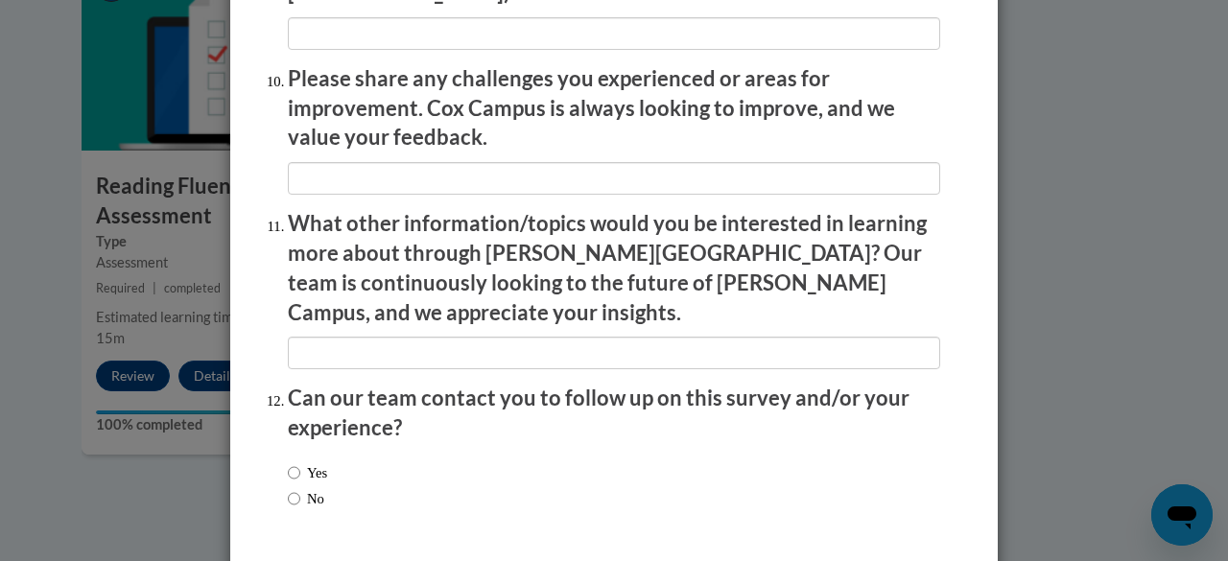
scroll to position [3376, 0]
click at [288, 489] on input "No" at bounding box center [294, 499] width 12 height 21
radio input "true"
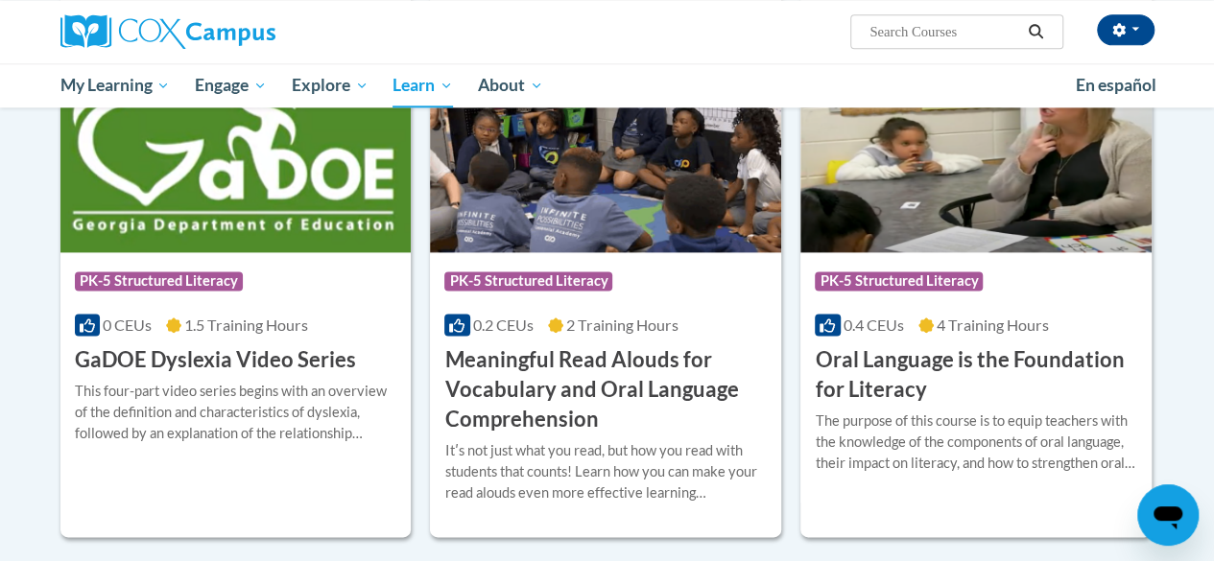
scroll to position [1166, 0]
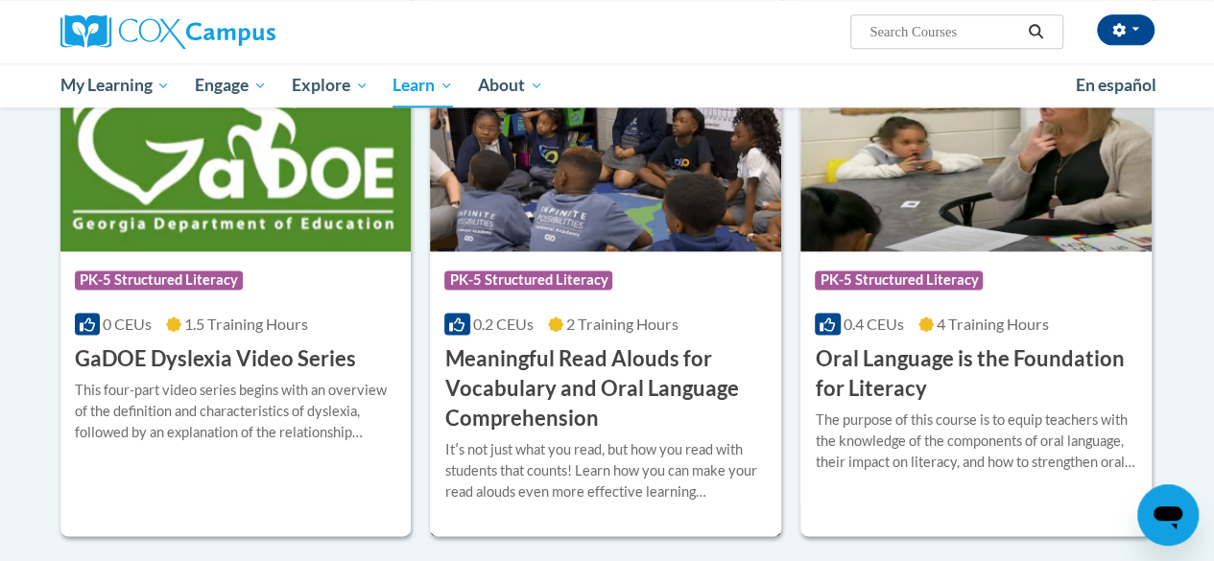
click at [584, 394] on h3 "Meaningful Read Alouds for Vocabulary and Oral Language Comprehension" at bounding box center [605, 389] width 322 height 88
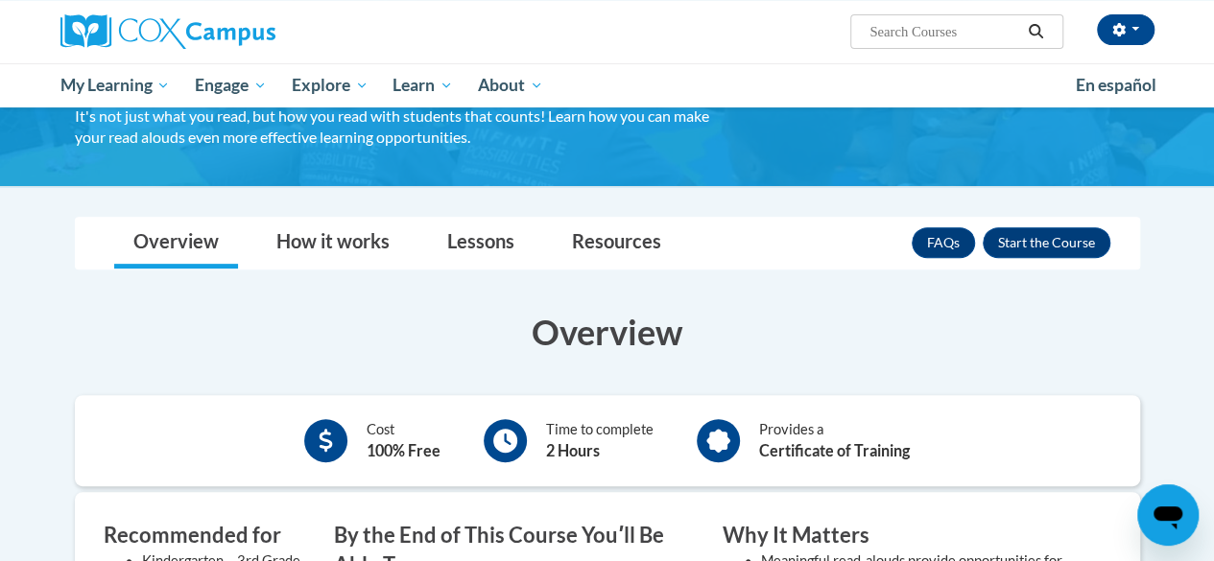
scroll to position [252, 0]
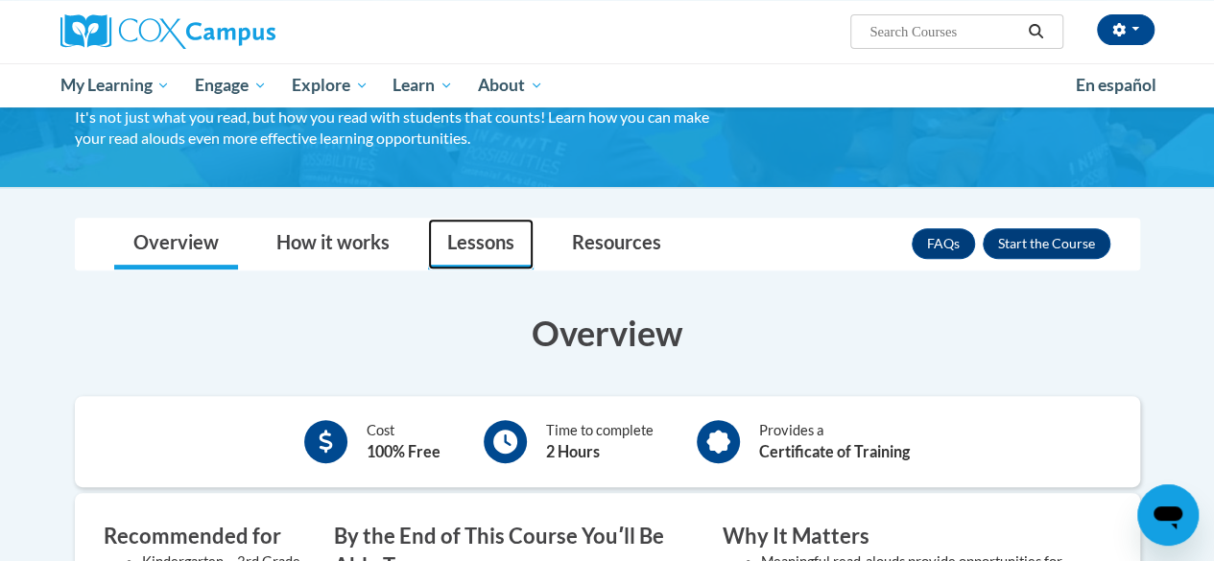
click at [468, 234] on link "Lessons" at bounding box center [481, 244] width 106 height 51
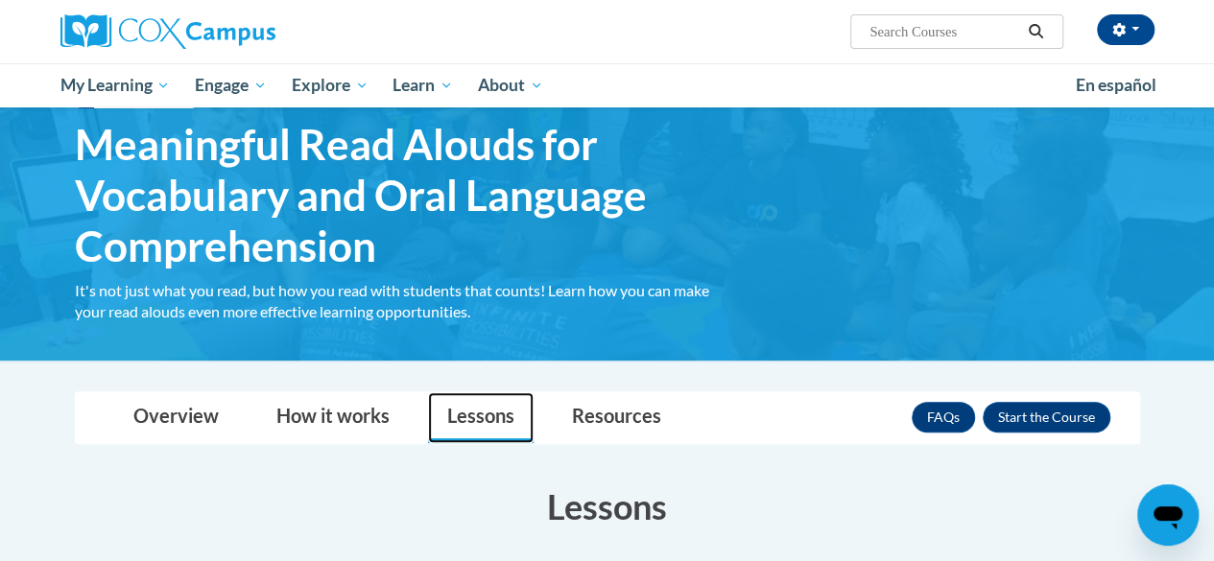
scroll to position [0, 0]
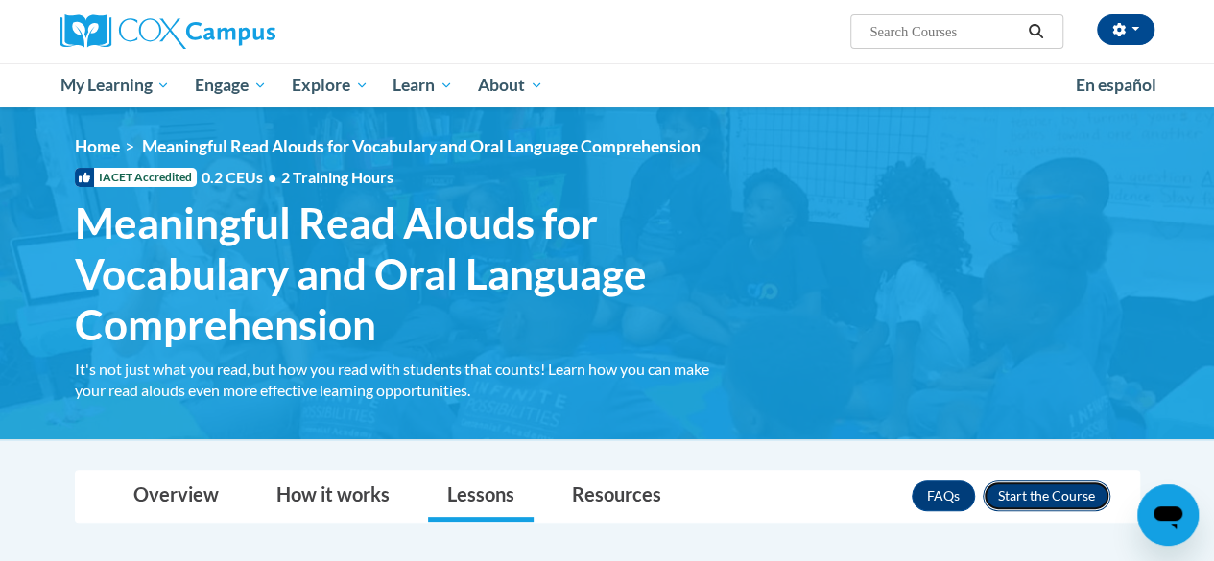
click at [1058, 499] on button "Enroll" at bounding box center [1047, 496] width 128 height 31
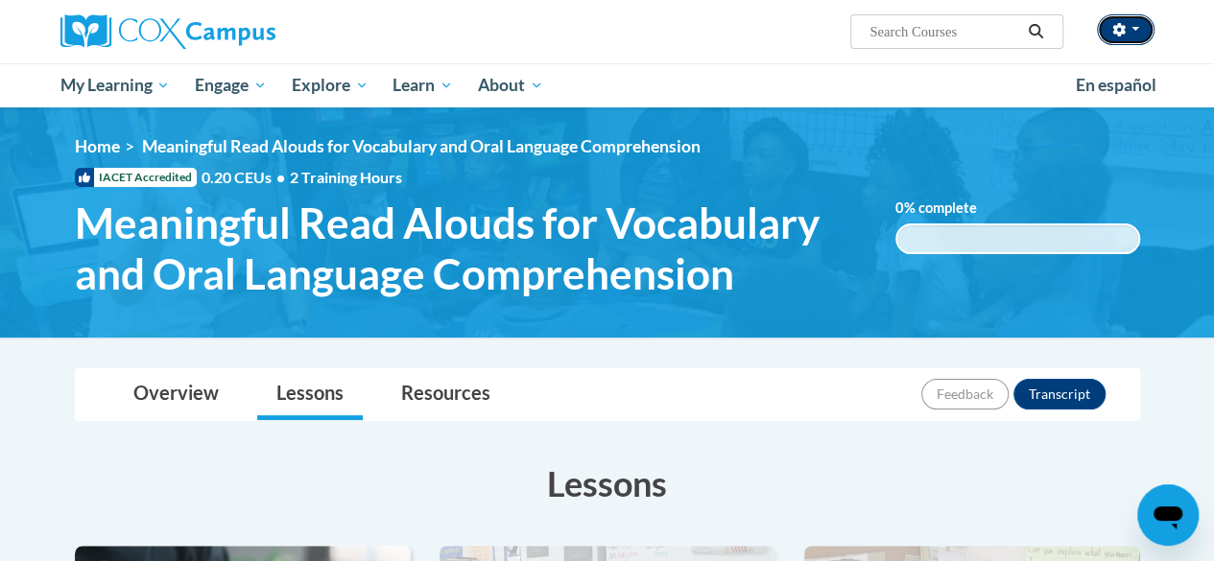
click at [1141, 35] on button "button" at bounding box center [1126, 29] width 58 height 31
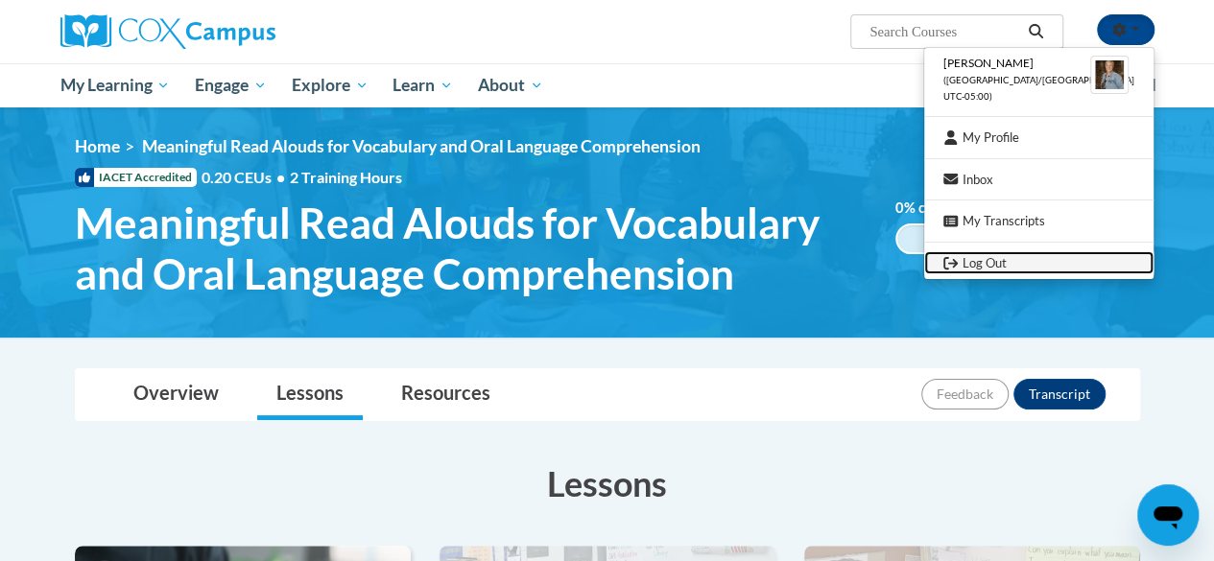
click at [1031, 268] on link "Log Out" at bounding box center [1038, 263] width 229 height 24
